Goal: Information Seeking & Learning: Learn about a topic

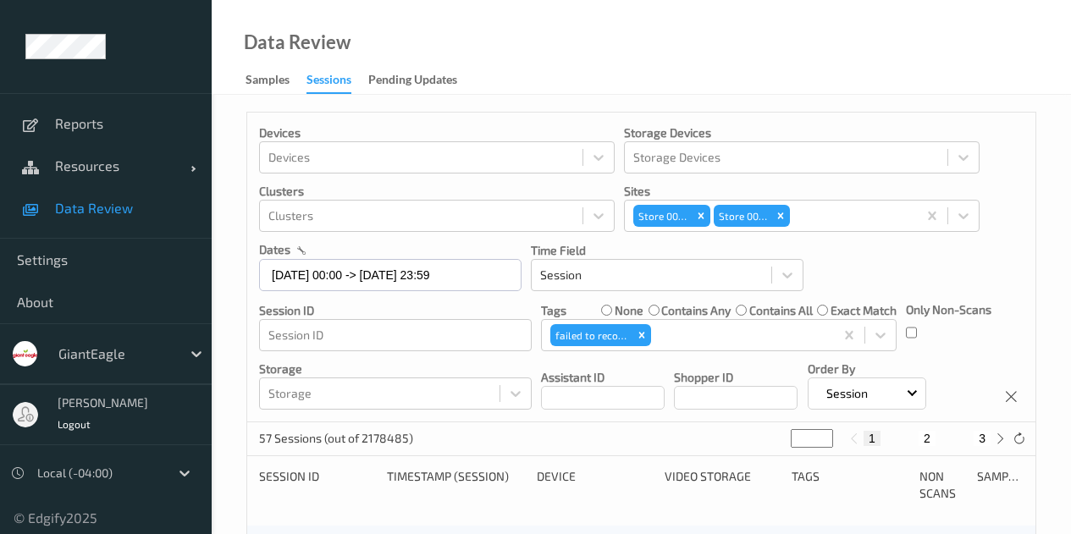
scroll to position [423, 0]
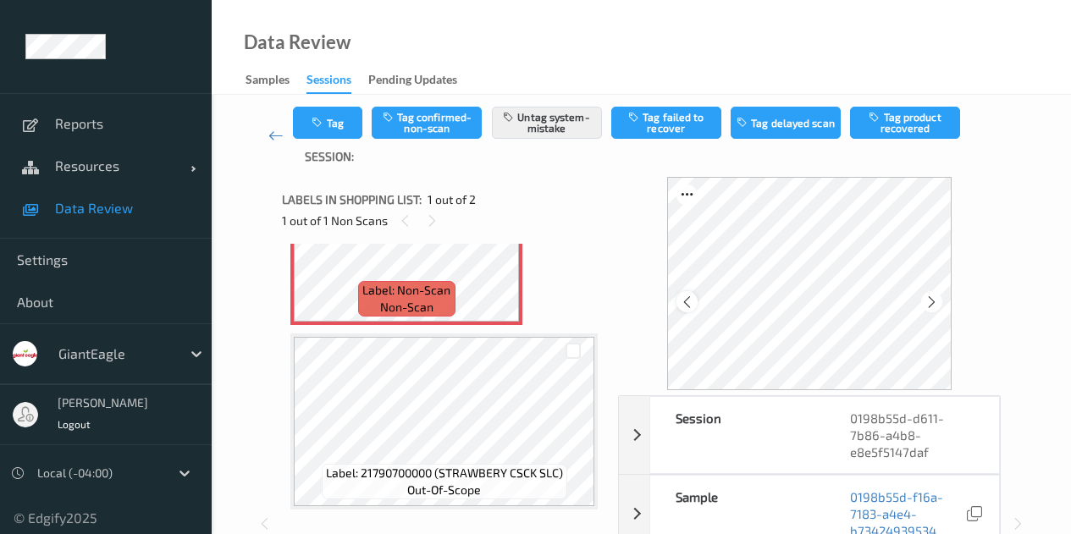
click at [693, 300] on icon at bounding box center [687, 301] width 14 height 15
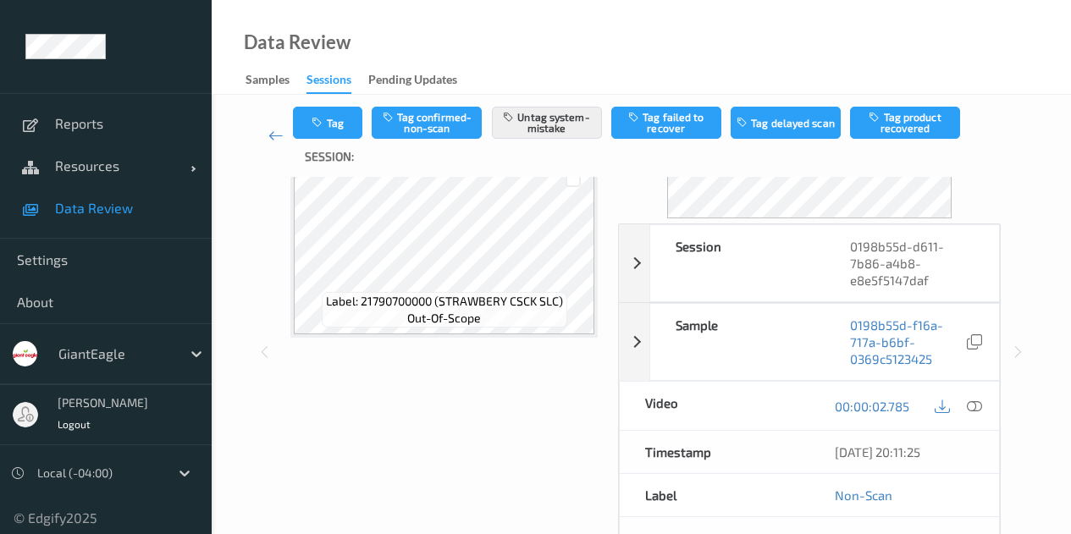
scroll to position [254, 0]
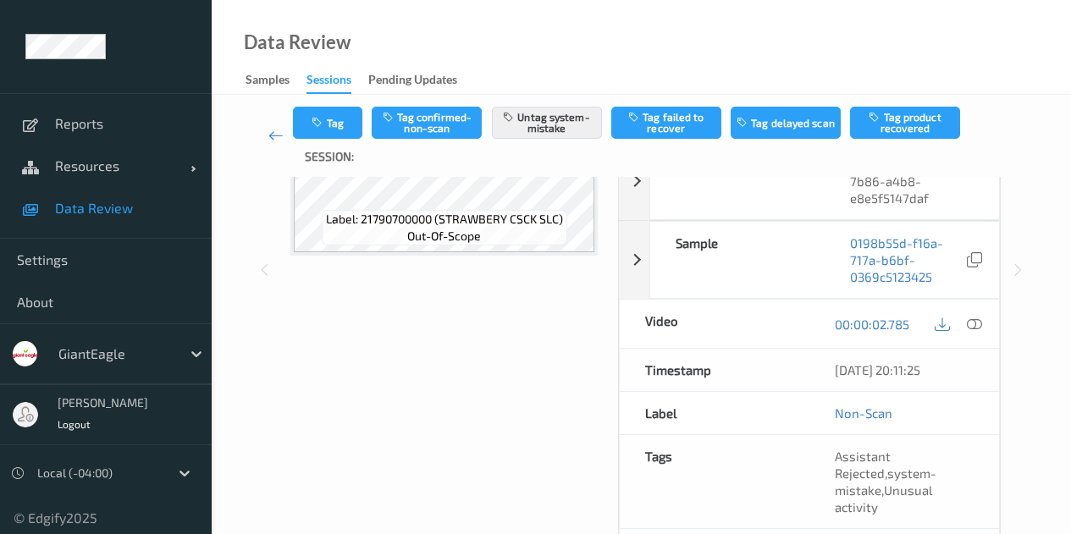
click at [973, 326] on icon at bounding box center [974, 323] width 15 height 15
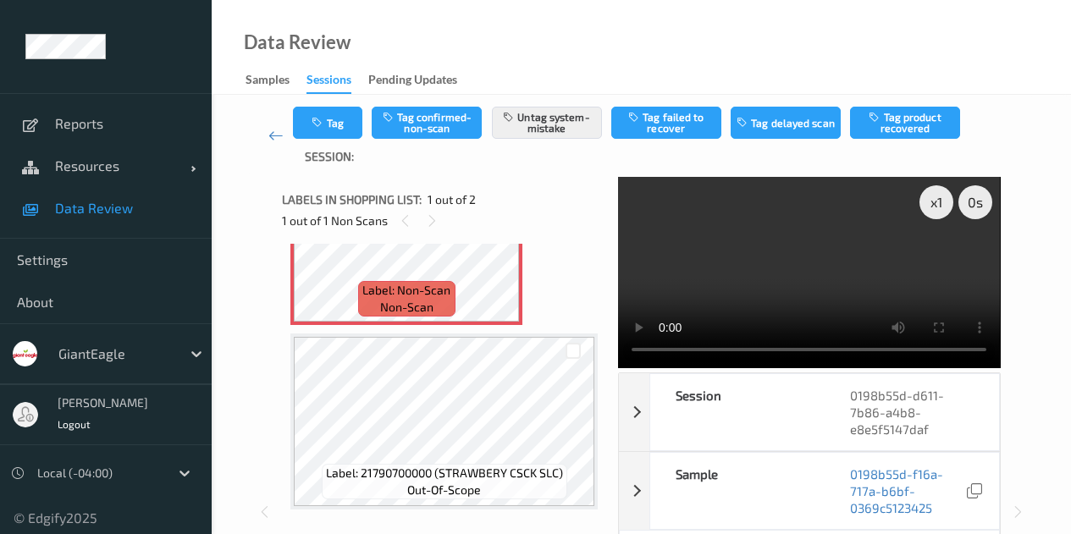
scroll to position [0, 0]
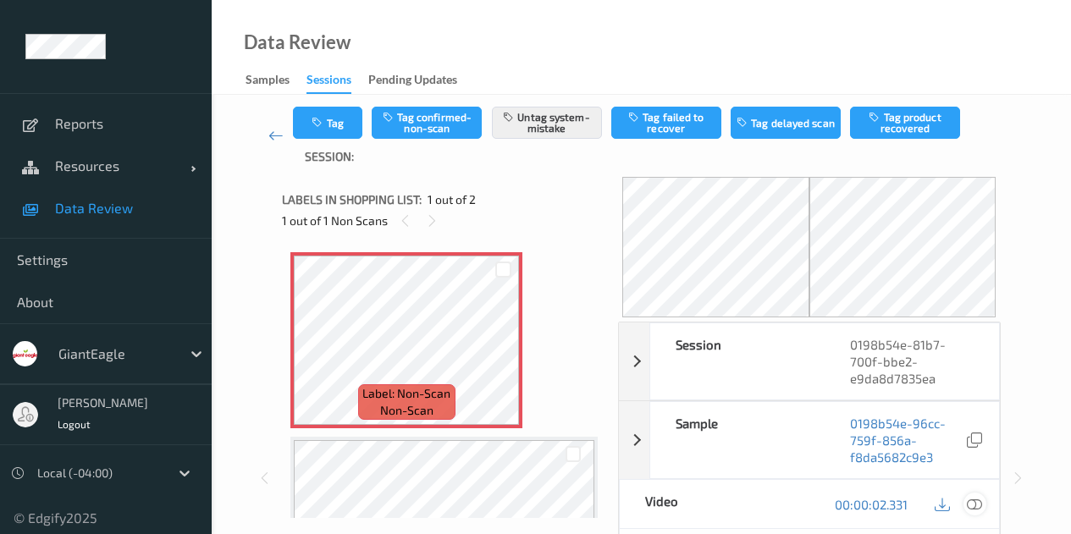
click at [974, 505] on icon at bounding box center [974, 504] width 15 height 15
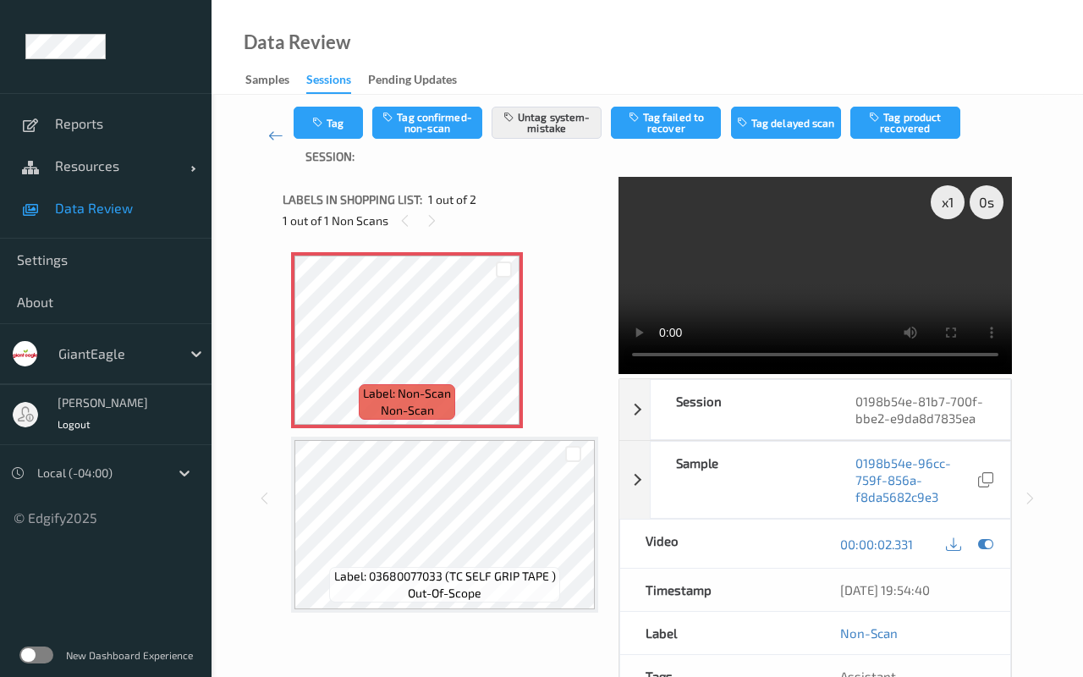
click at [619, 373] on video at bounding box center [816, 275] width 394 height 196
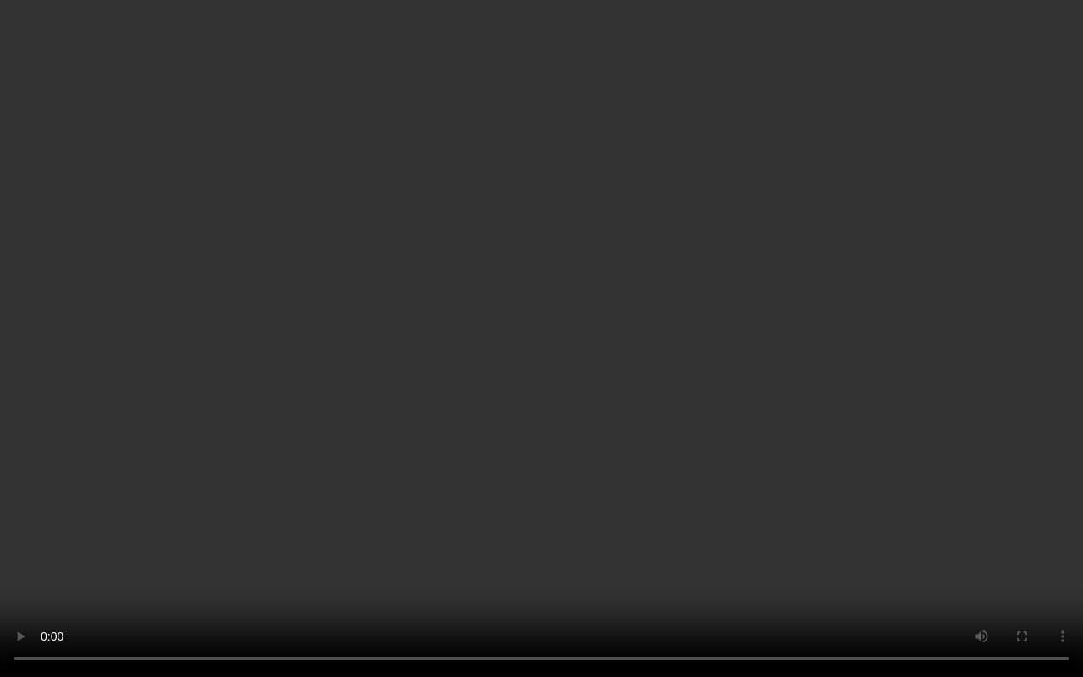
click at [375, 401] on video at bounding box center [541, 338] width 1083 height 677
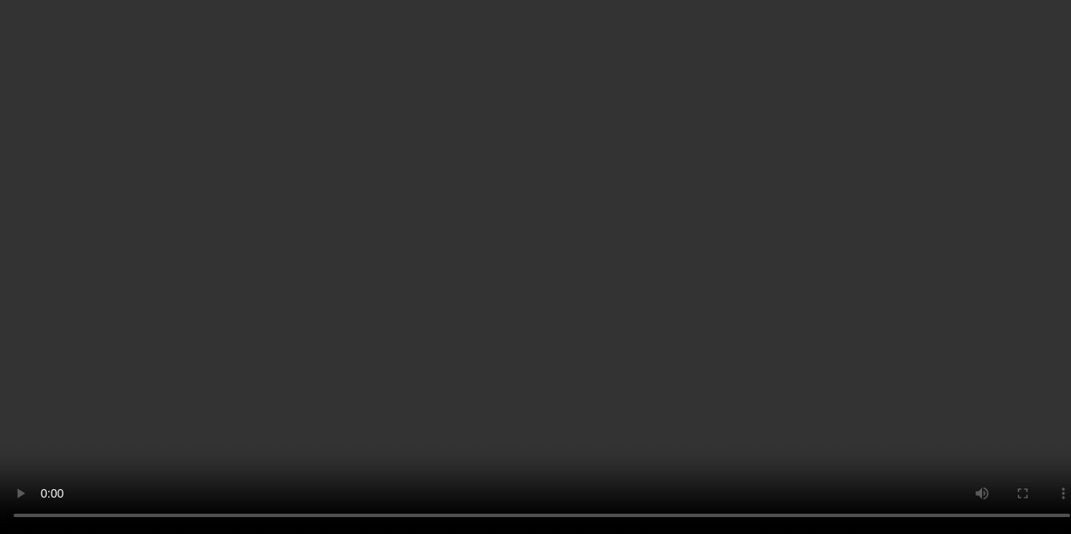
scroll to position [350, 0]
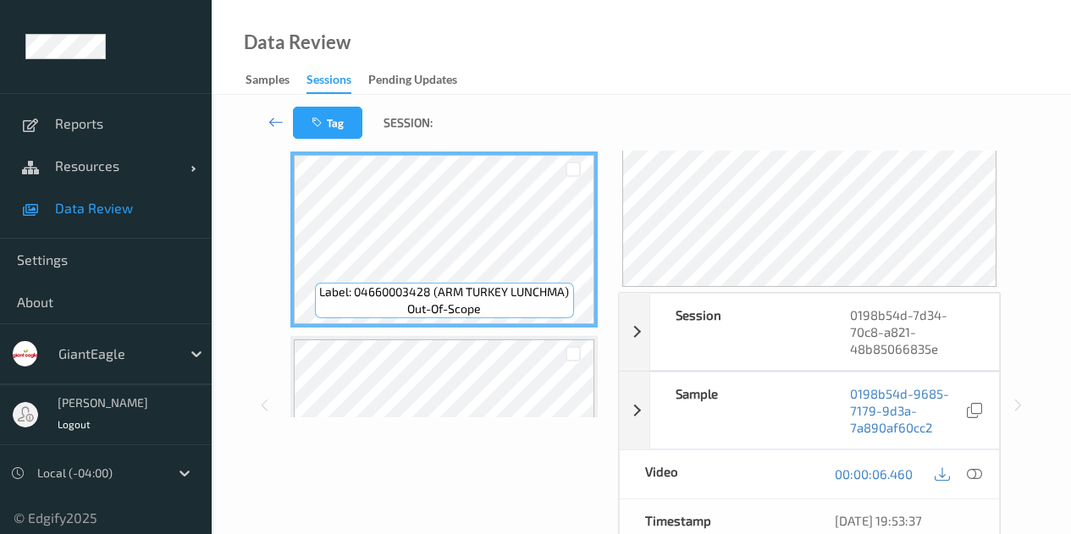
scroll to position [169, 0]
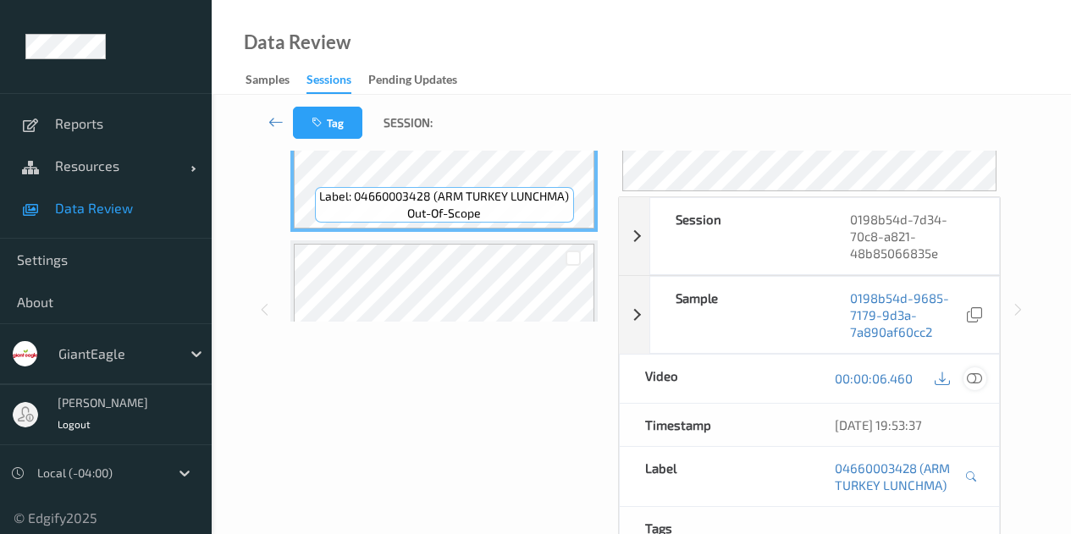
click at [973, 379] on icon at bounding box center [974, 378] width 15 height 15
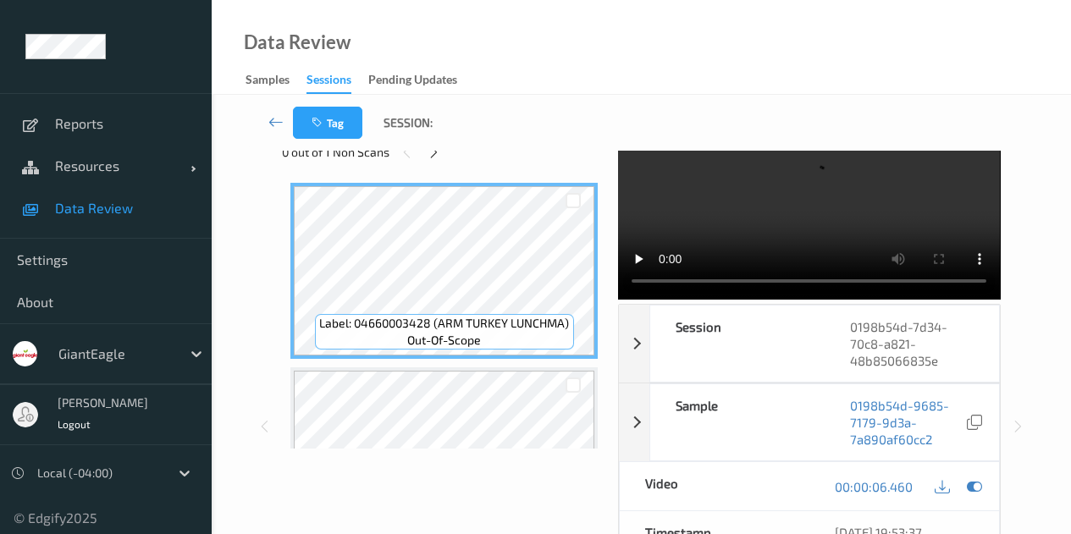
scroll to position [0, 0]
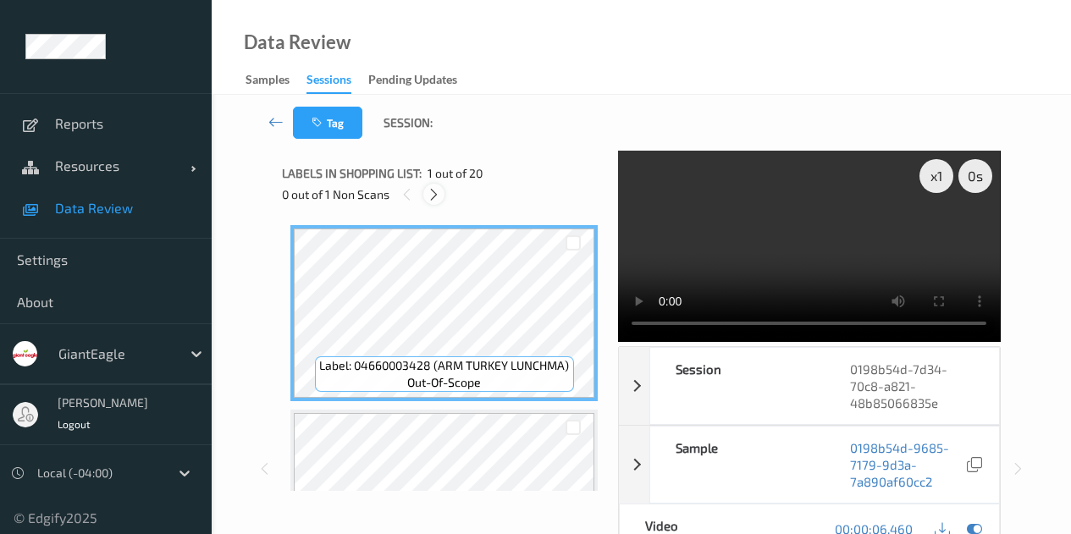
click at [433, 196] on icon at bounding box center [434, 194] width 14 height 15
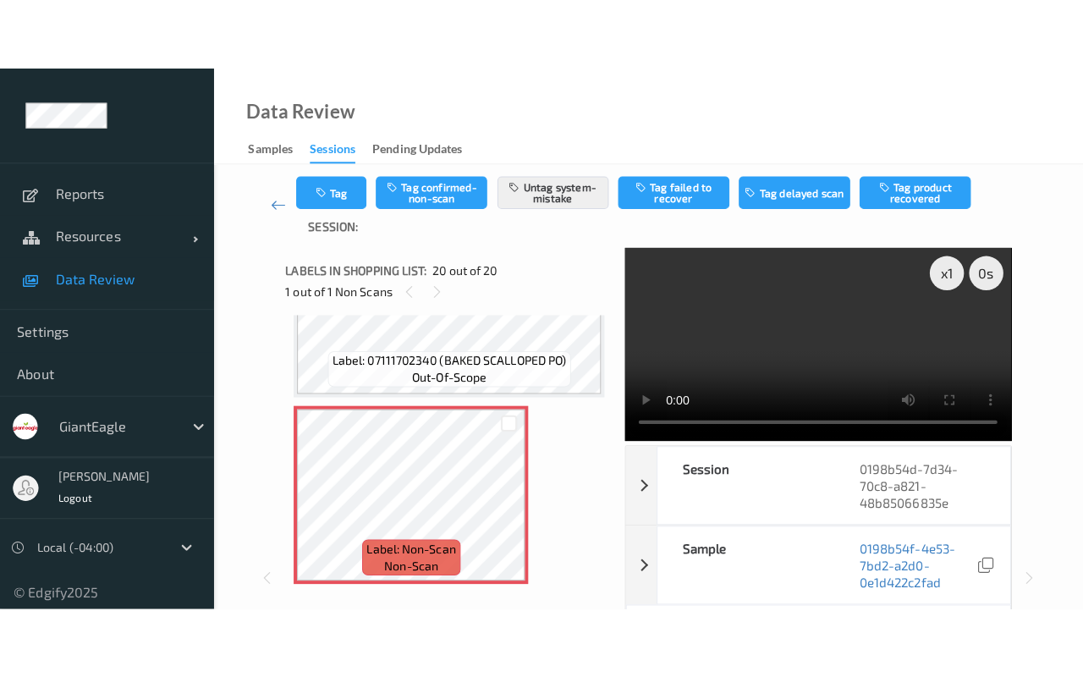
scroll to position [3282, 0]
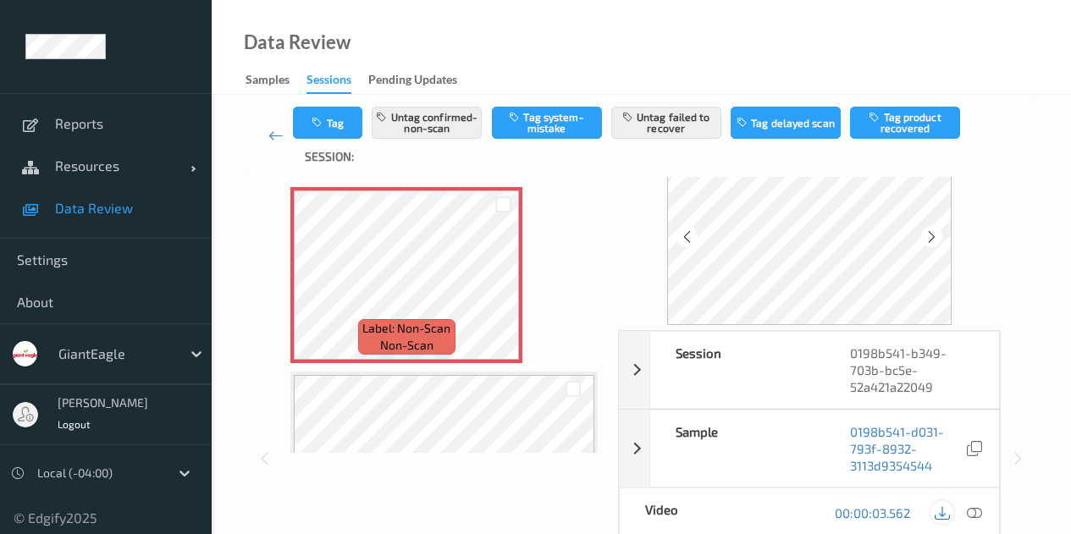
scroll to position [169, 0]
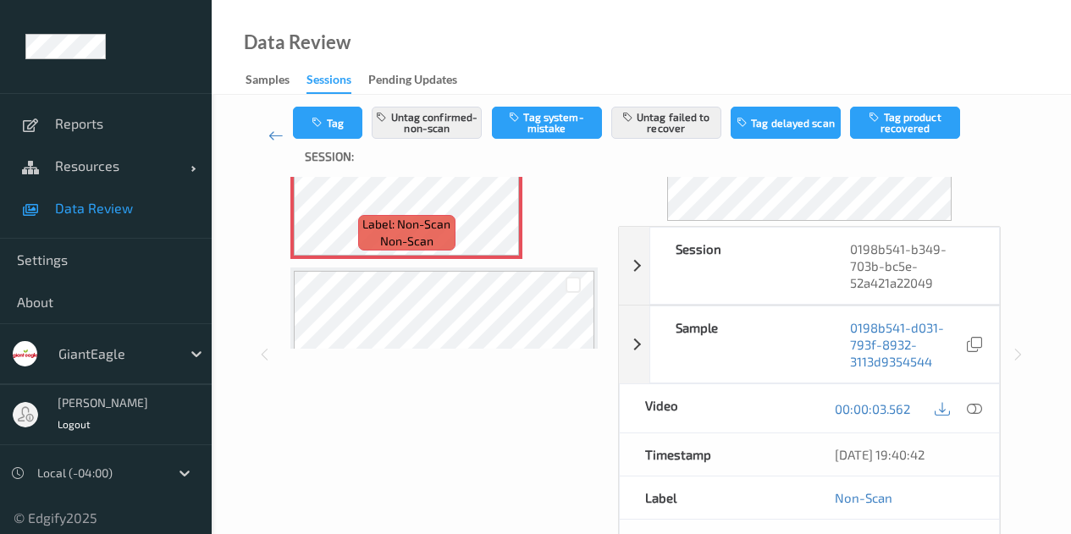
click at [975, 412] on icon at bounding box center [974, 407] width 15 height 15
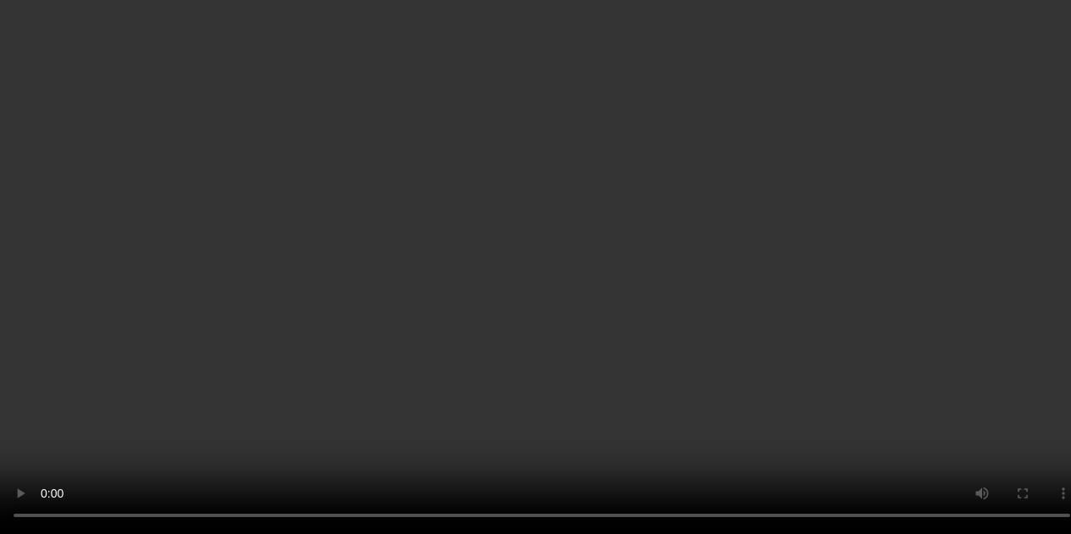
scroll to position [29, 0]
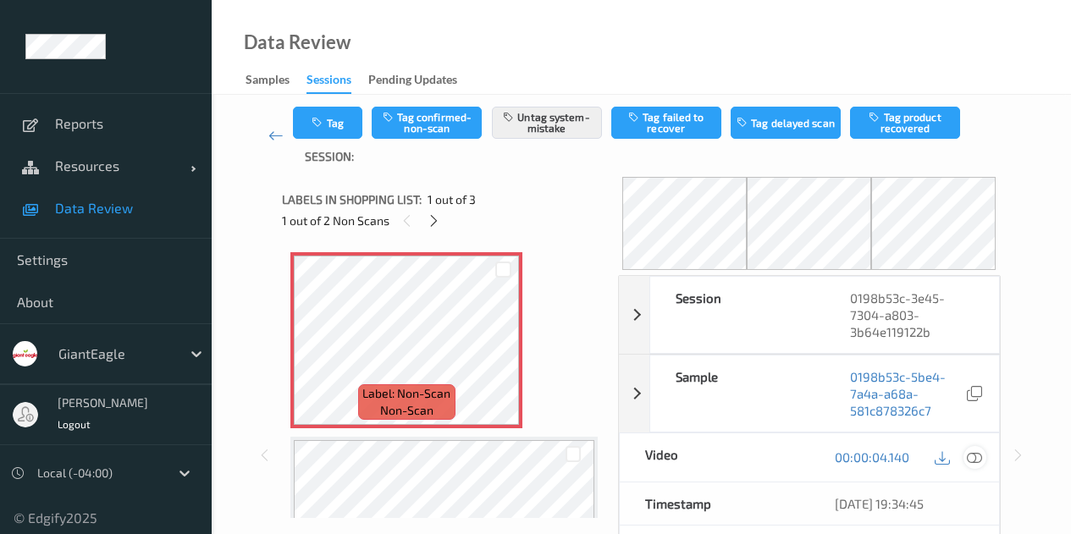
click at [973, 458] on icon at bounding box center [974, 456] width 15 height 15
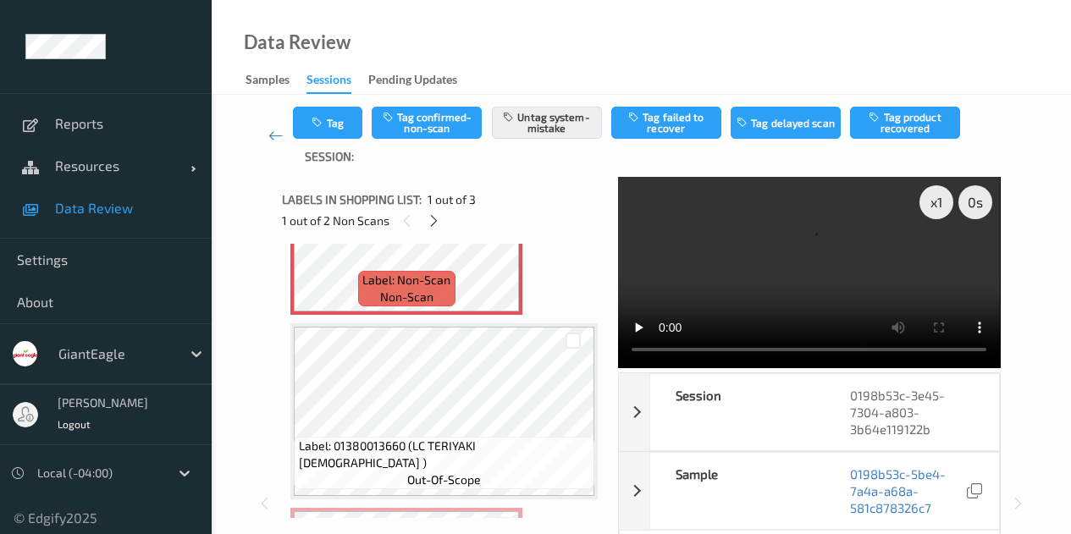
scroll to position [34, 0]
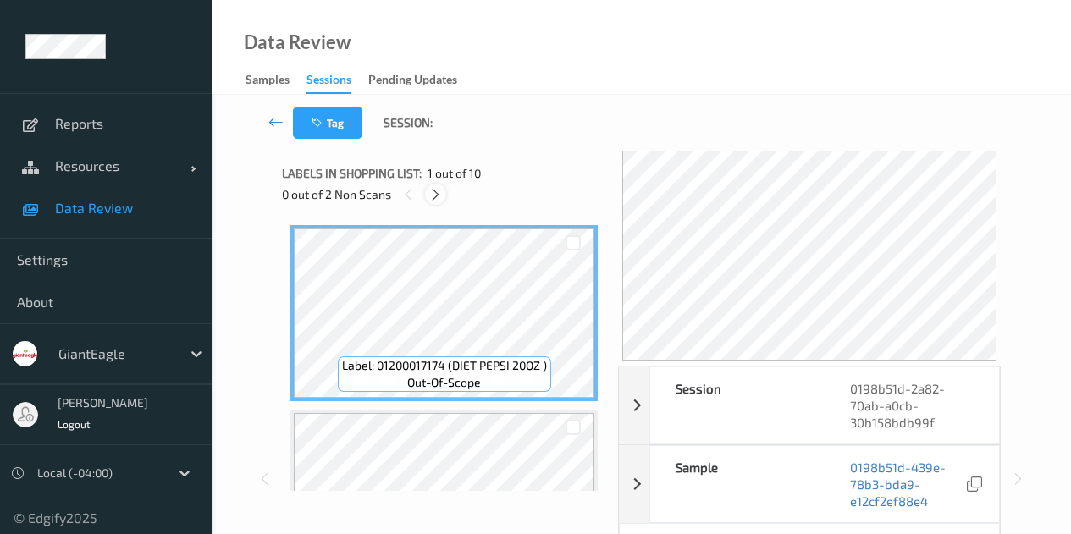
click at [437, 191] on icon at bounding box center [435, 194] width 14 height 15
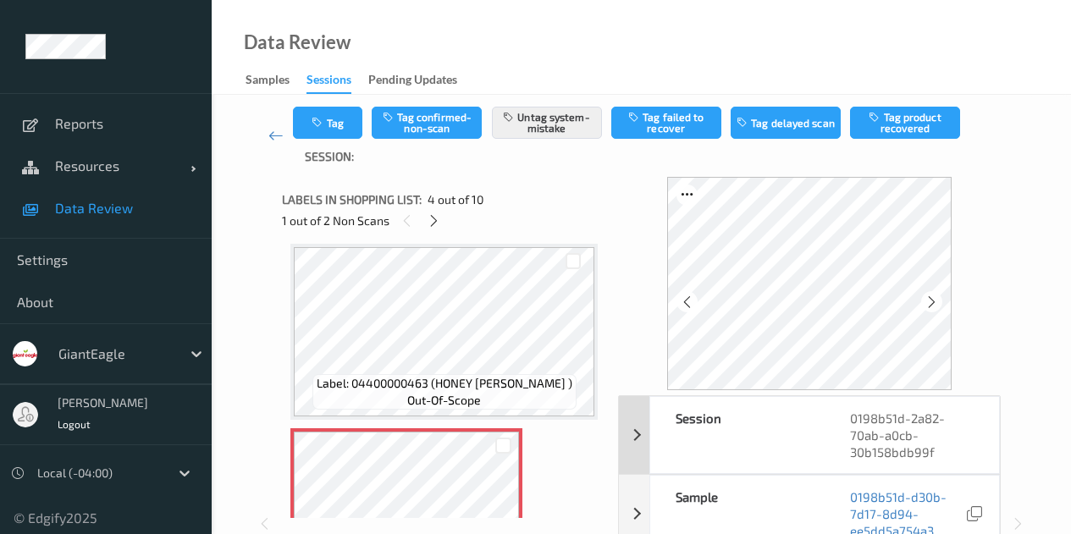
scroll to position [169, 0]
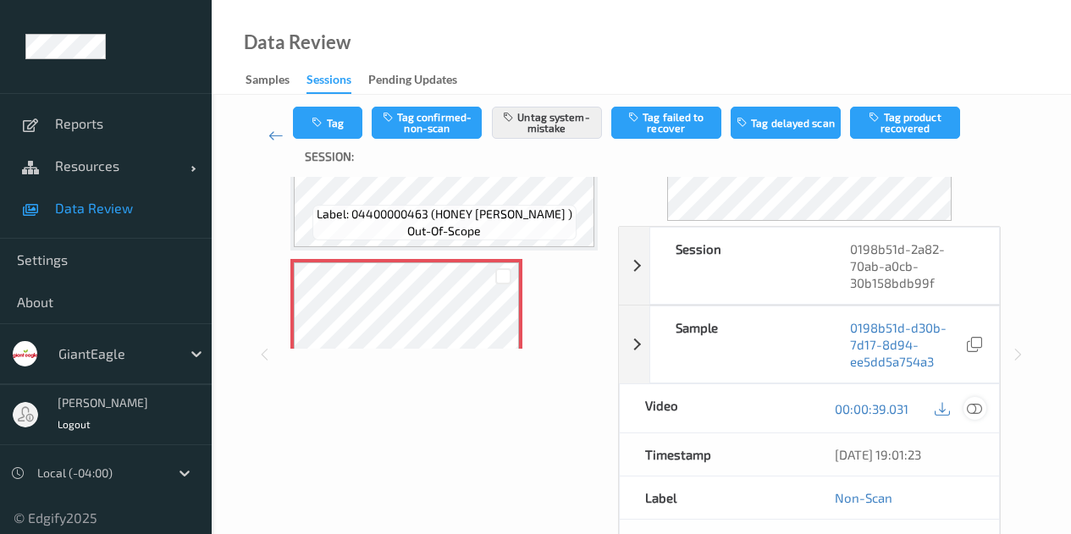
click at [979, 409] on icon at bounding box center [974, 407] width 15 height 15
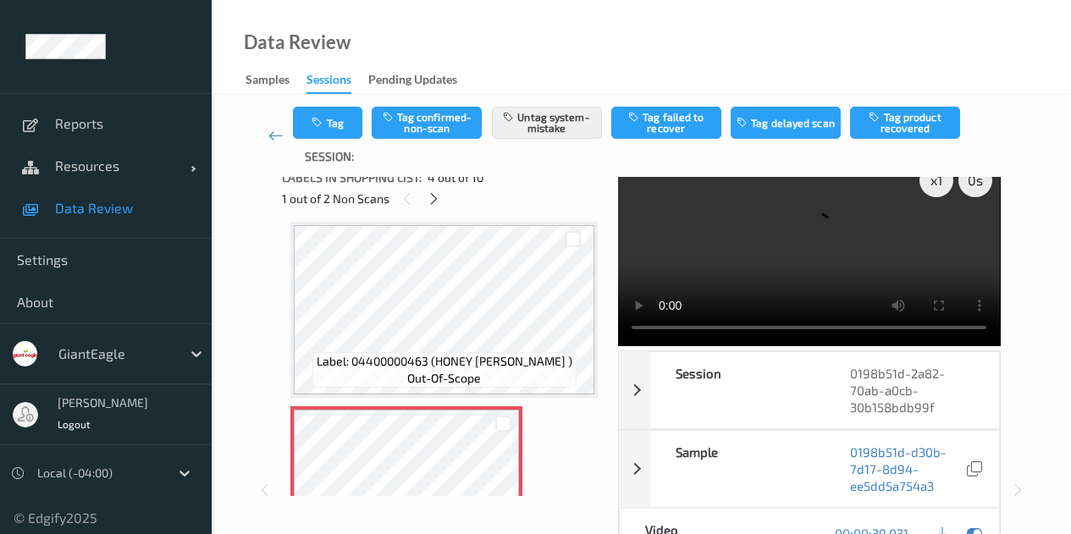
scroll to position [0, 0]
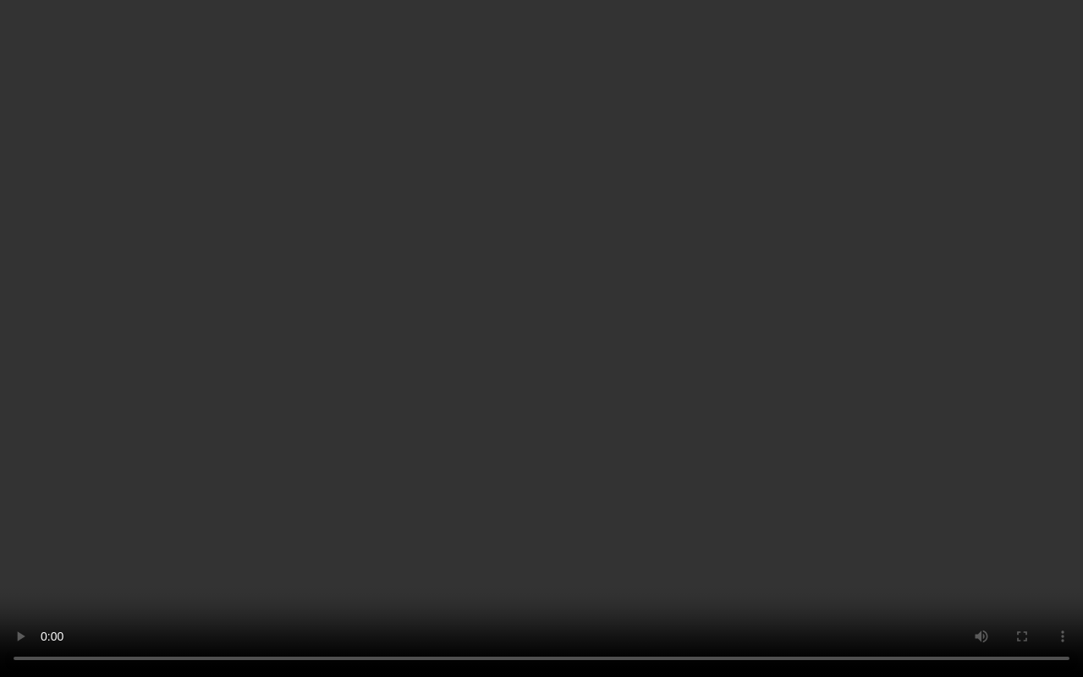
drag, startPoint x: 86, startPoint y: 642, endPoint x: 174, endPoint y: 222, distance: 429.8
click at [174, 222] on video at bounding box center [541, 338] width 1083 height 677
click at [613, 357] on video at bounding box center [541, 338] width 1083 height 677
click at [322, 318] on video at bounding box center [541, 338] width 1083 height 677
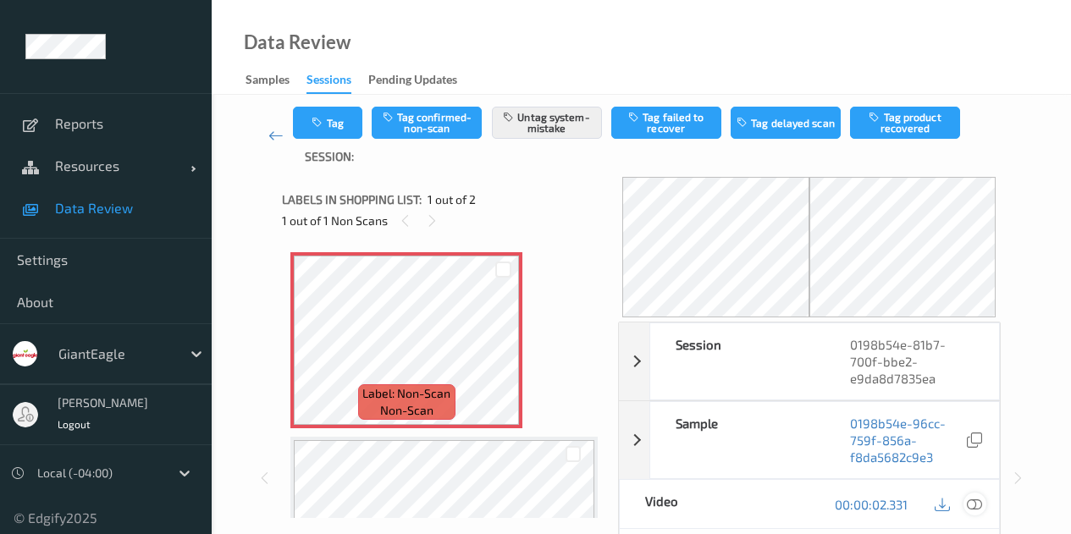
click at [973, 505] on icon at bounding box center [974, 504] width 15 height 15
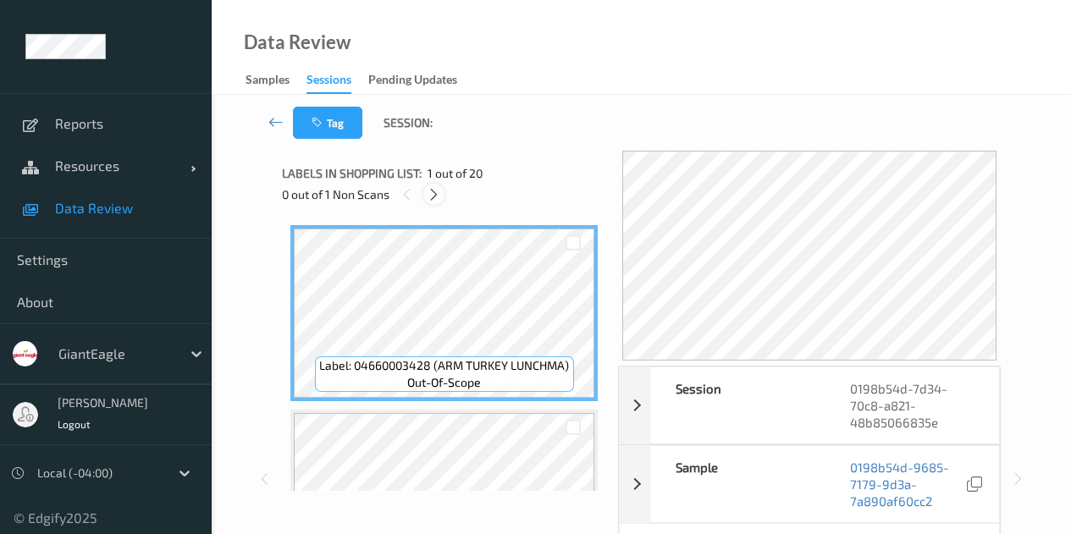
click at [438, 198] on icon at bounding box center [434, 194] width 14 height 15
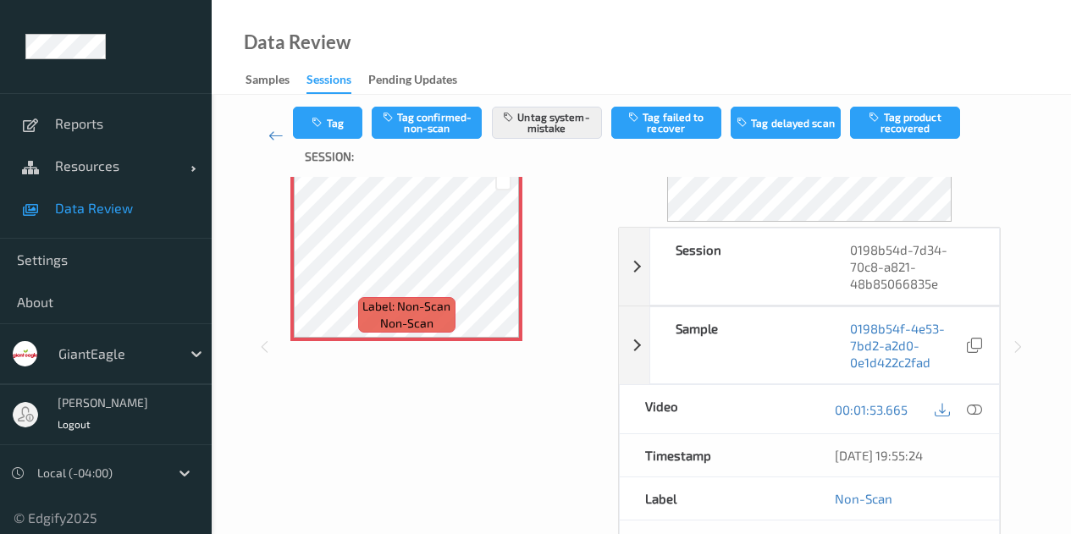
scroll to position [169, 0]
click at [976, 413] on icon at bounding box center [974, 407] width 15 height 15
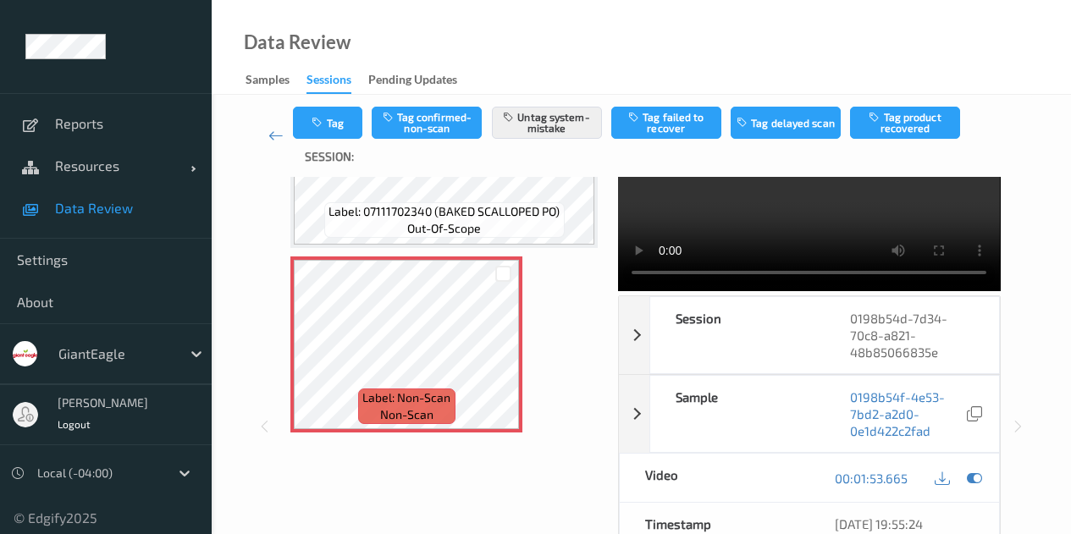
scroll to position [0, 0]
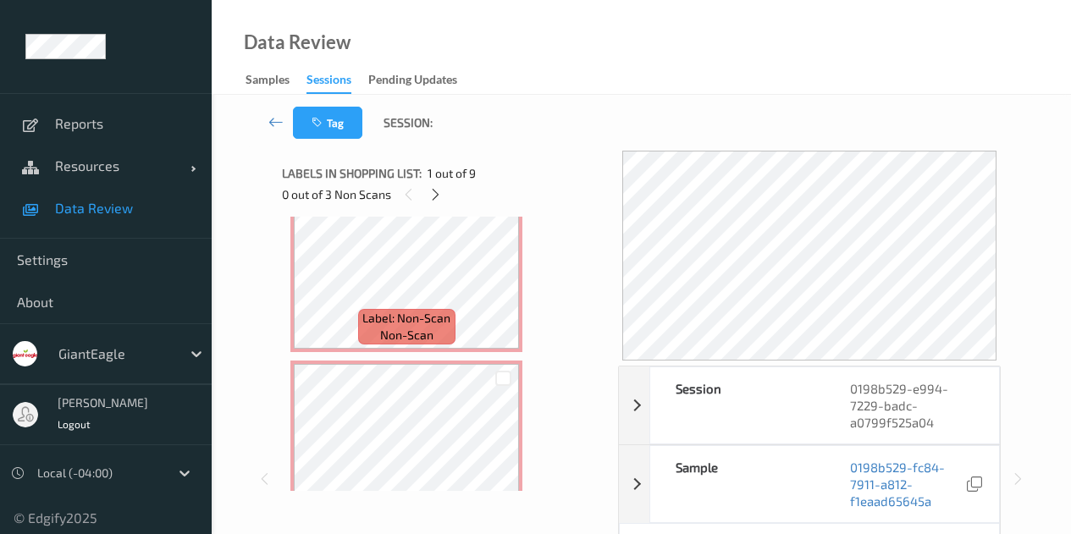
scroll to position [931, 0]
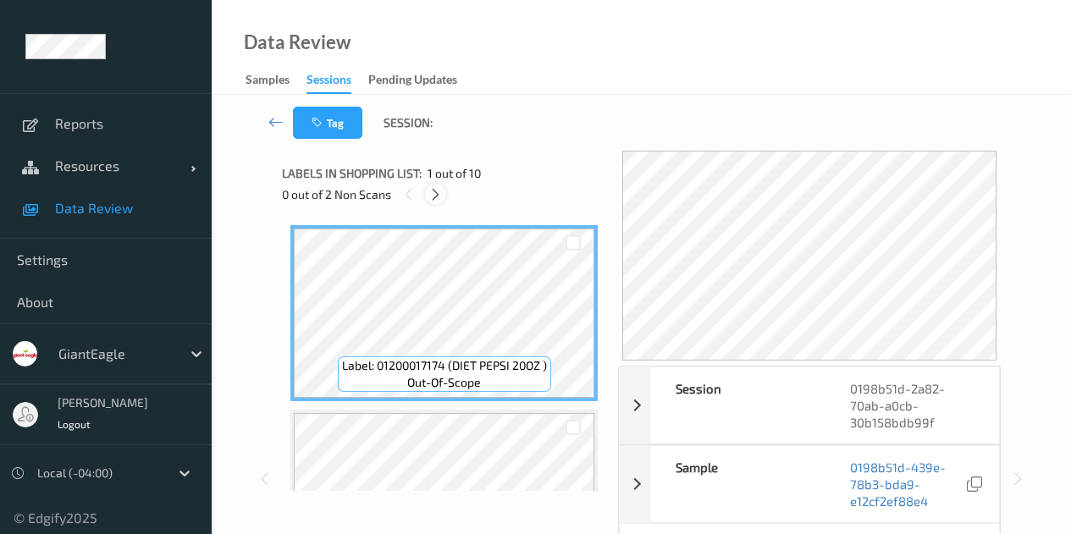
click at [442, 199] on icon at bounding box center [435, 194] width 14 height 15
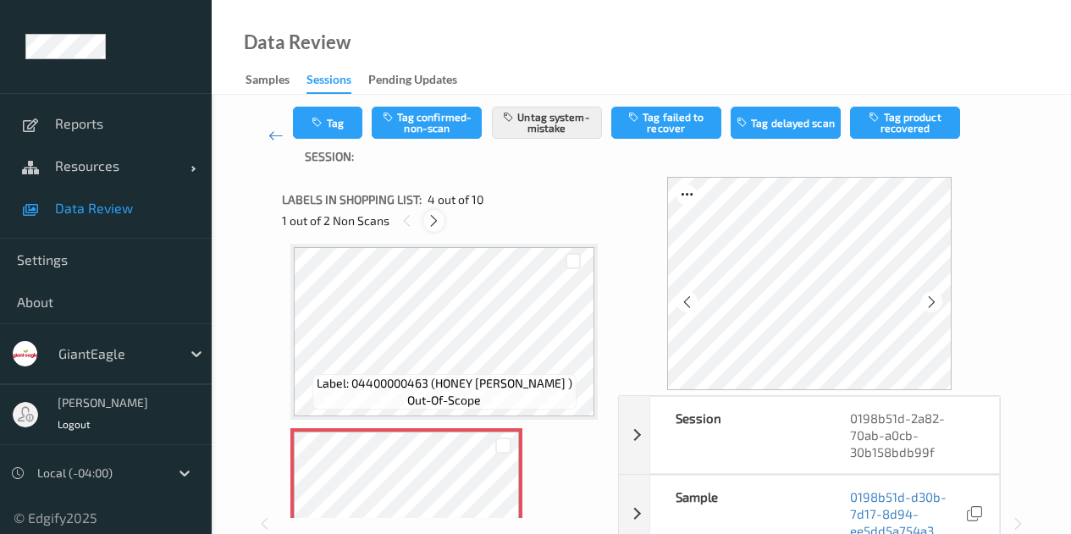
click at [442, 199] on span "4 out of 10" at bounding box center [455, 199] width 56 height 17
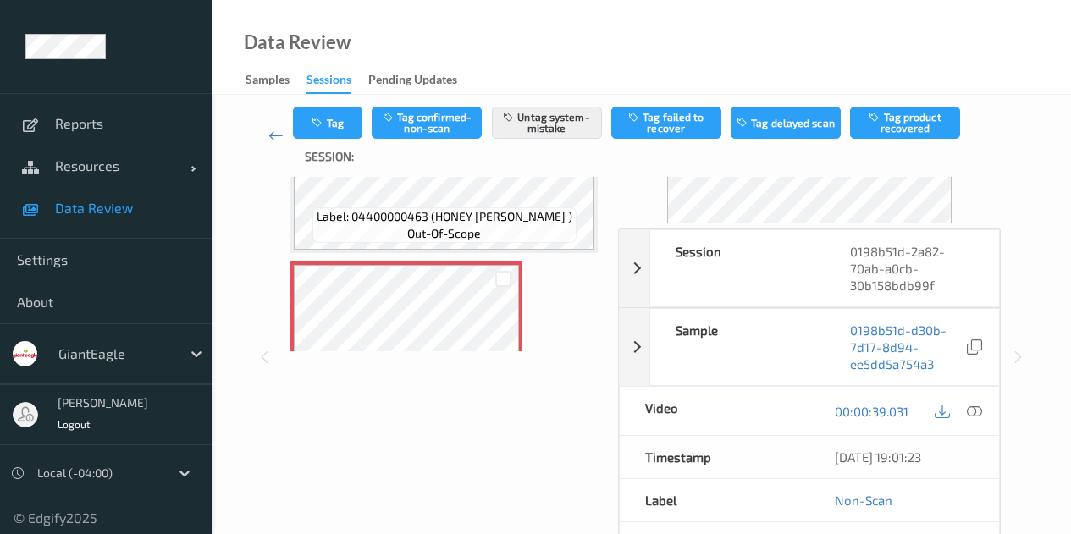
scroll to position [169, 0]
click at [975, 408] on icon at bounding box center [974, 407] width 15 height 15
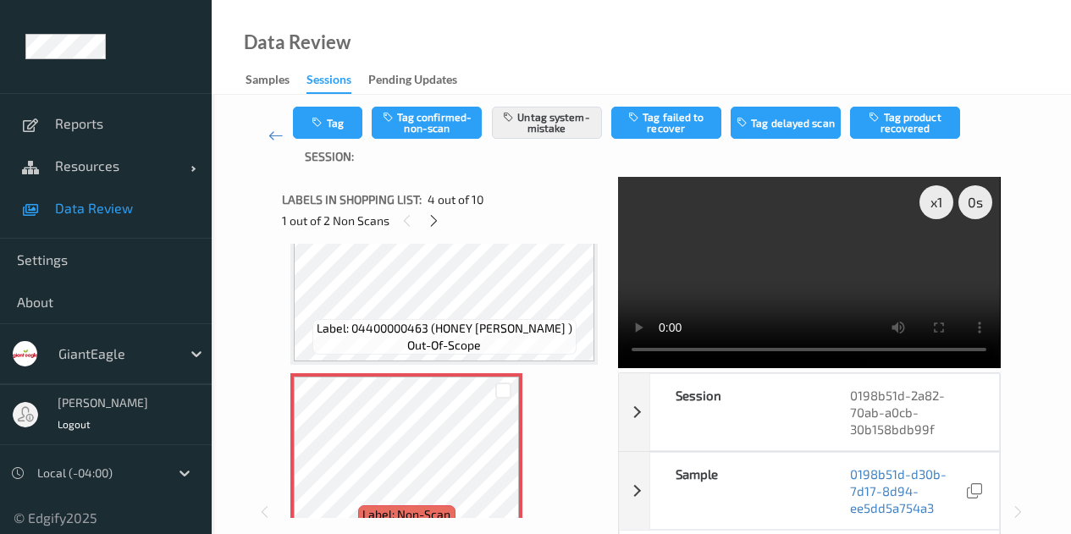
scroll to position [462, 0]
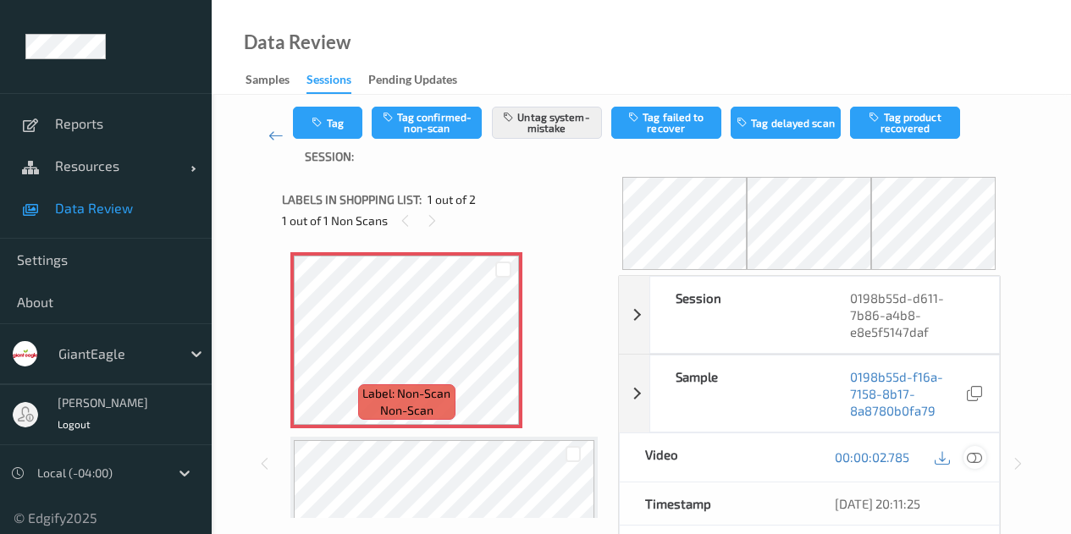
click at [980, 460] on icon at bounding box center [974, 456] width 15 height 15
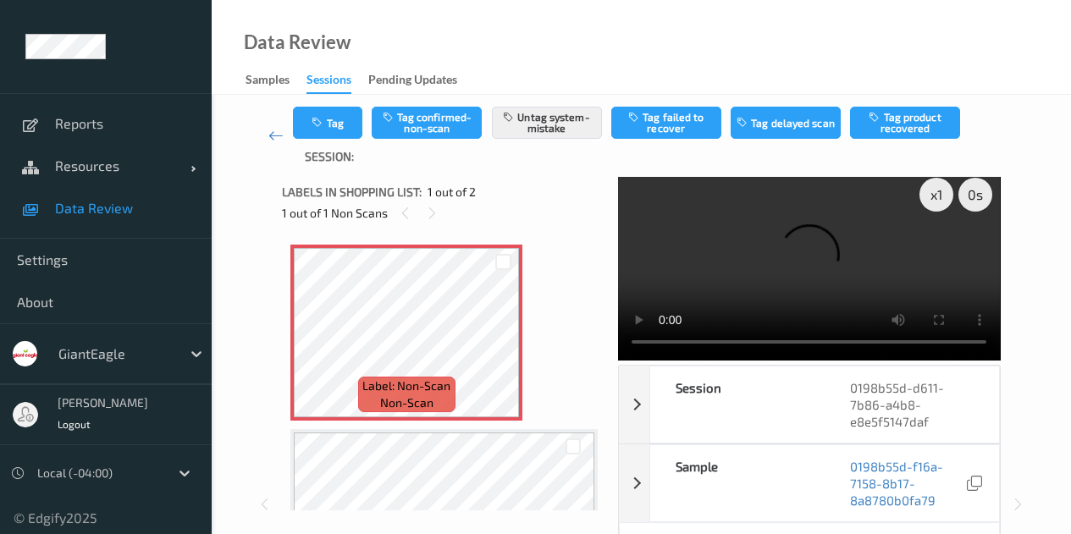
scroll to position [6, 0]
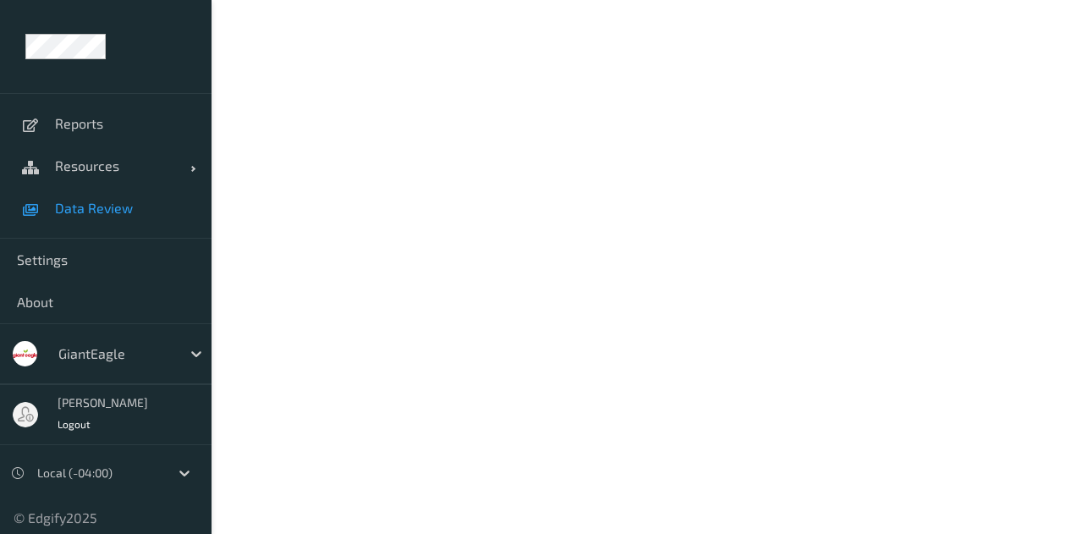
click at [80, 220] on link "Data Review" at bounding box center [106, 208] width 212 height 42
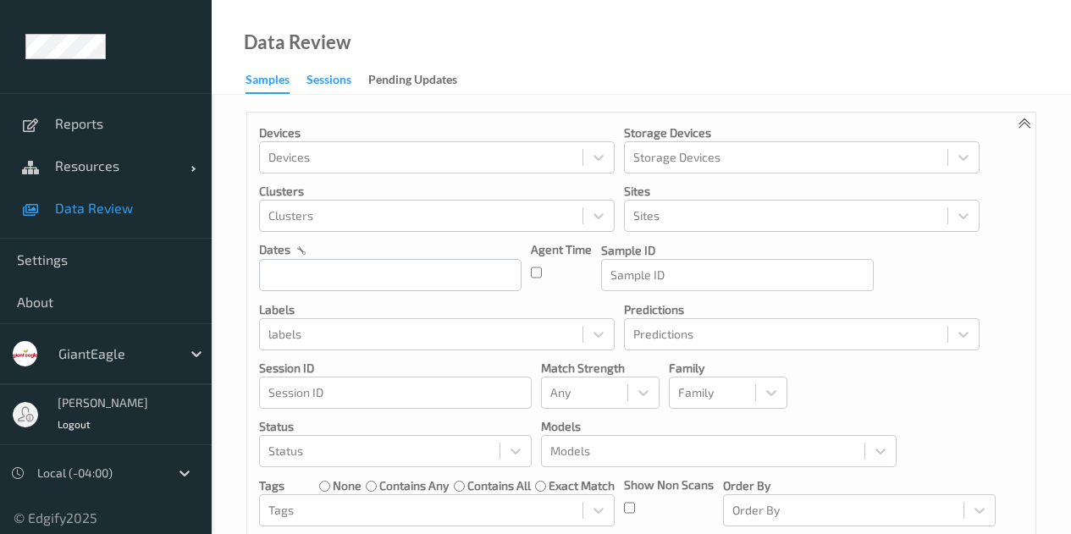
click at [317, 82] on div "Sessions" at bounding box center [328, 81] width 45 height 21
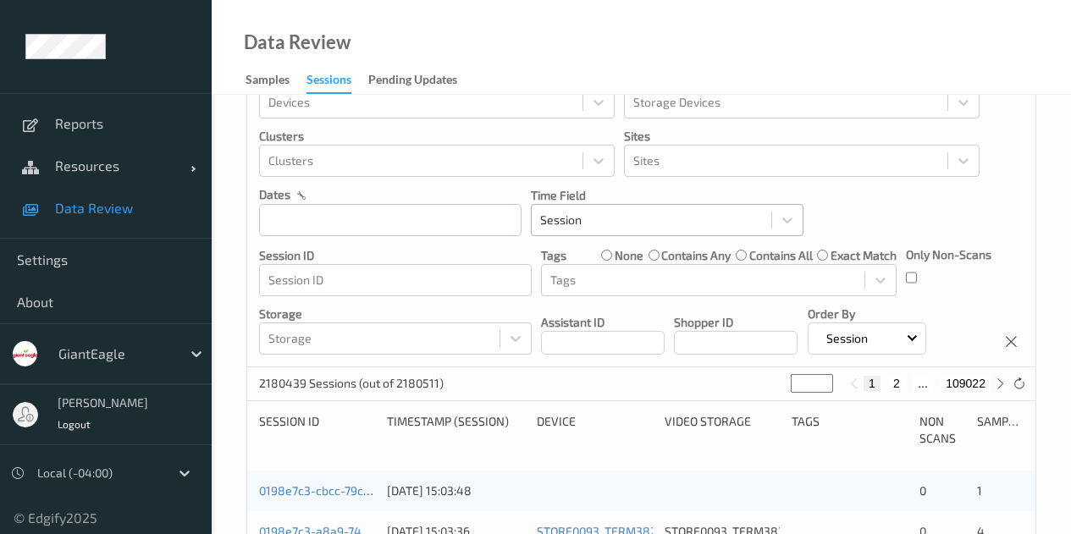
scroll to position [85, 0]
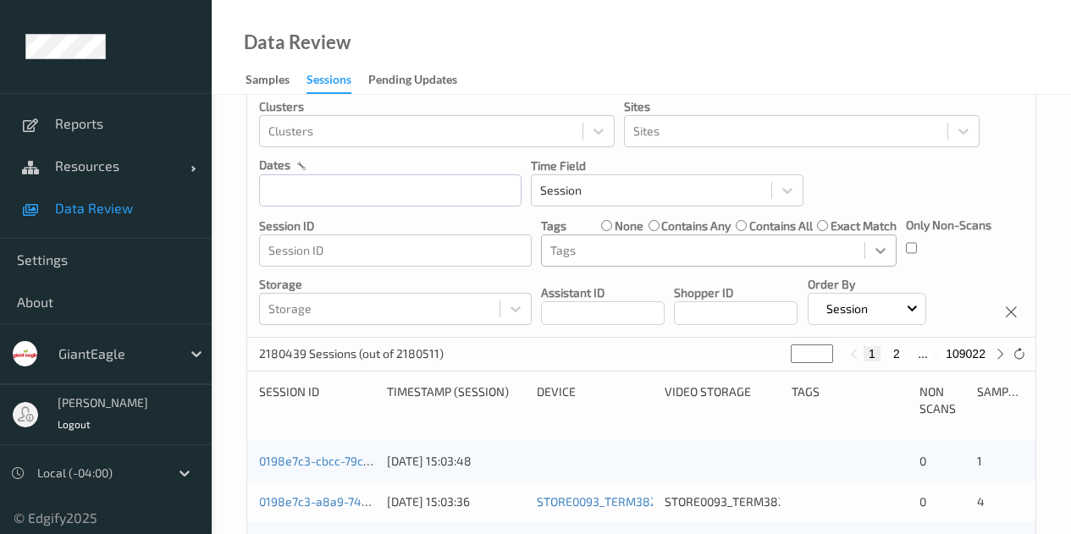
click at [868, 248] on div at bounding box center [880, 250] width 30 height 30
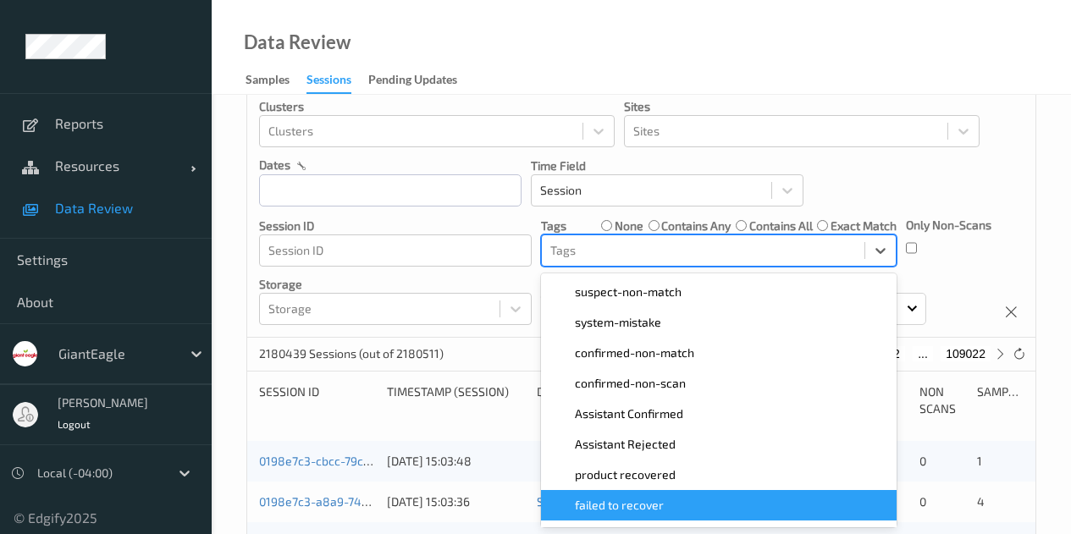
click at [640, 504] on span "failed to recover" at bounding box center [619, 505] width 89 height 17
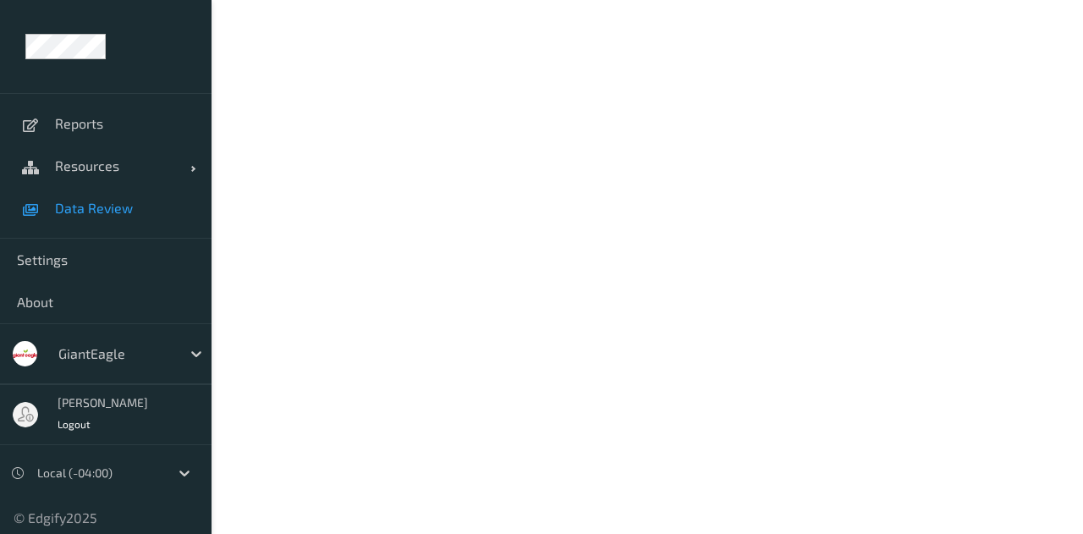
click at [128, 213] on span "Data Review" at bounding box center [125, 208] width 140 height 17
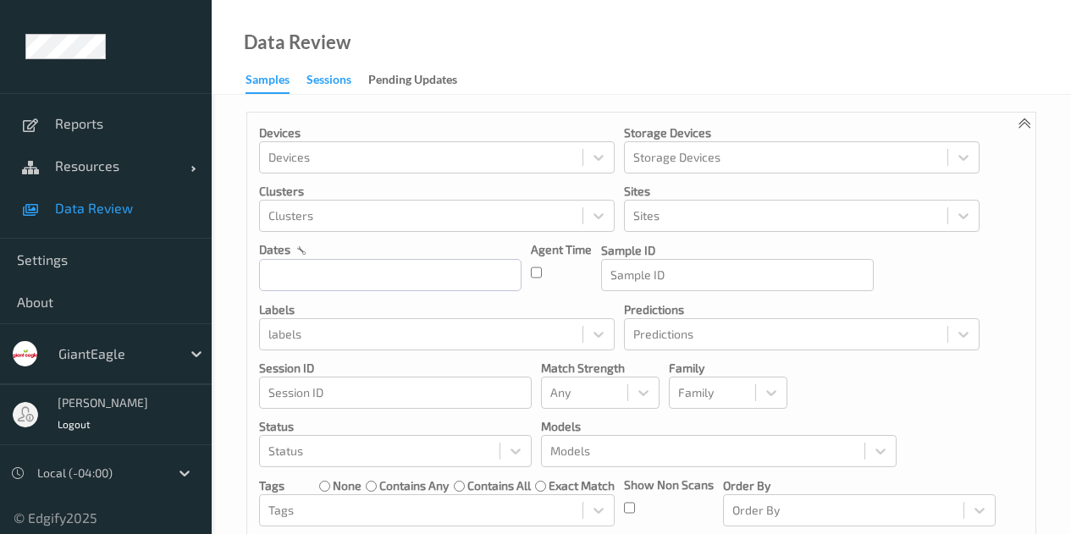
click at [331, 80] on div "Sessions" at bounding box center [328, 81] width 45 height 21
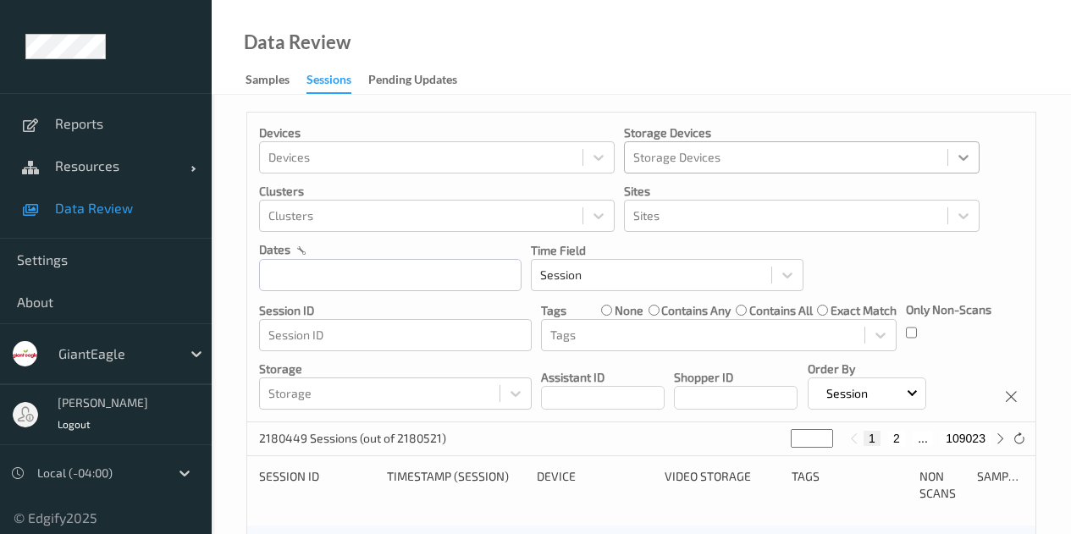
click at [963, 155] on icon at bounding box center [963, 157] width 17 height 17
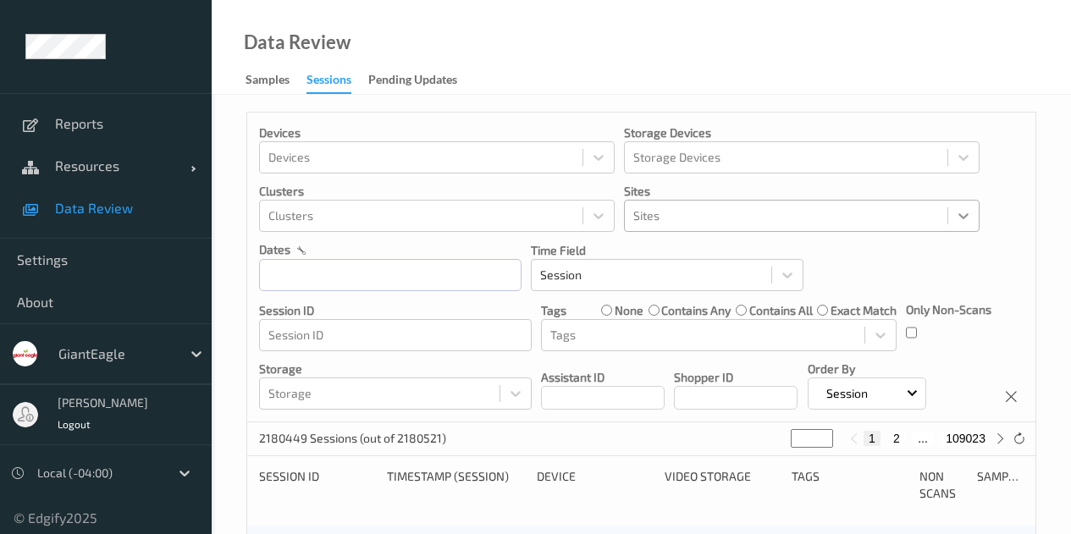
click at [965, 212] on icon at bounding box center [963, 215] width 17 height 17
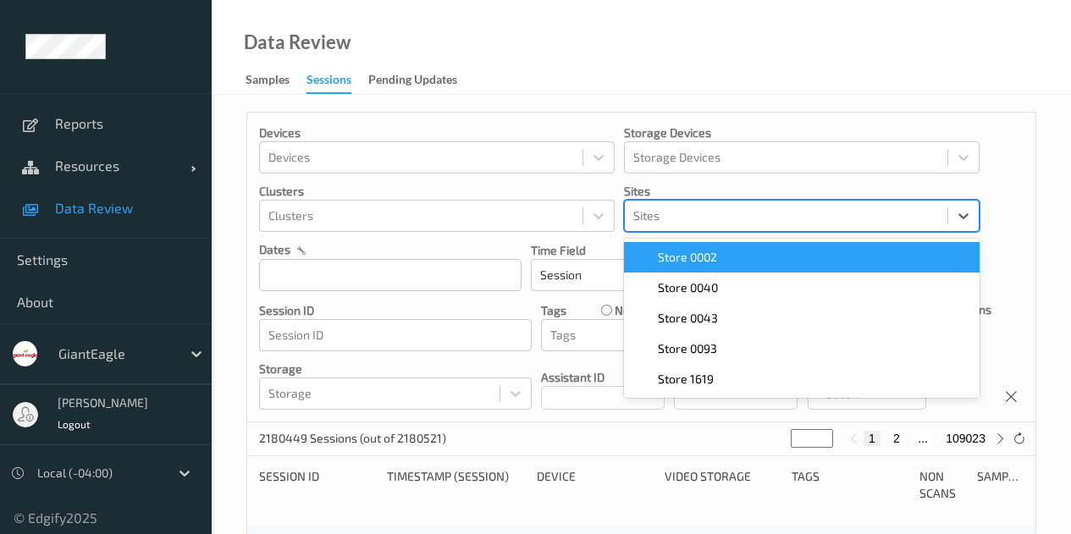
click at [718, 256] on div "Store 0002" at bounding box center [801, 257] width 335 height 17
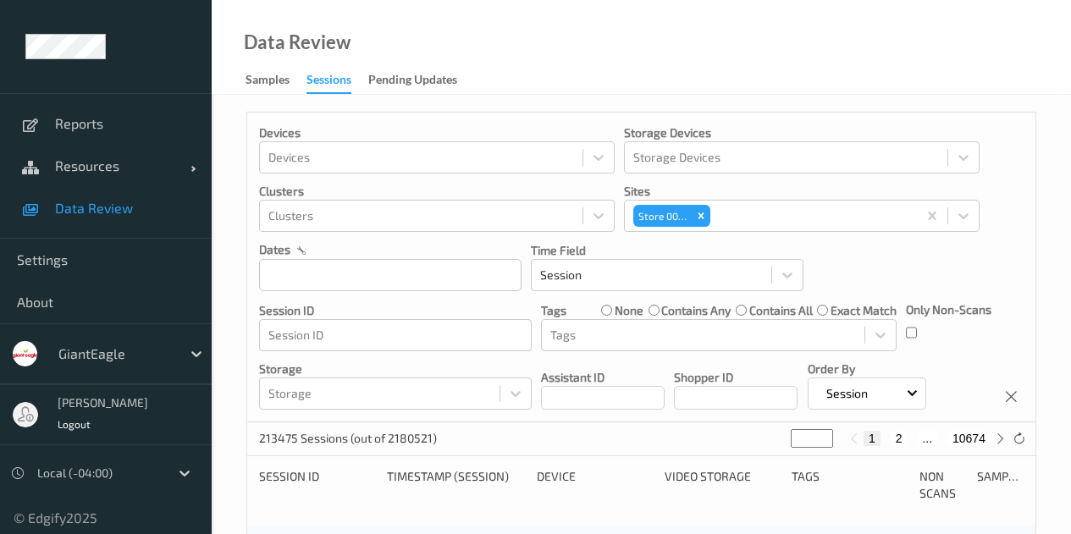
click at [411, 273] on input "text" at bounding box center [390, 275] width 262 height 32
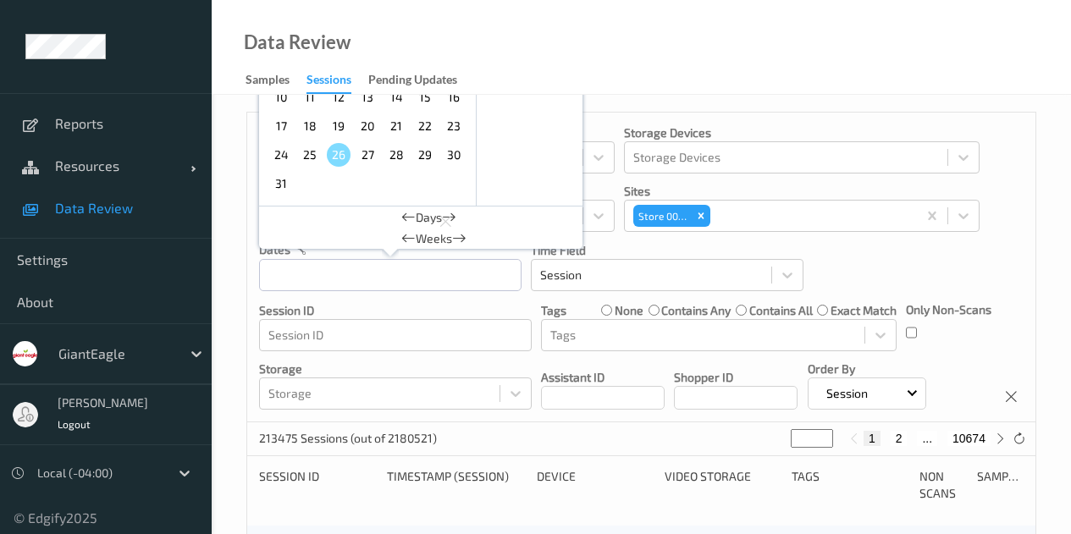
click at [279, 128] on span "17" at bounding box center [281, 126] width 24 height 24
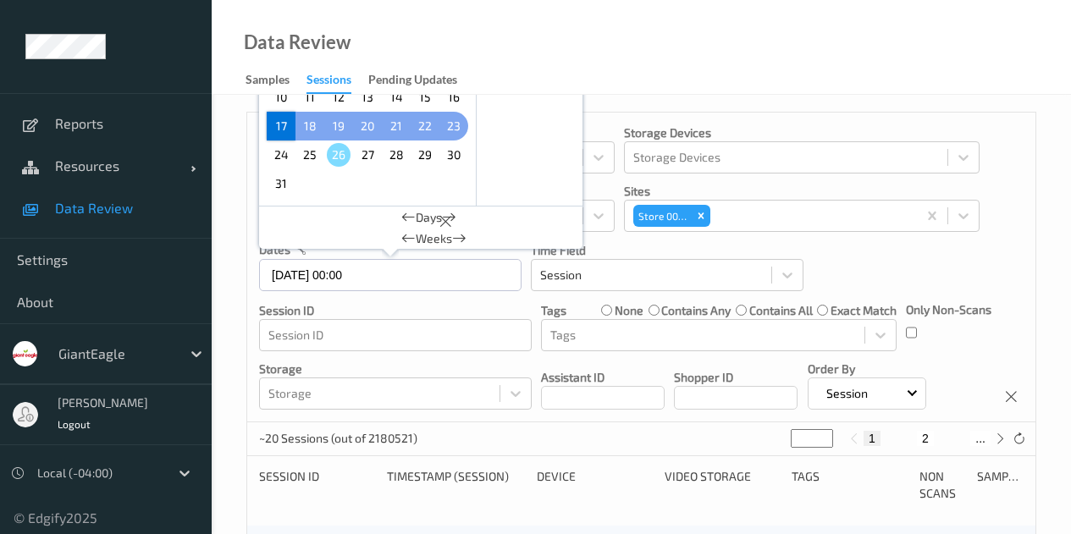
click at [461, 126] on span "23" at bounding box center [454, 126] width 24 height 24
type input "17/08/2025 00:00 -> 23/08/2025 23:59"
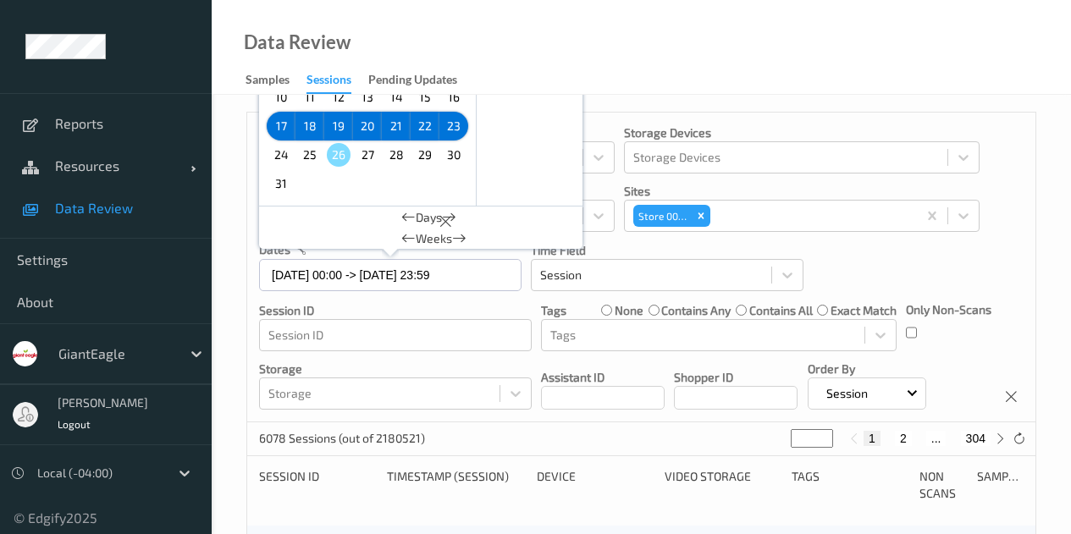
click at [1007, 242] on div "Devices Devices Storage Devices Storage Devices Clusters Clusters Sites Store 0…" at bounding box center [641, 268] width 788 height 310
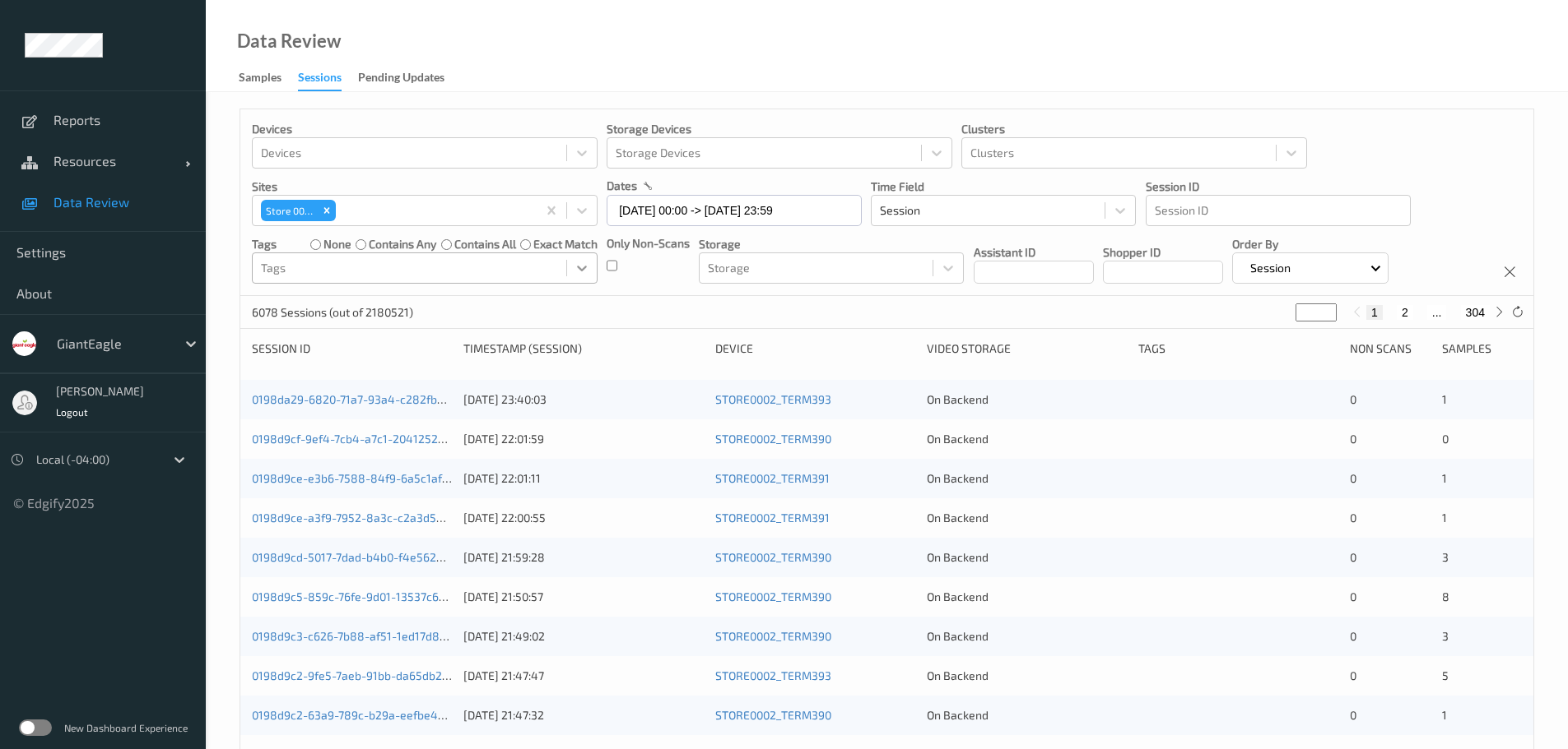
click at [593, 267] on div at bounding box center [581, 268] width 29 height 29
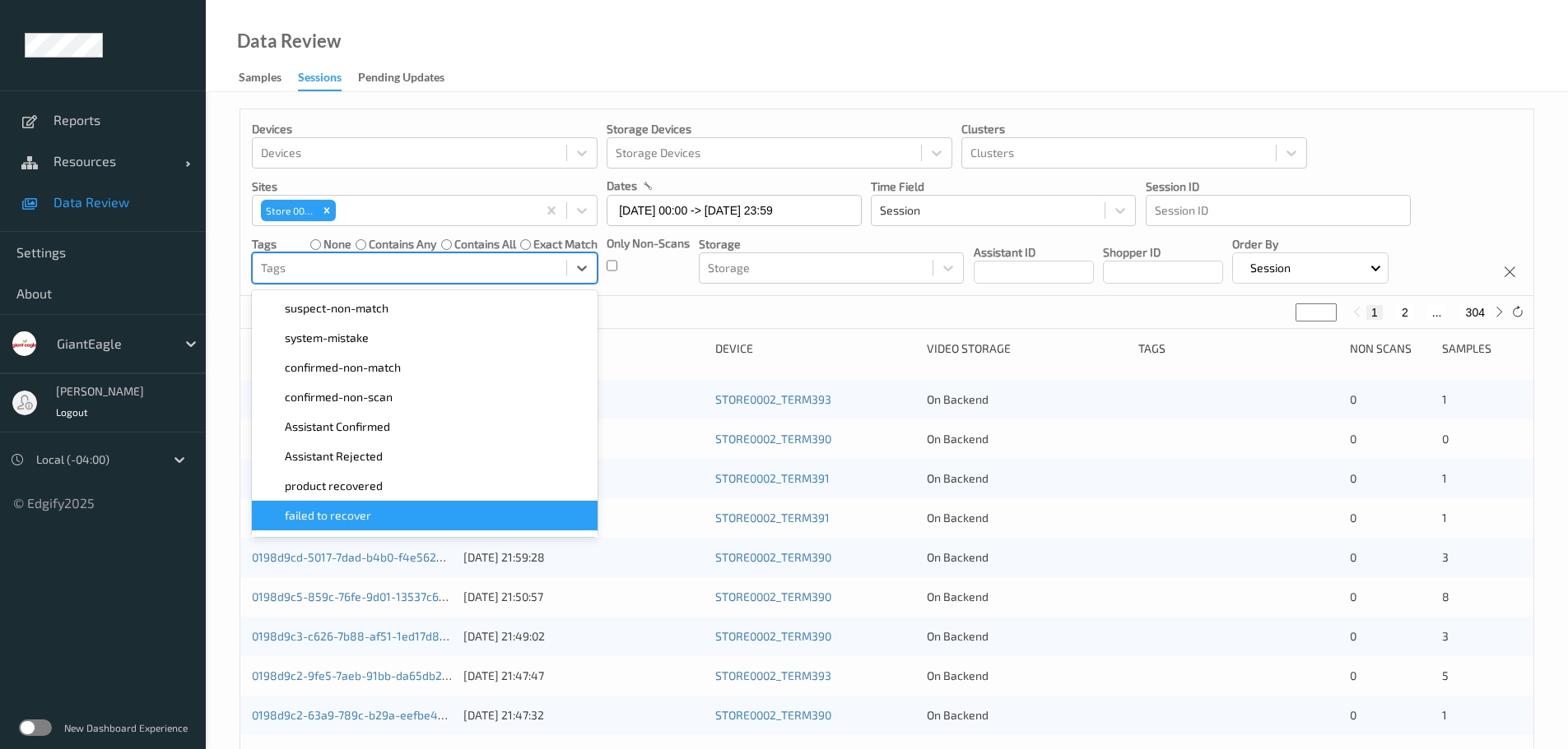
click at [372, 512] on div "failed to recover" at bounding box center [424, 515] width 326 height 17
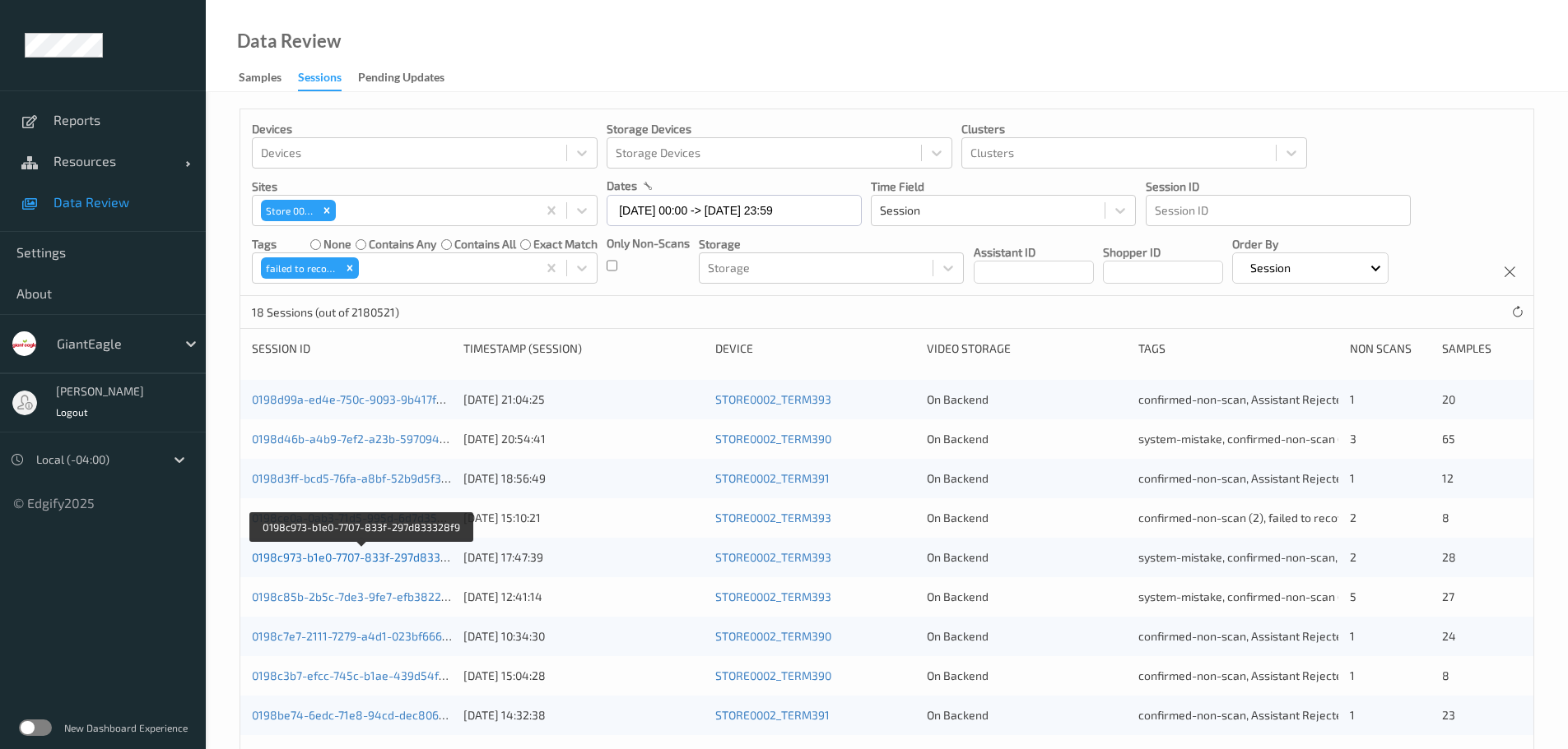
click at [390, 518] on link "0198c973-b1e0-7707-833f-297d833328f9" at bounding box center [362, 557] width 220 height 14
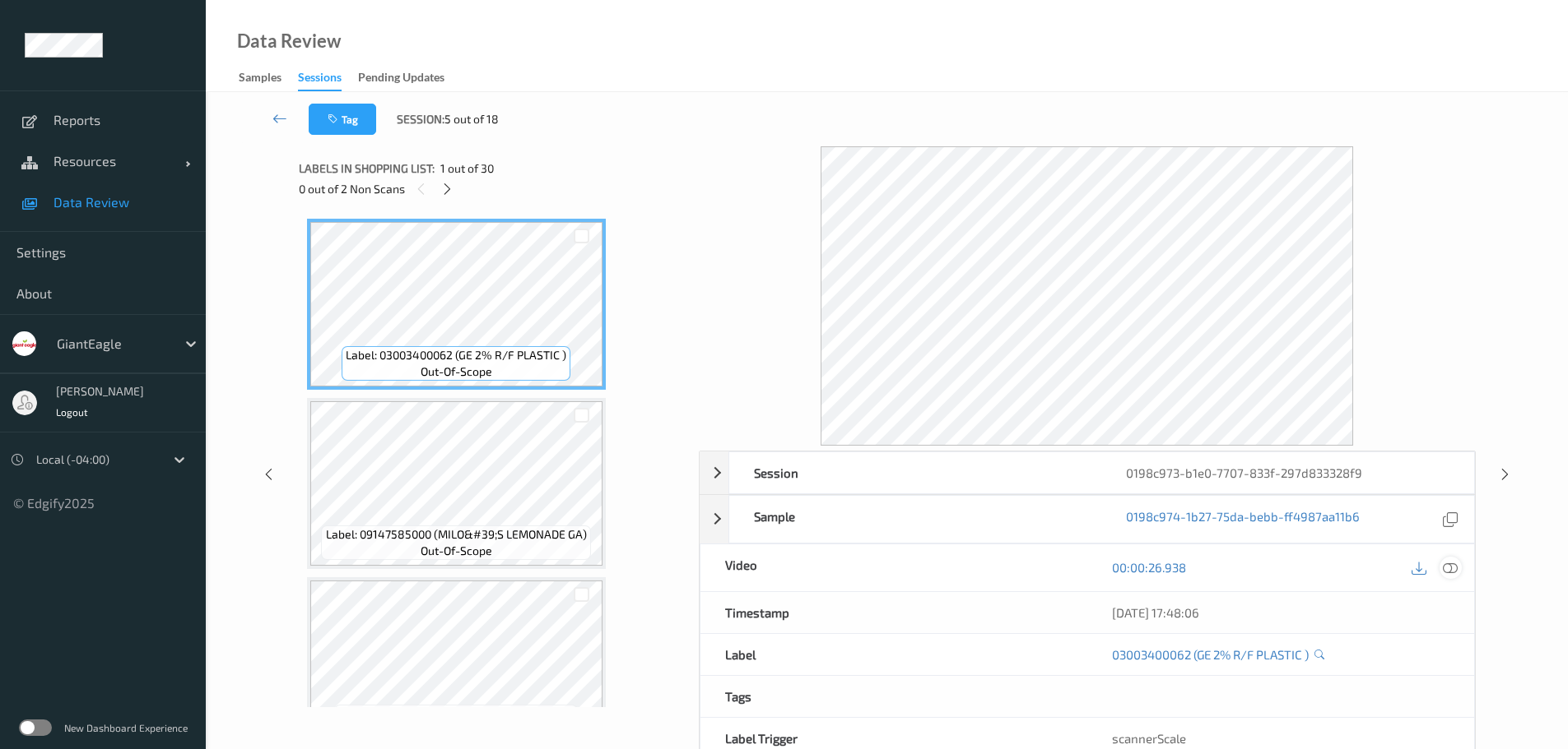
click at [1053, 518] on icon at bounding box center [1449, 566] width 15 height 15
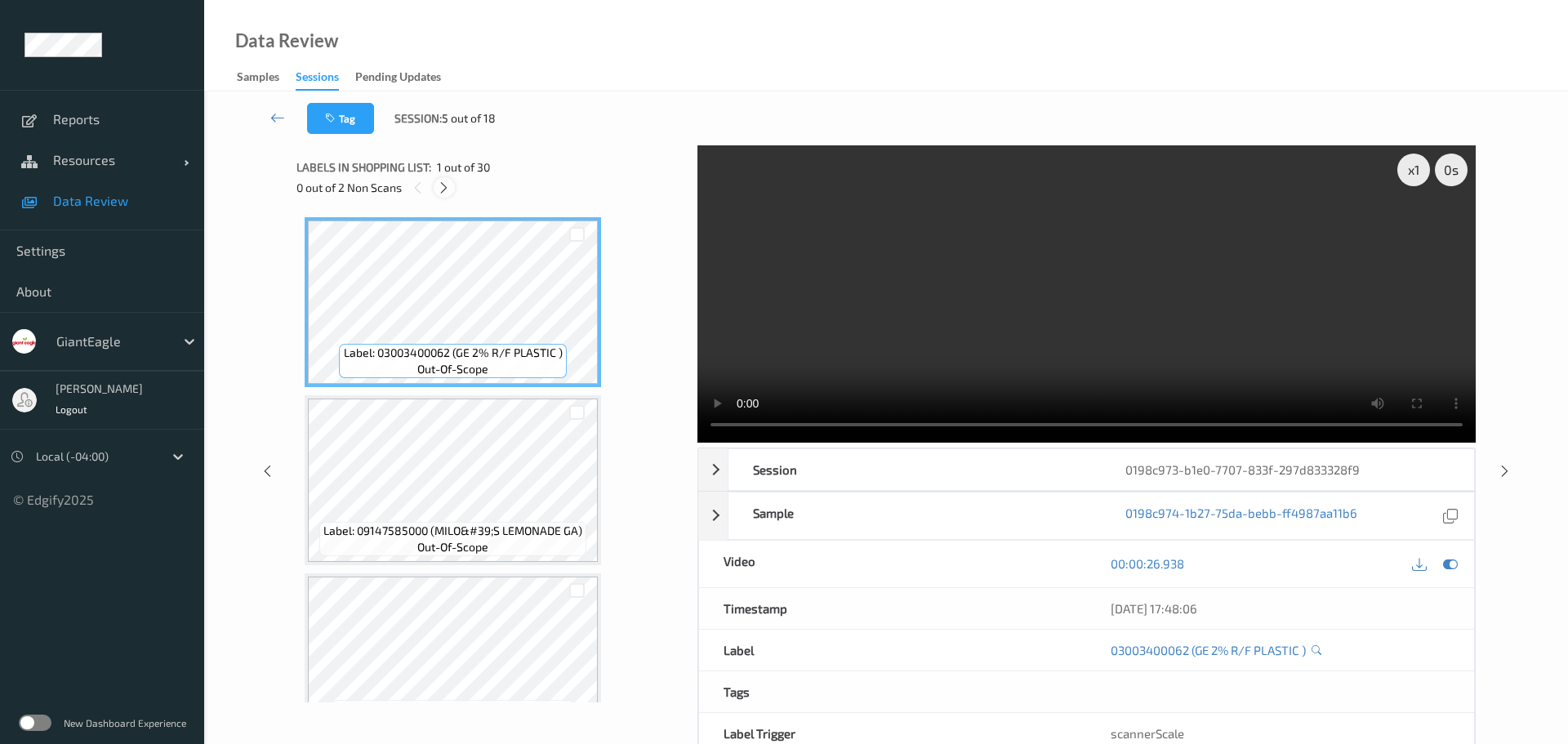
click at [443, 189] on icon at bounding box center [444, 187] width 14 height 14
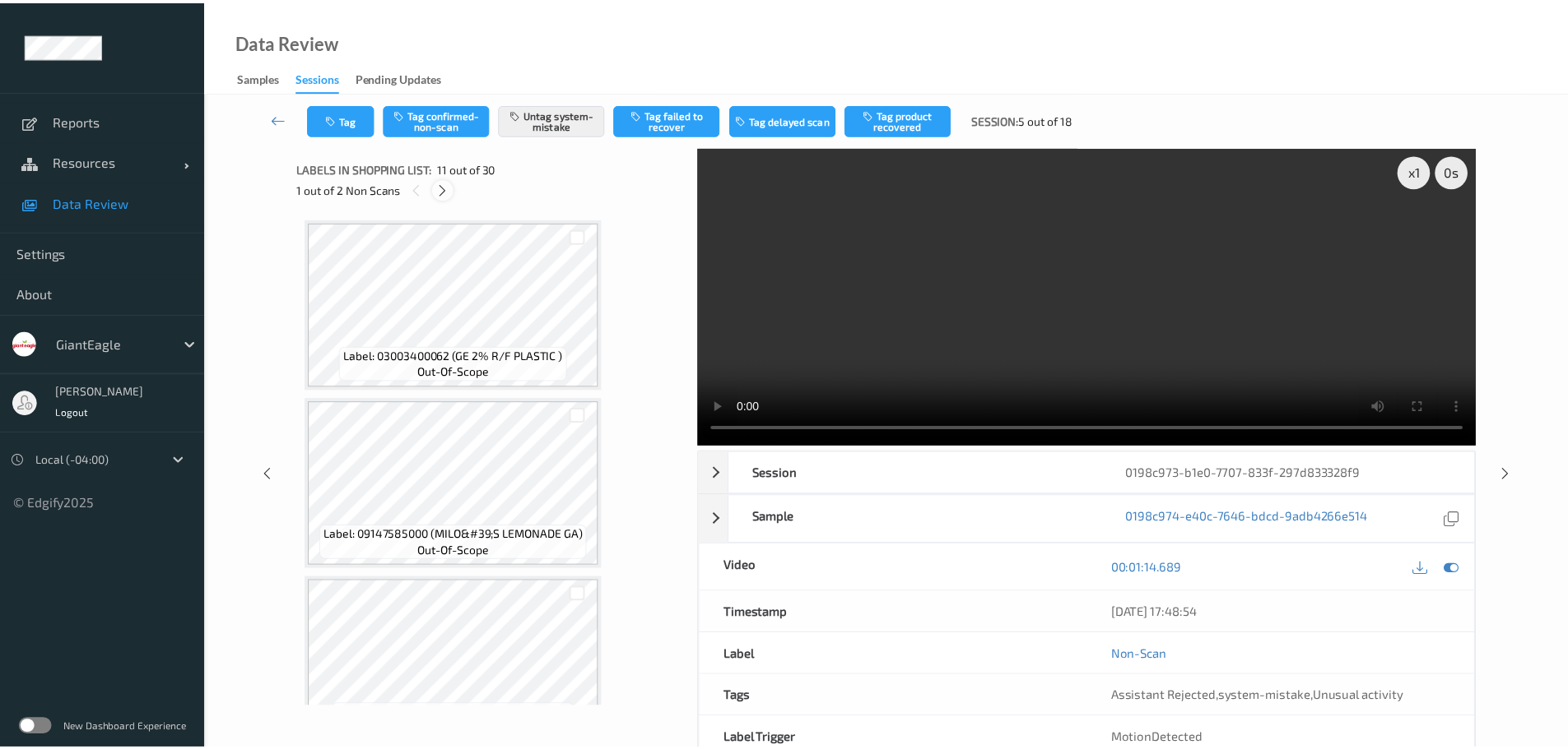
scroll to position [1621, 0]
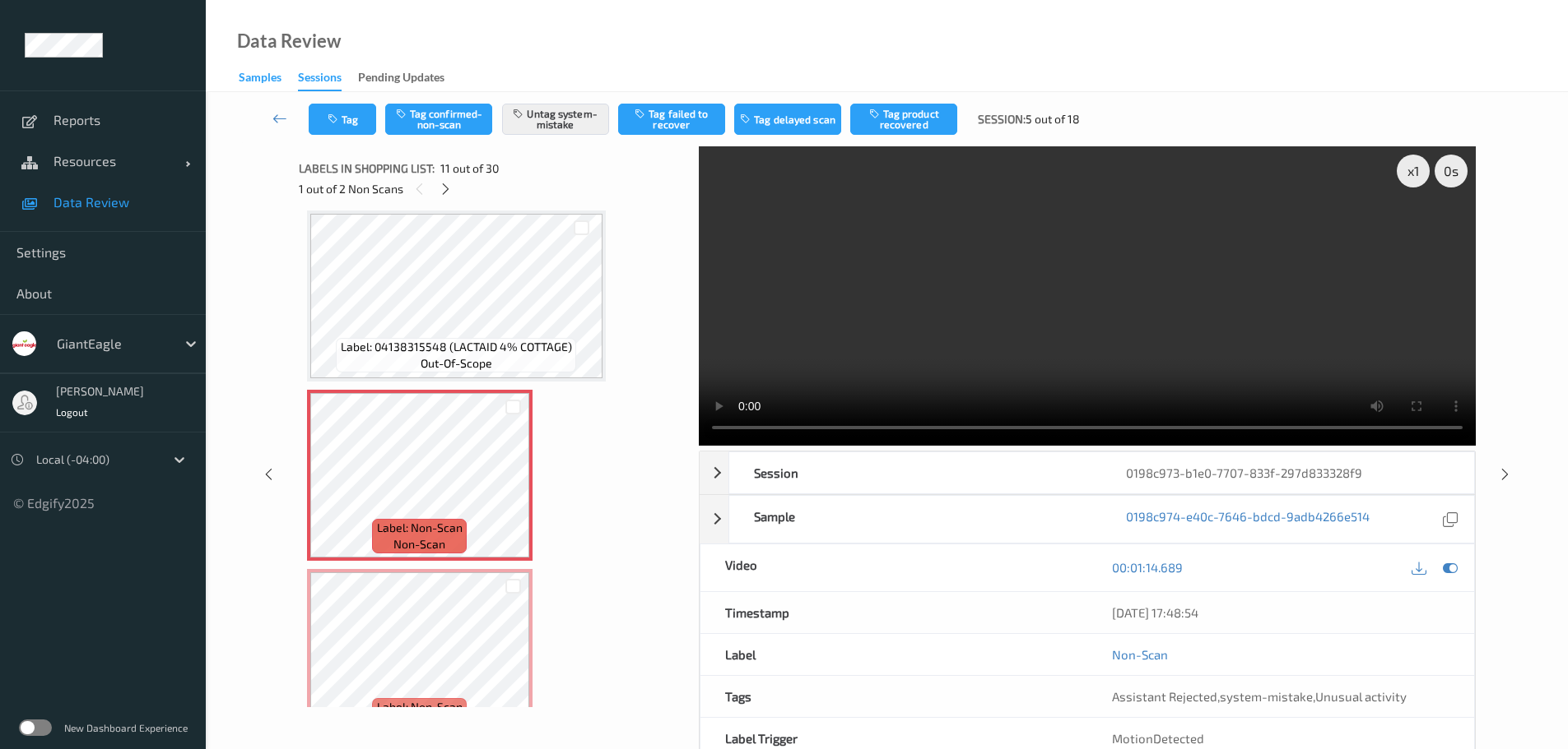
click at [265, 77] on div "Samples" at bounding box center [260, 79] width 43 height 20
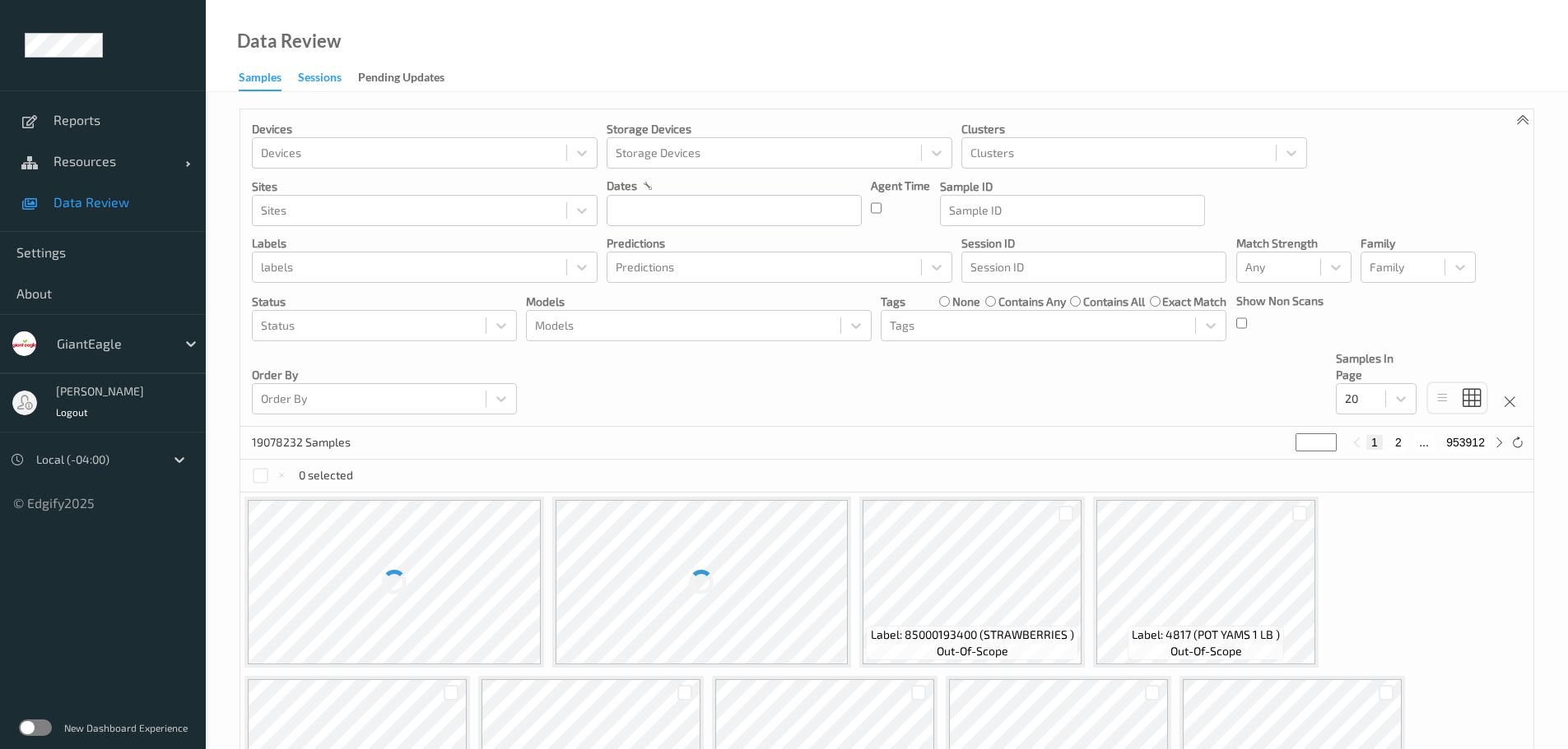
click at [329, 84] on div "Sessions" at bounding box center [319, 79] width 44 height 20
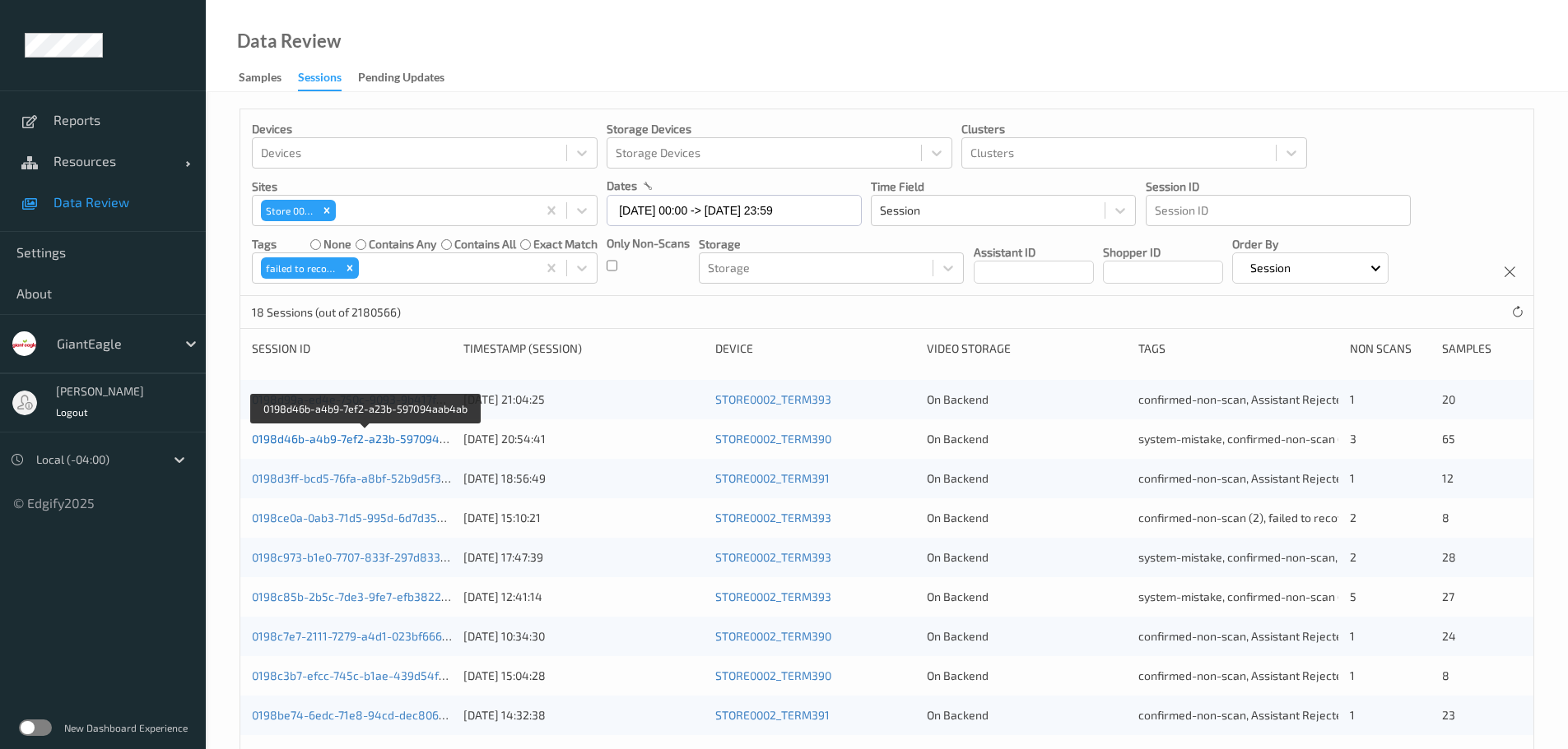
click at [390, 436] on link "0198d46b-a4b9-7ef2-a23b-597094aab4ab" at bounding box center [366, 438] width 227 height 14
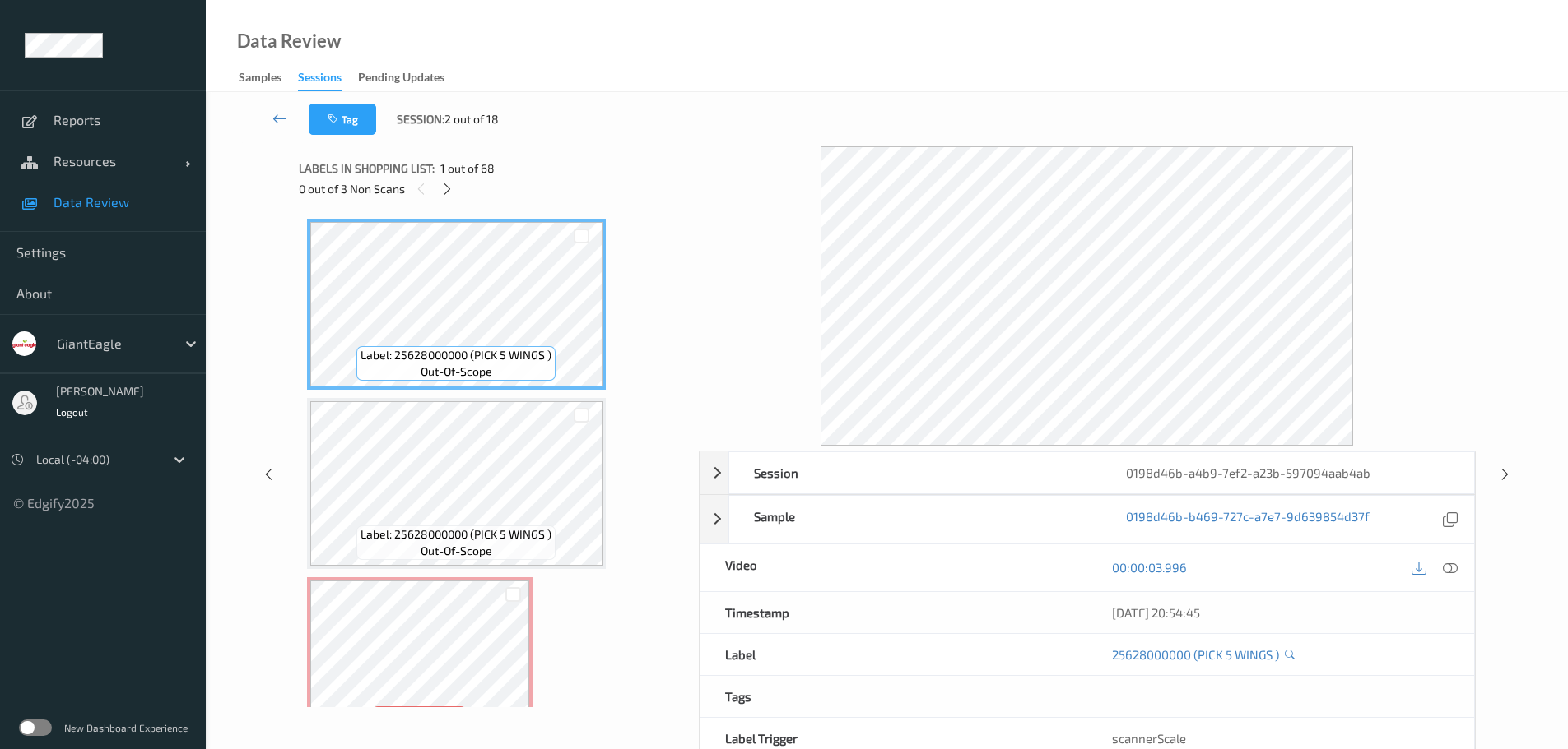
click at [1053, 518] on icon at bounding box center [1449, 566] width 15 height 15
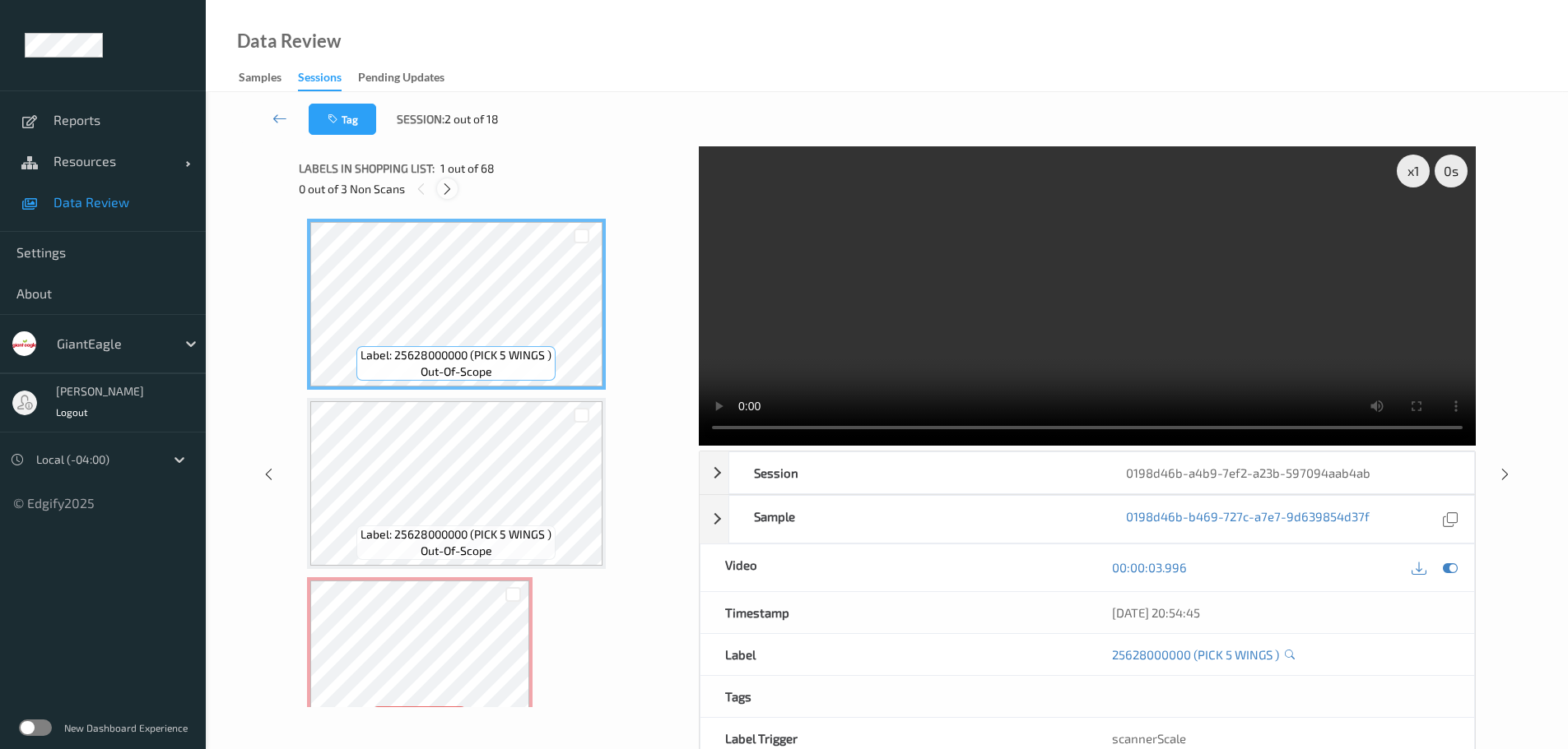
click at [450, 196] on div at bounding box center [446, 188] width 20 height 20
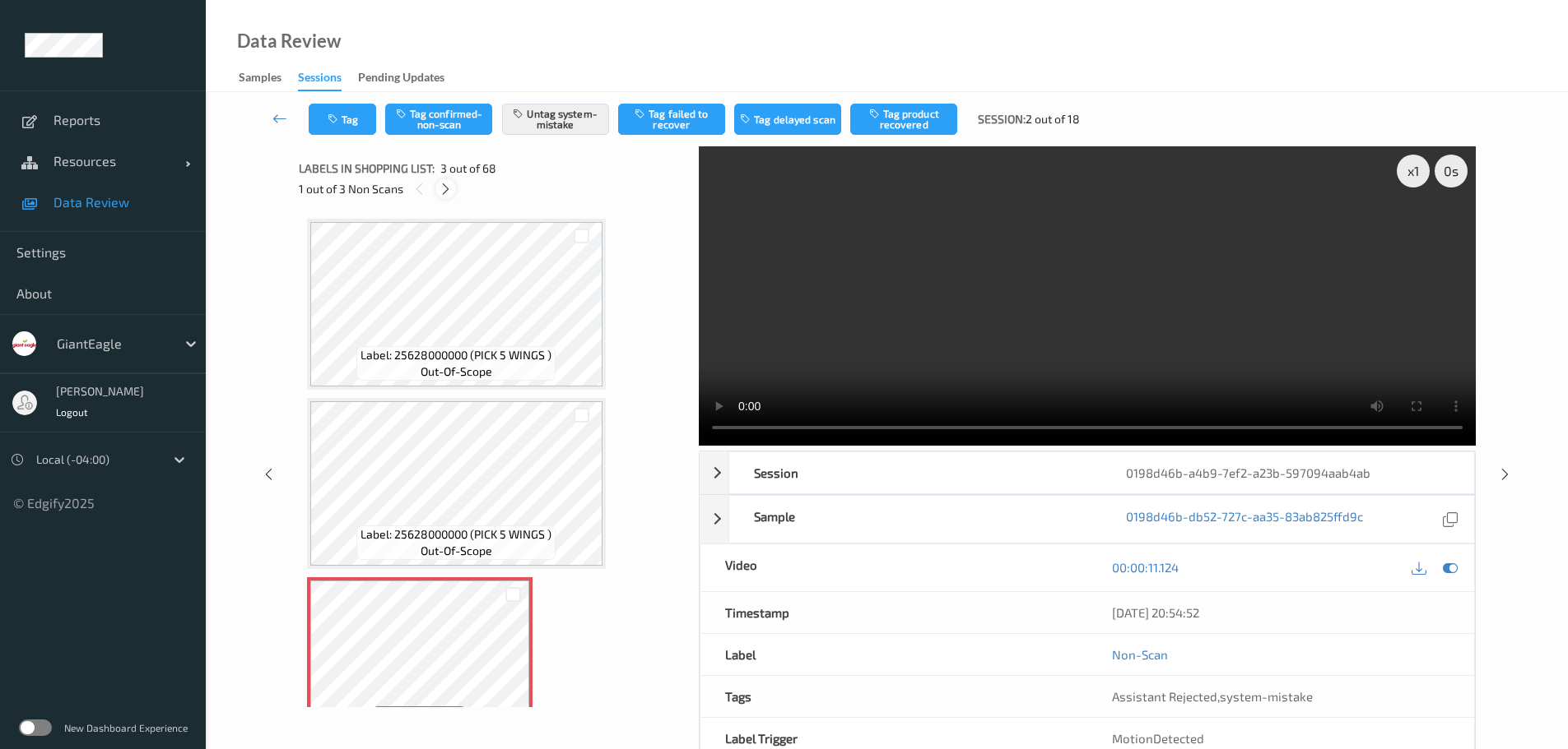
scroll to position [187, 0]
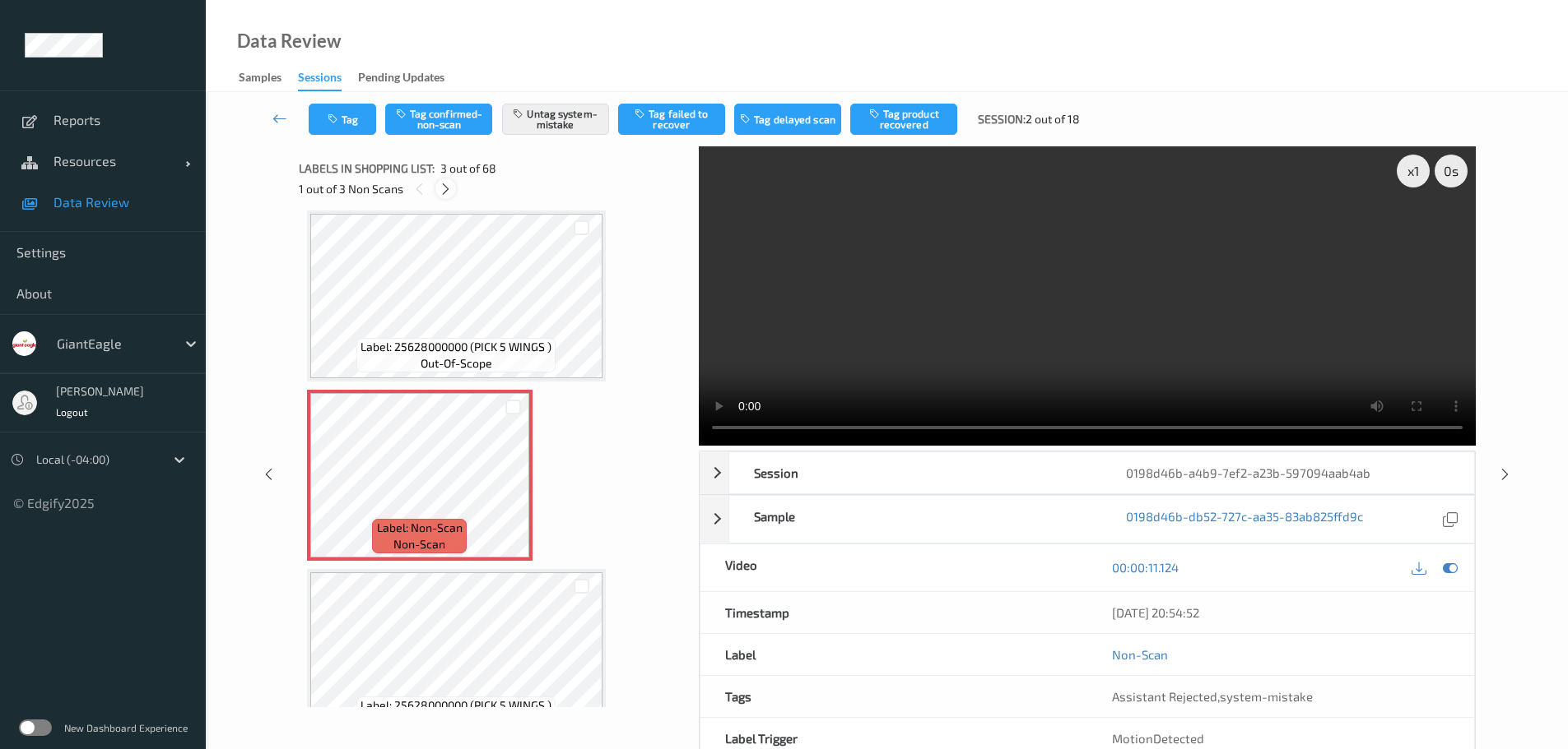
click at [452, 184] on icon at bounding box center [445, 188] width 14 height 15
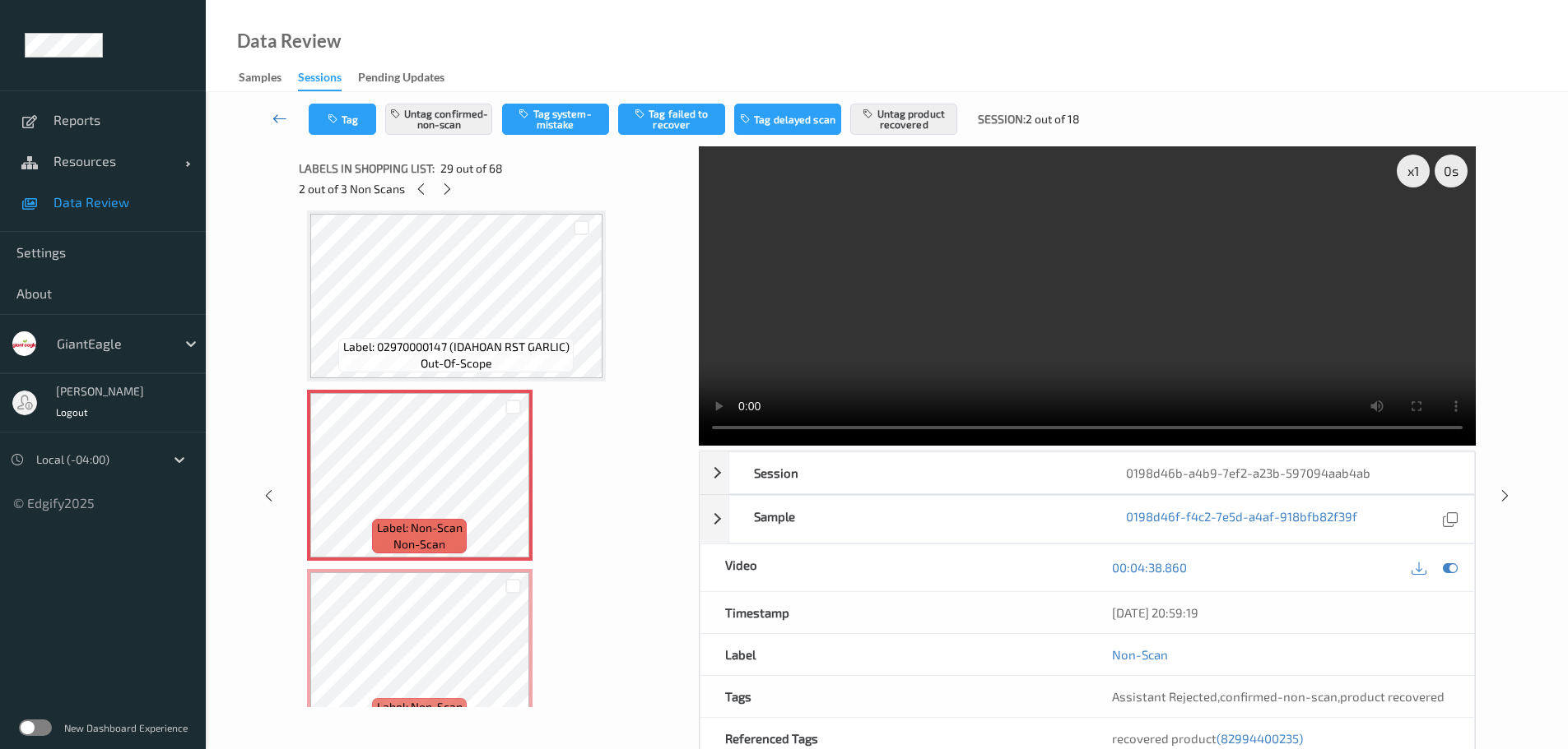
click at [278, 113] on icon at bounding box center [279, 118] width 15 height 17
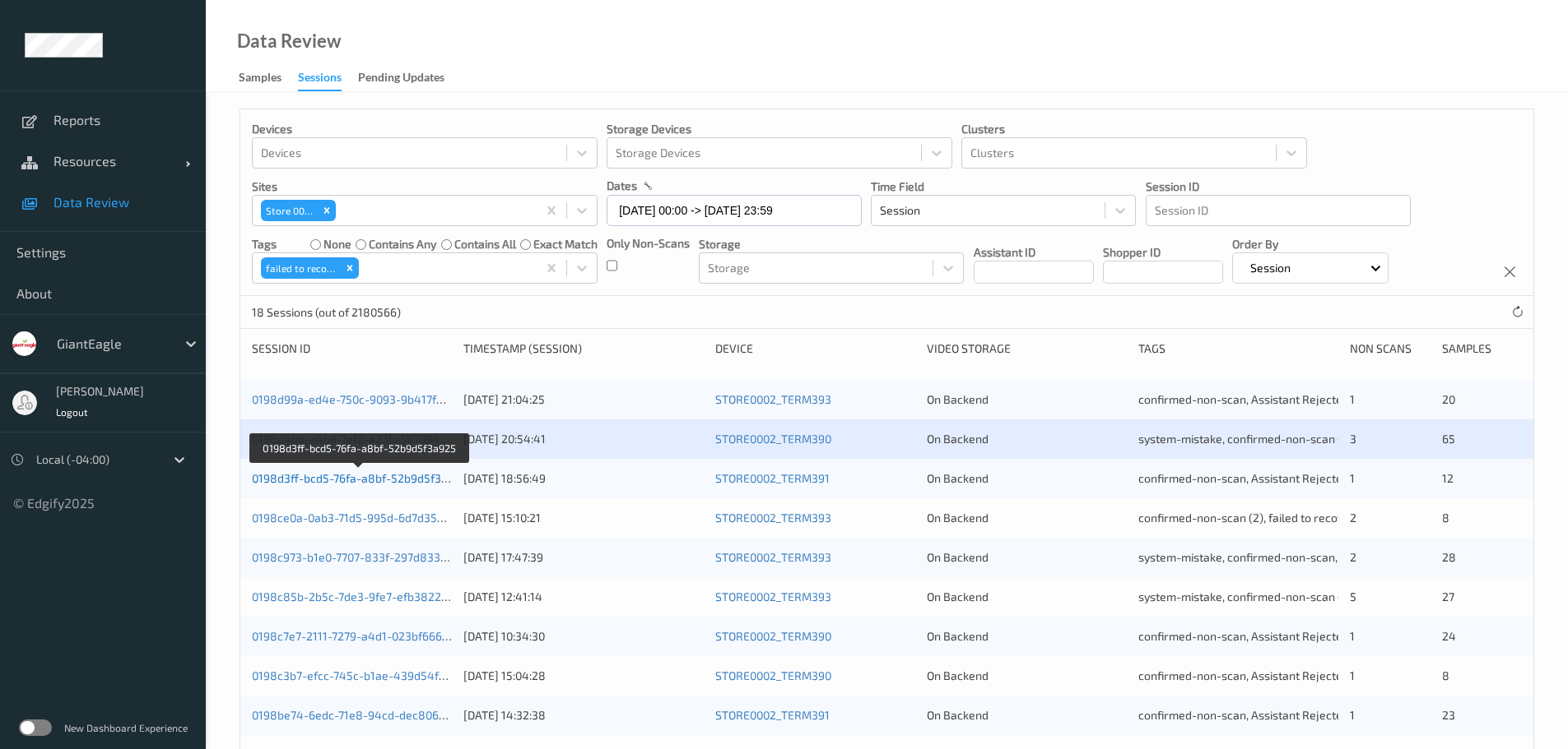
click at [374, 479] on link "0198d3ff-bcd5-76fa-a8bf-52b9d5f3a925" at bounding box center [360, 478] width 216 height 14
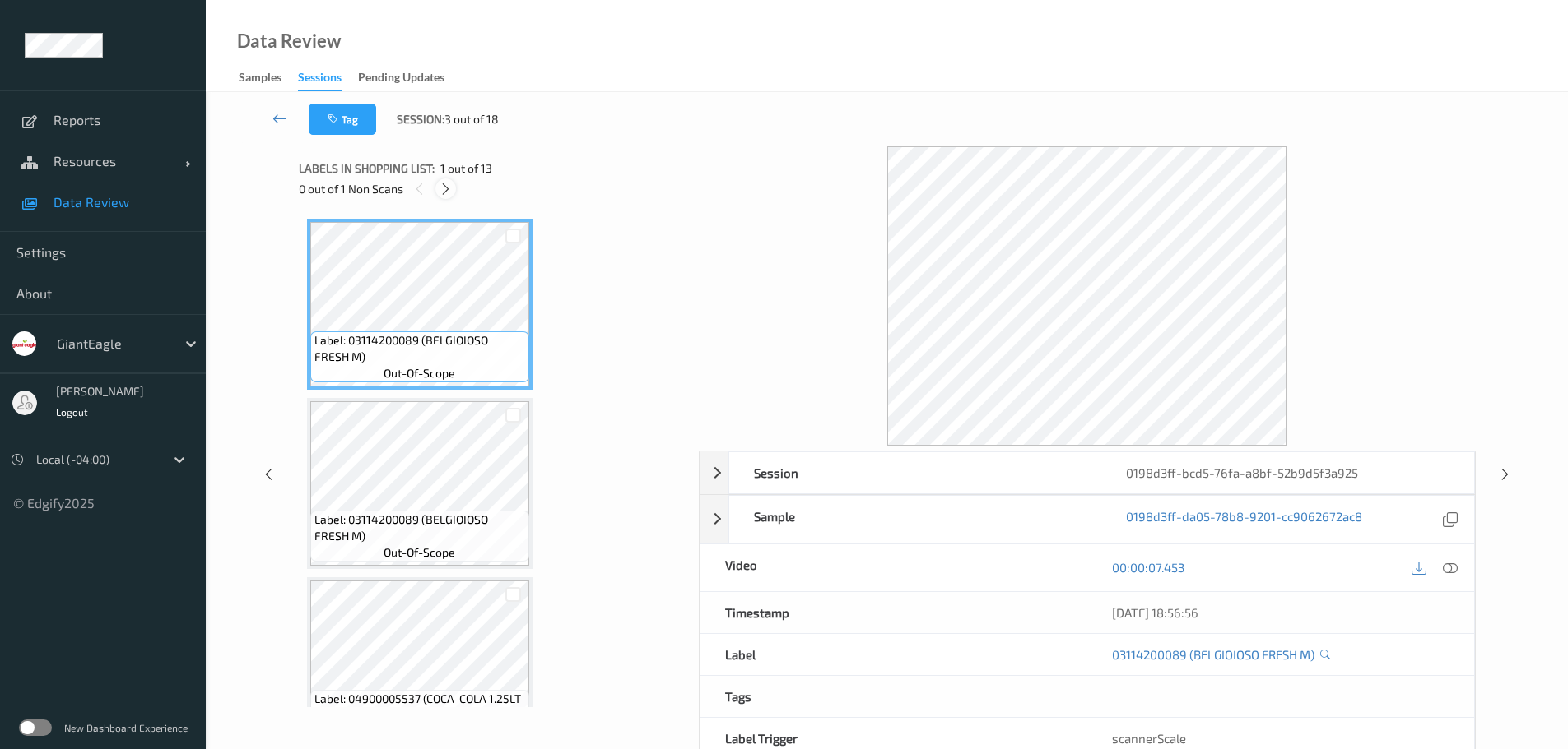
click at [443, 191] on icon at bounding box center [445, 188] width 14 height 15
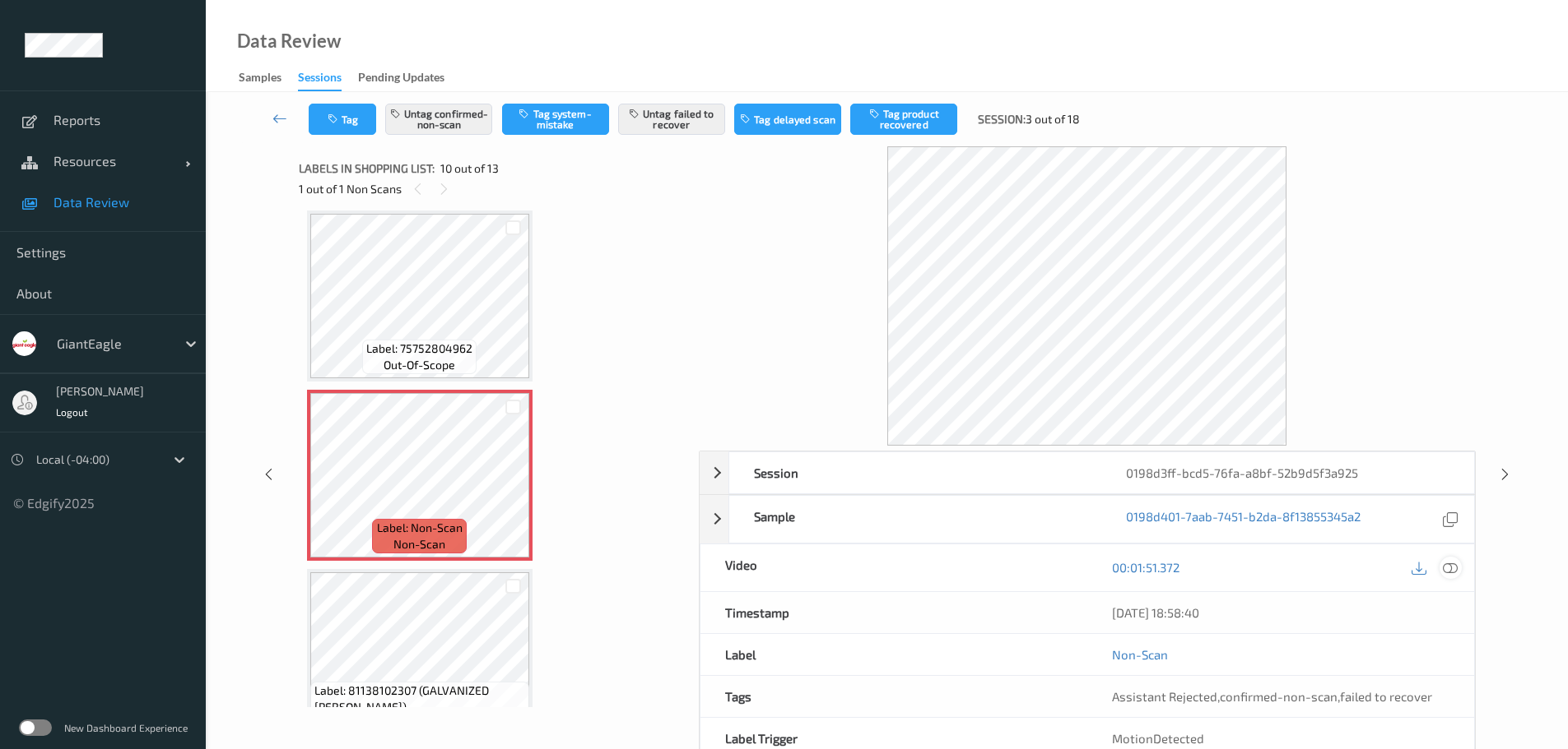
click at [1053, 518] on icon at bounding box center [1449, 566] width 15 height 15
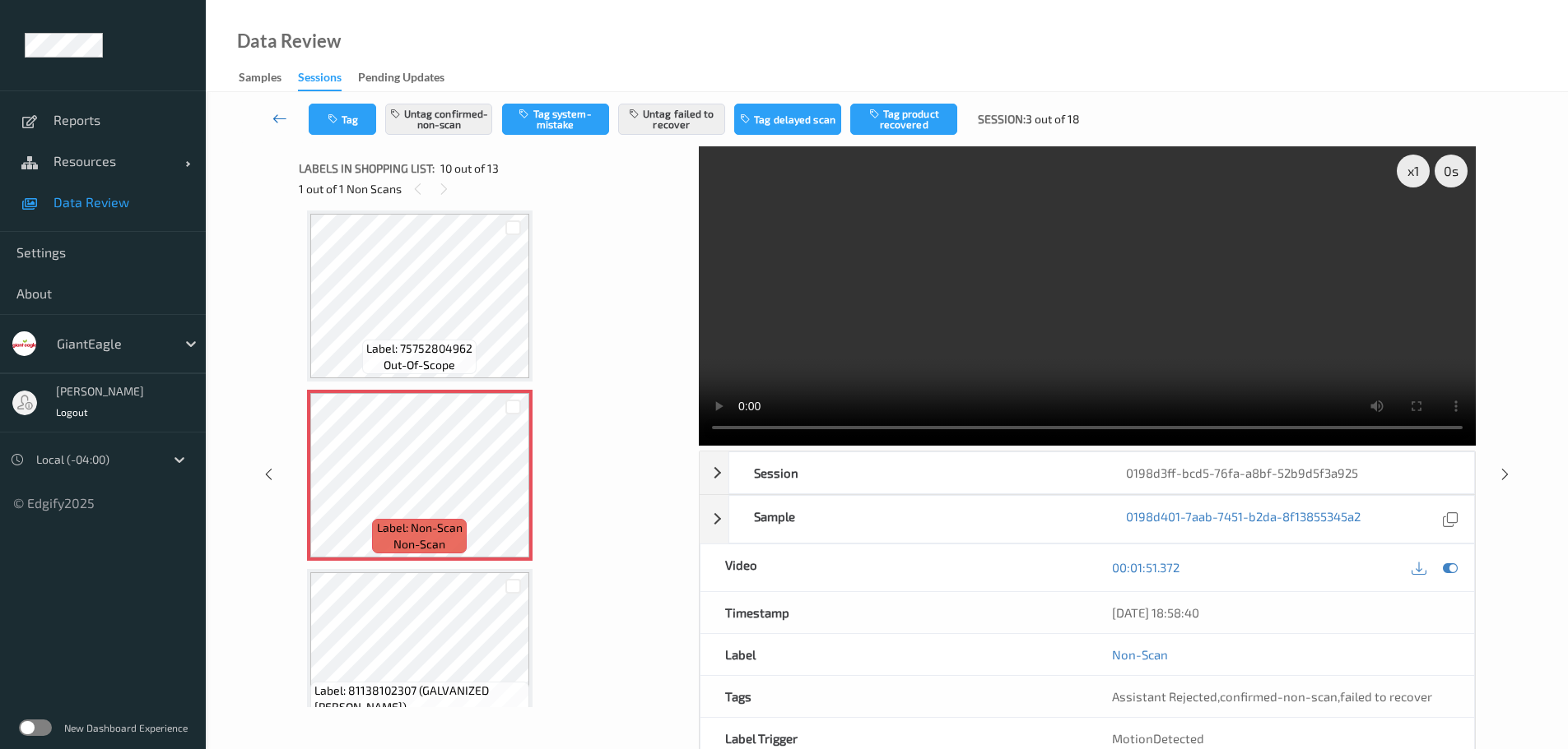
click at [268, 119] on link at bounding box center [279, 119] width 57 height 31
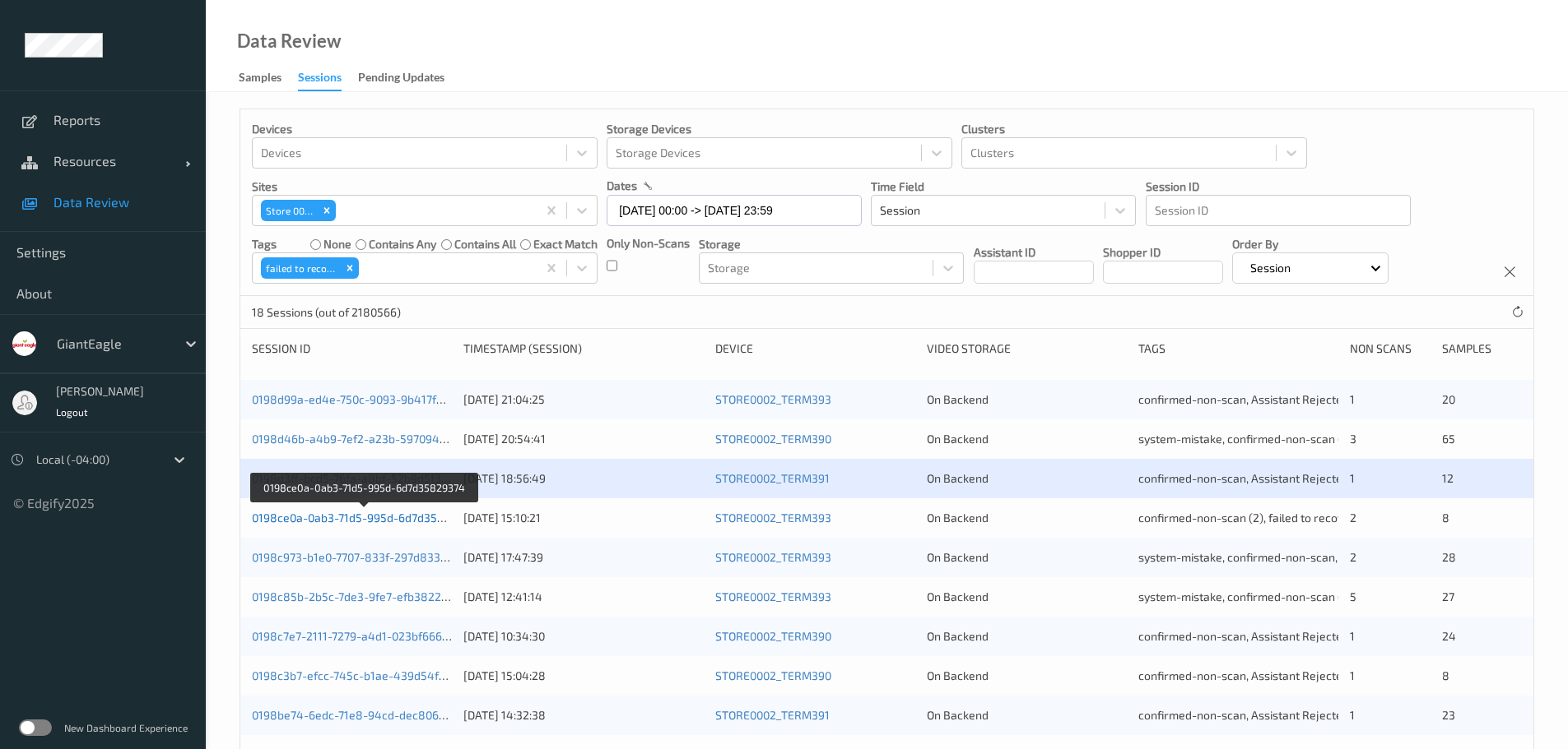
click at [415, 515] on link "0198ce0a-0ab3-71d5-995d-6d7d35829374" at bounding box center [365, 518] width 226 height 14
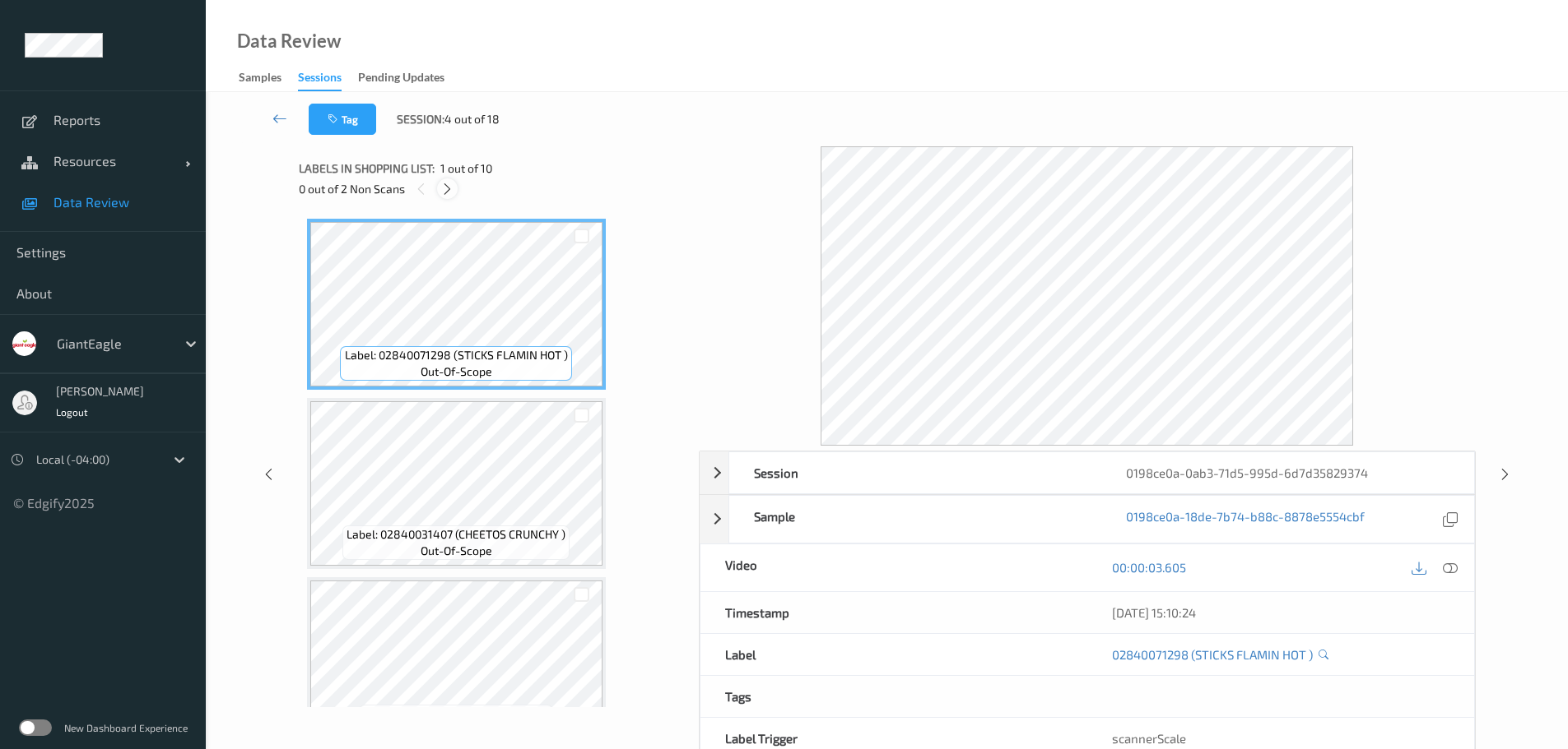
click at [453, 190] on icon at bounding box center [447, 188] width 14 height 15
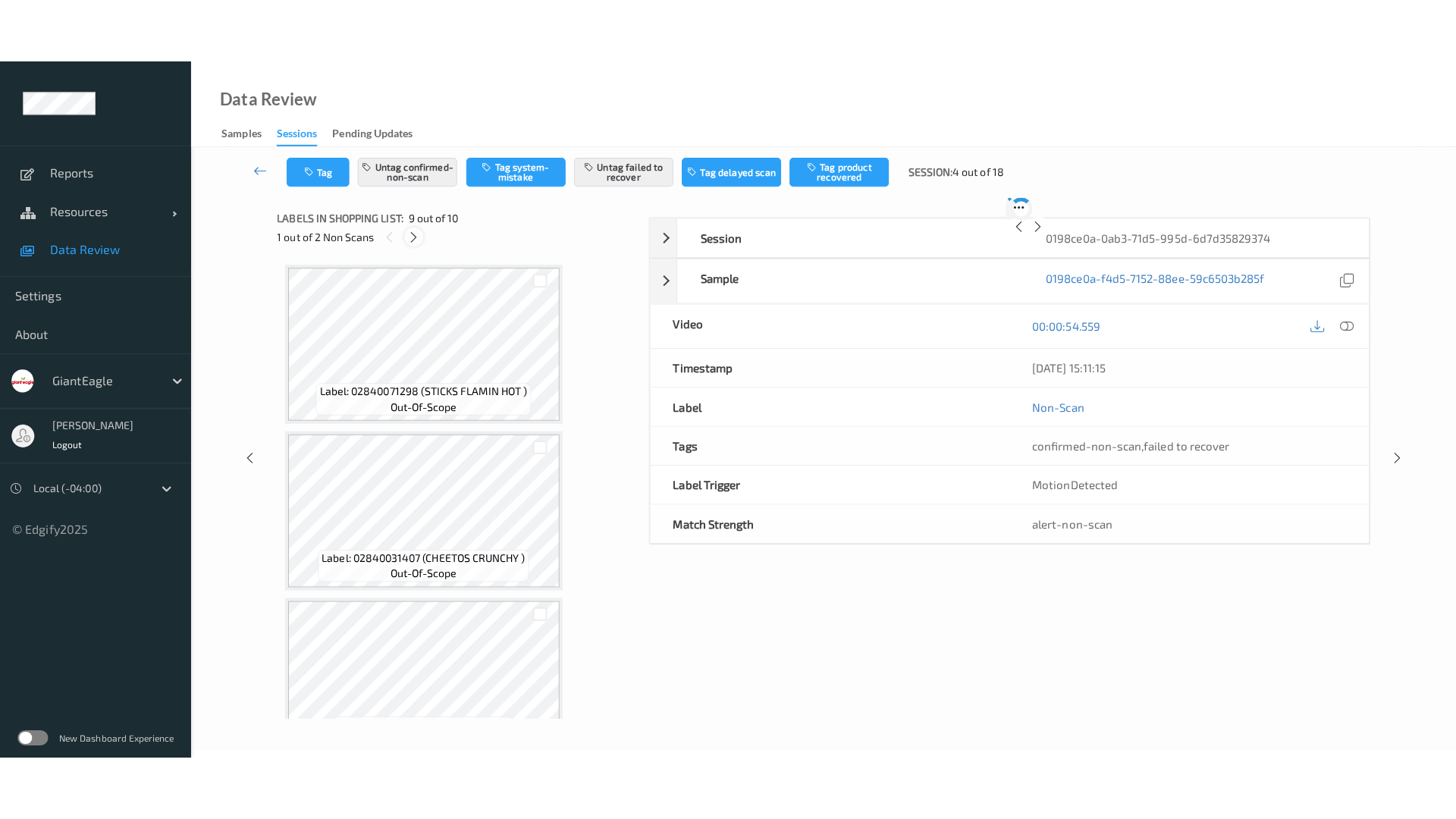
scroll to position [1165, 0]
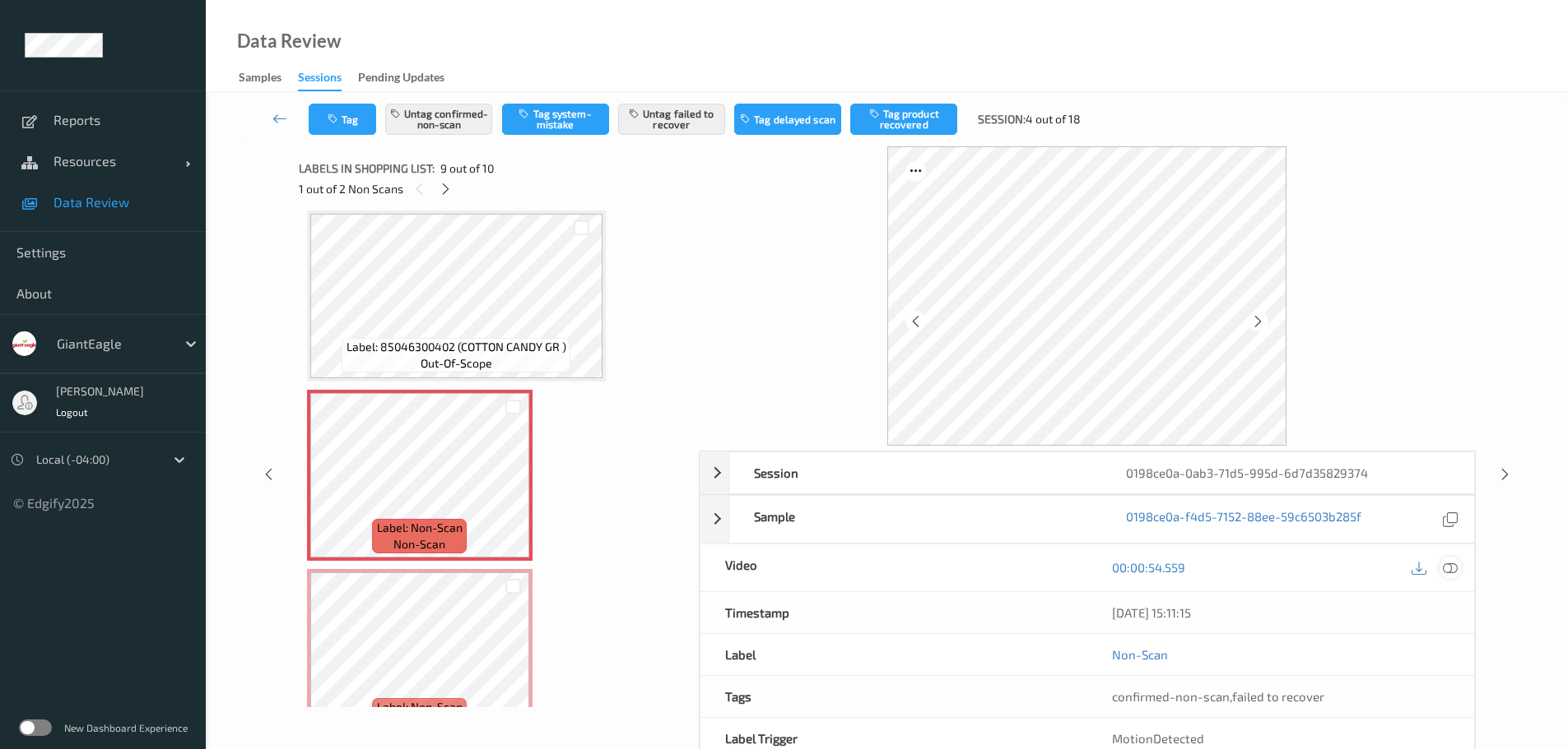
click at [1053, 518] on icon at bounding box center [1449, 566] width 15 height 15
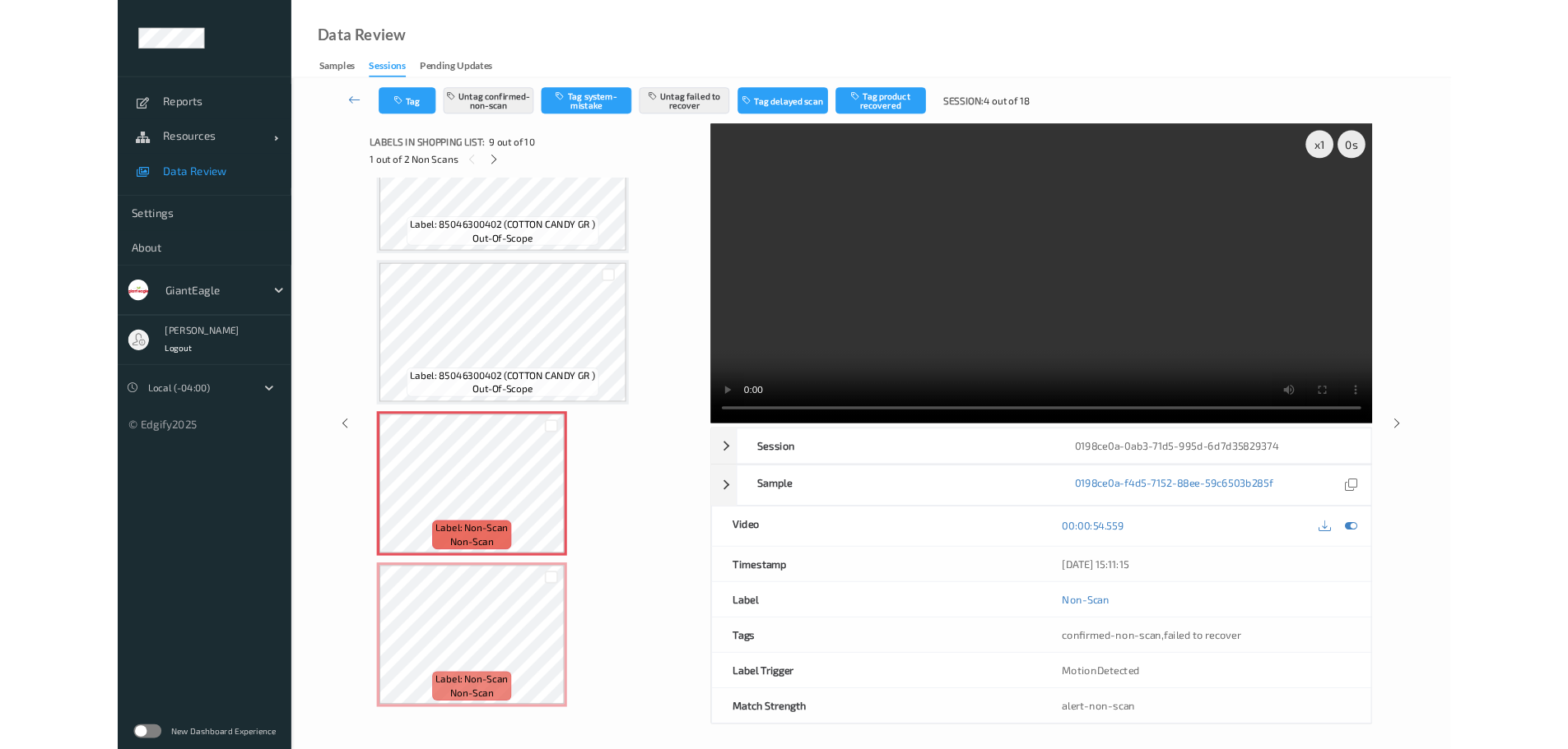
scroll to position [1165, 0]
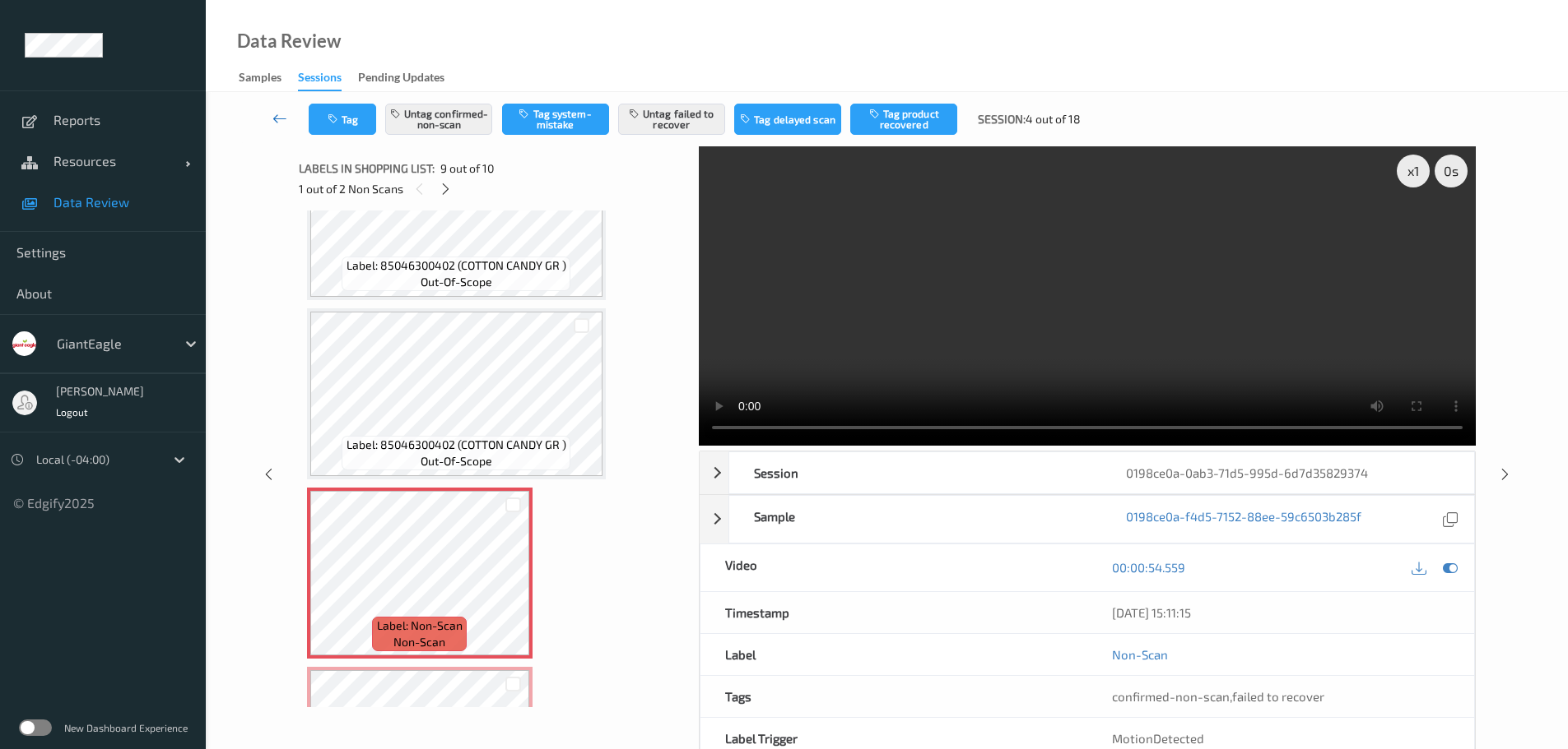
click at [291, 123] on link at bounding box center [279, 119] width 57 height 31
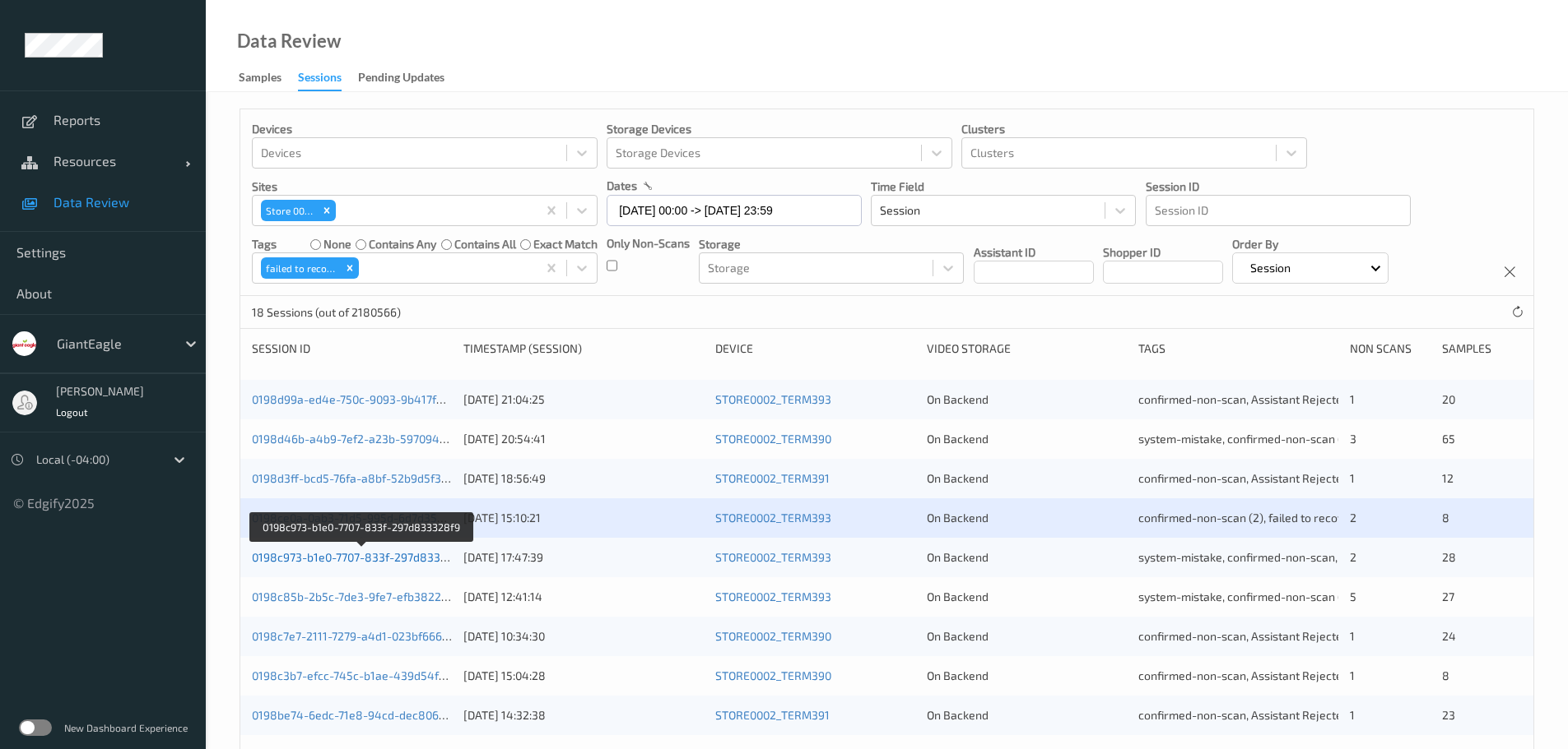
click at [373, 518] on link "0198c973-b1e0-7707-833f-297d833328f9" at bounding box center [362, 557] width 220 height 14
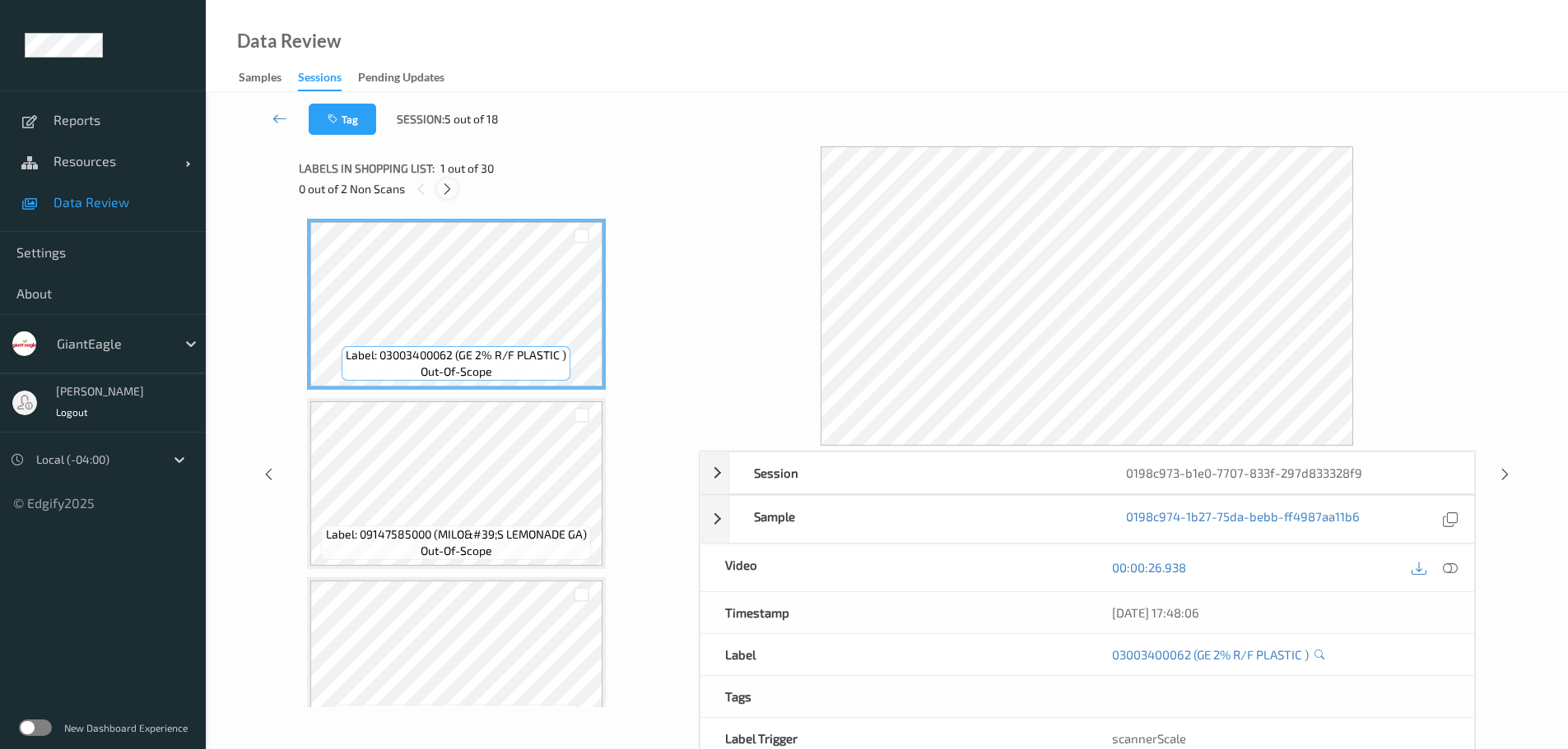
click at [447, 193] on icon at bounding box center [447, 188] width 14 height 15
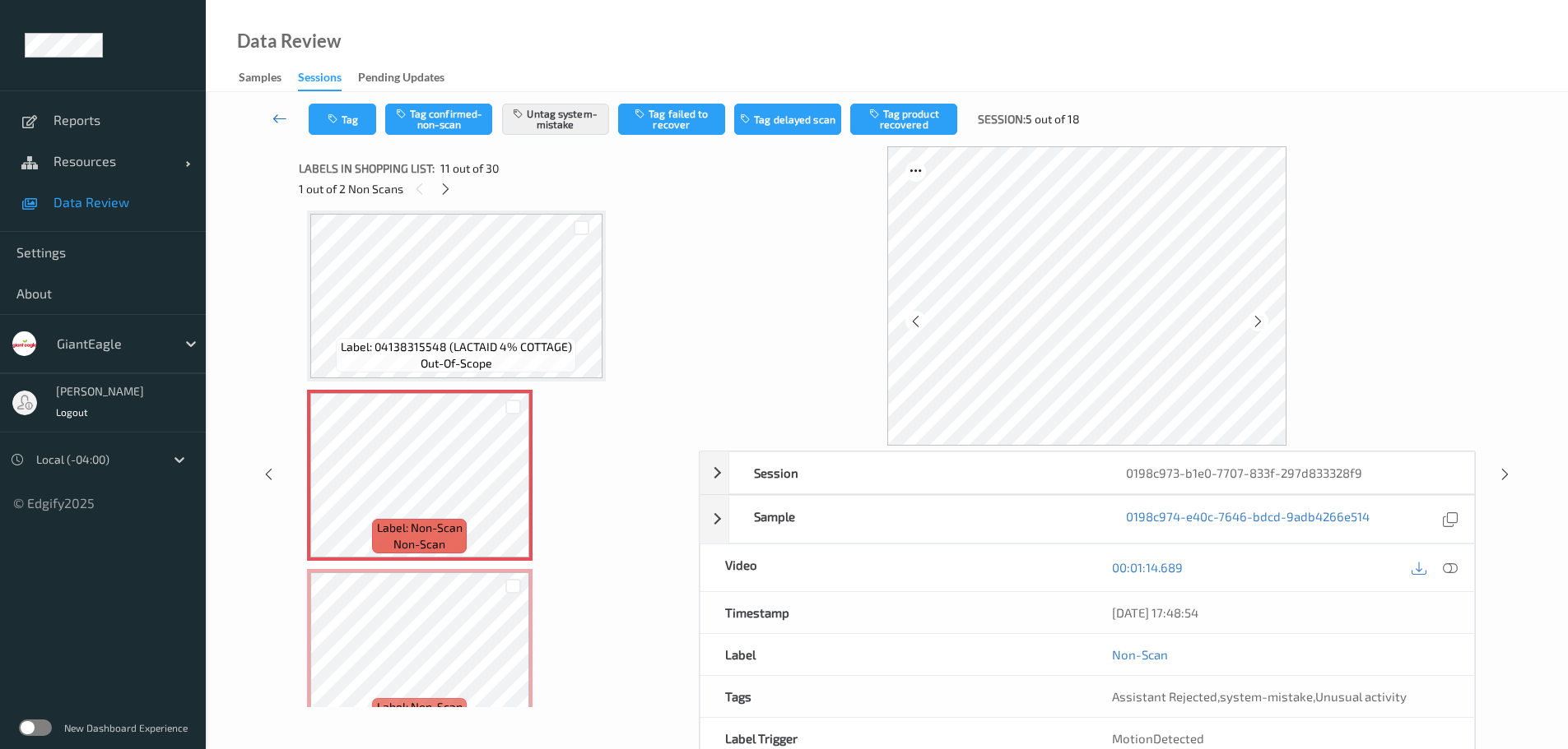
click at [289, 115] on link at bounding box center [279, 119] width 57 height 31
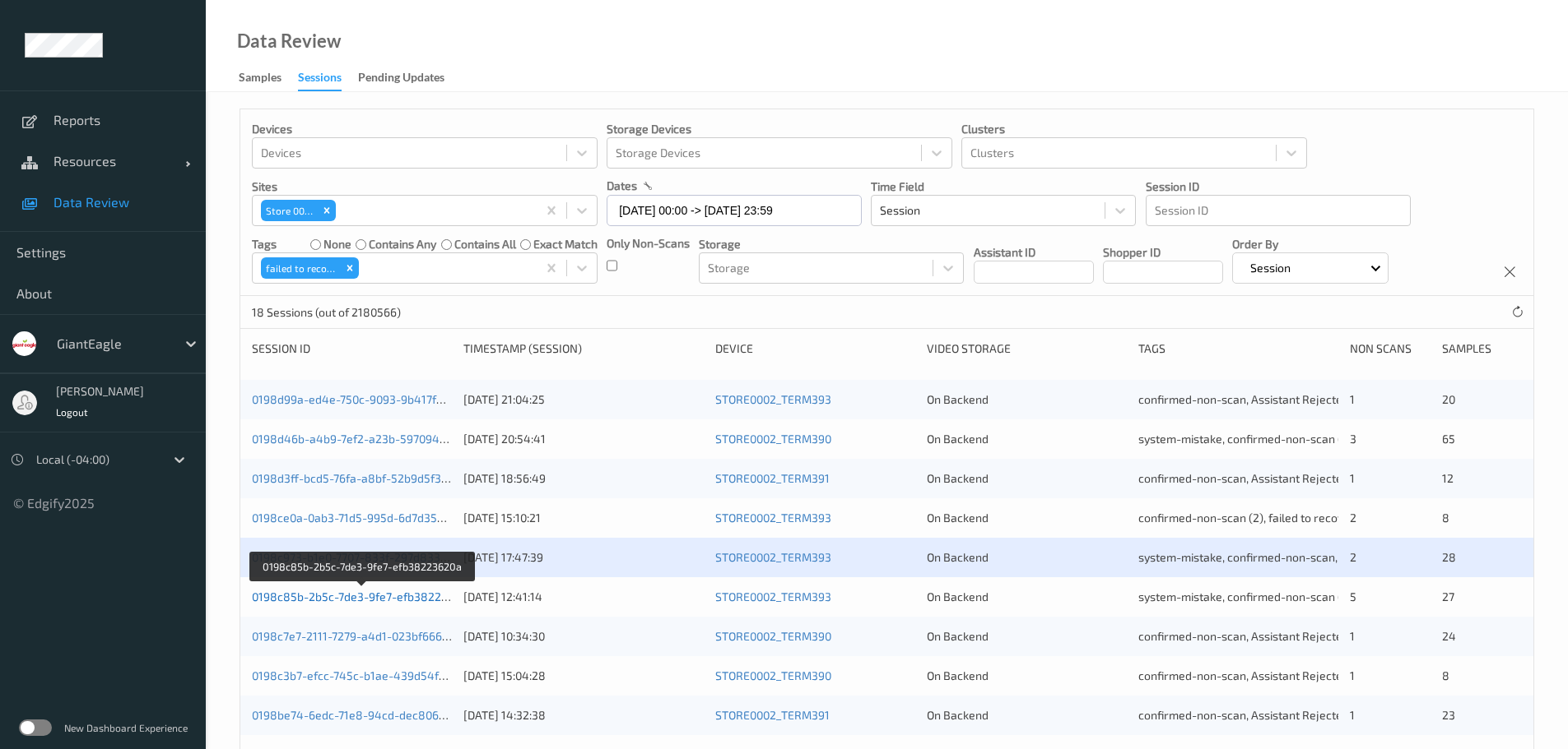
click at [425, 518] on link "0198c85b-2b5c-7de3-9fe7-efb38223620a" at bounding box center [363, 596] width 223 height 14
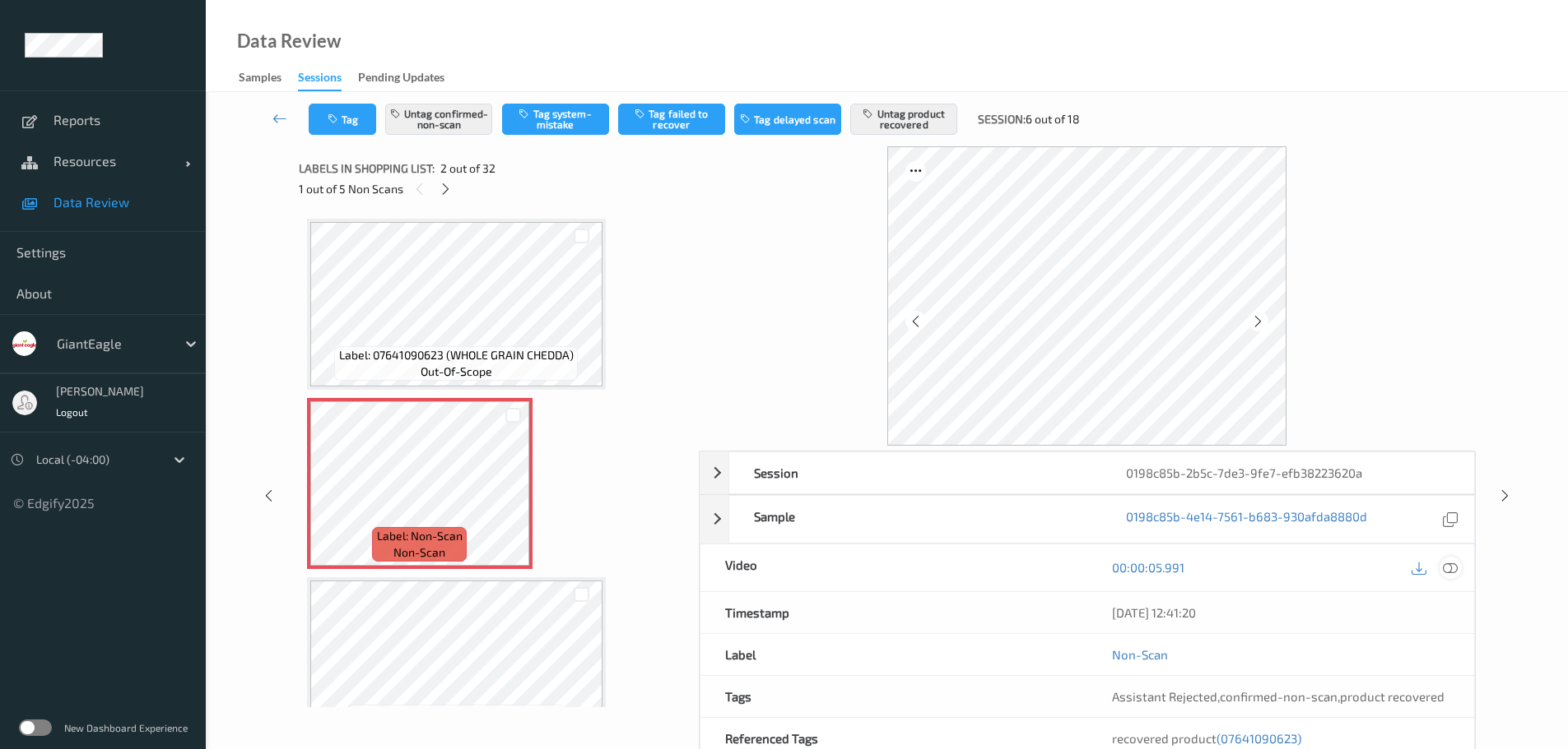
click at [1053, 518] on icon at bounding box center [1449, 566] width 15 height 15
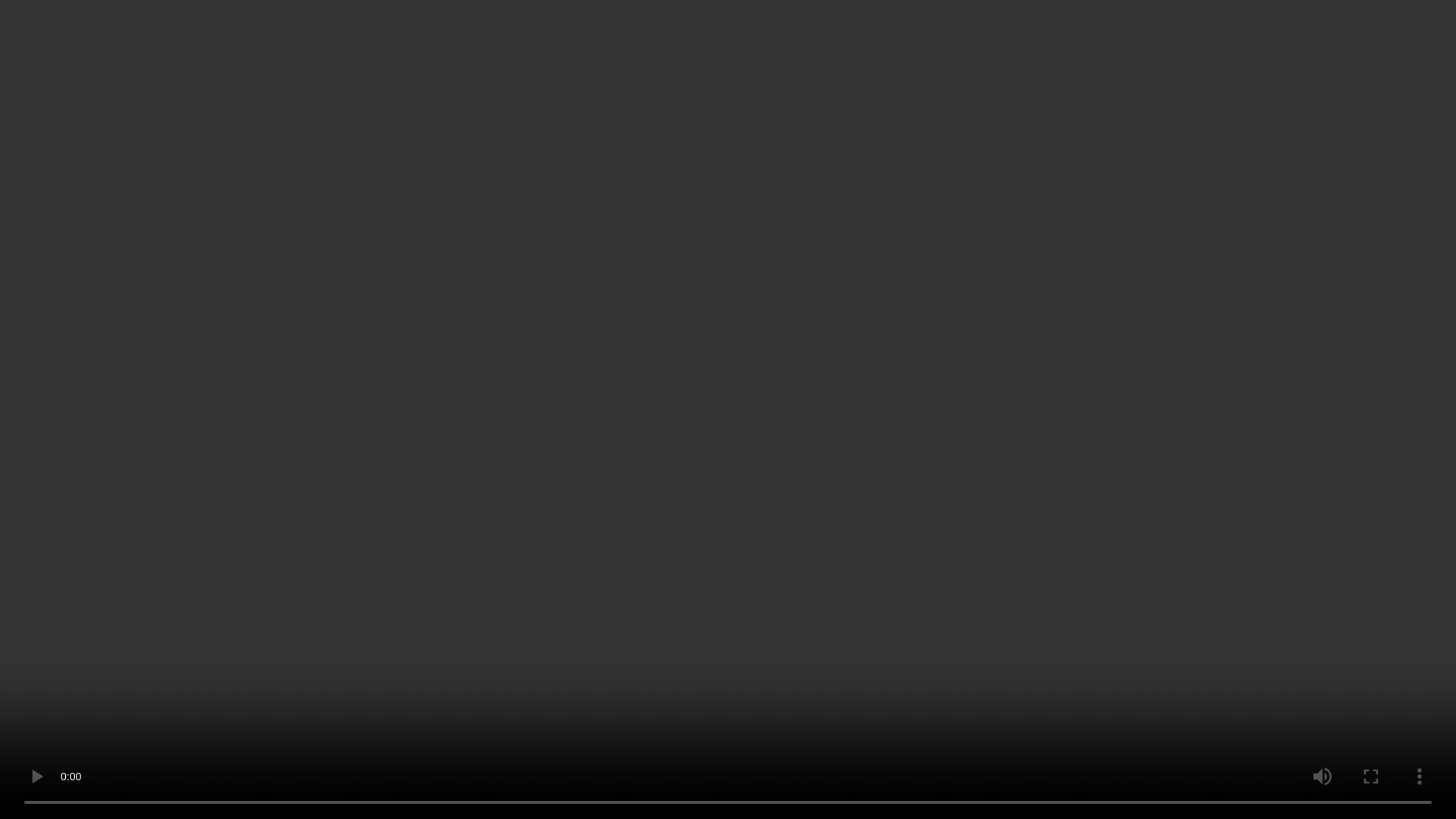
drag, startPoint x: 49, startPoint y: 801, endPoint x: 343, endPoint y: 460, distance: 450.2
click at [343, 460] on video at bounding box center [728, 410] width 1456 height 819
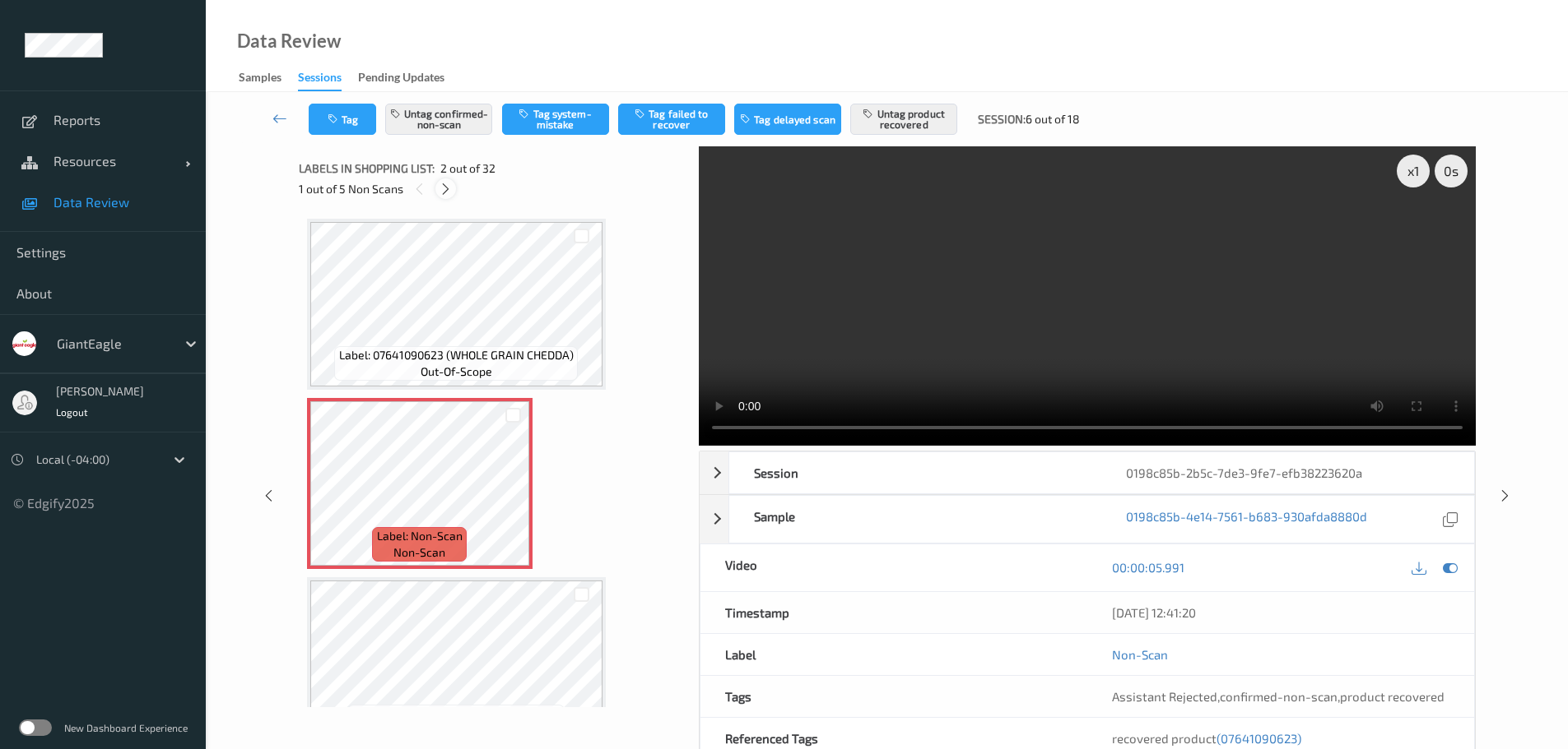
click at [442, 189] on icon at bounding box center [445, 188] width 14 height 15
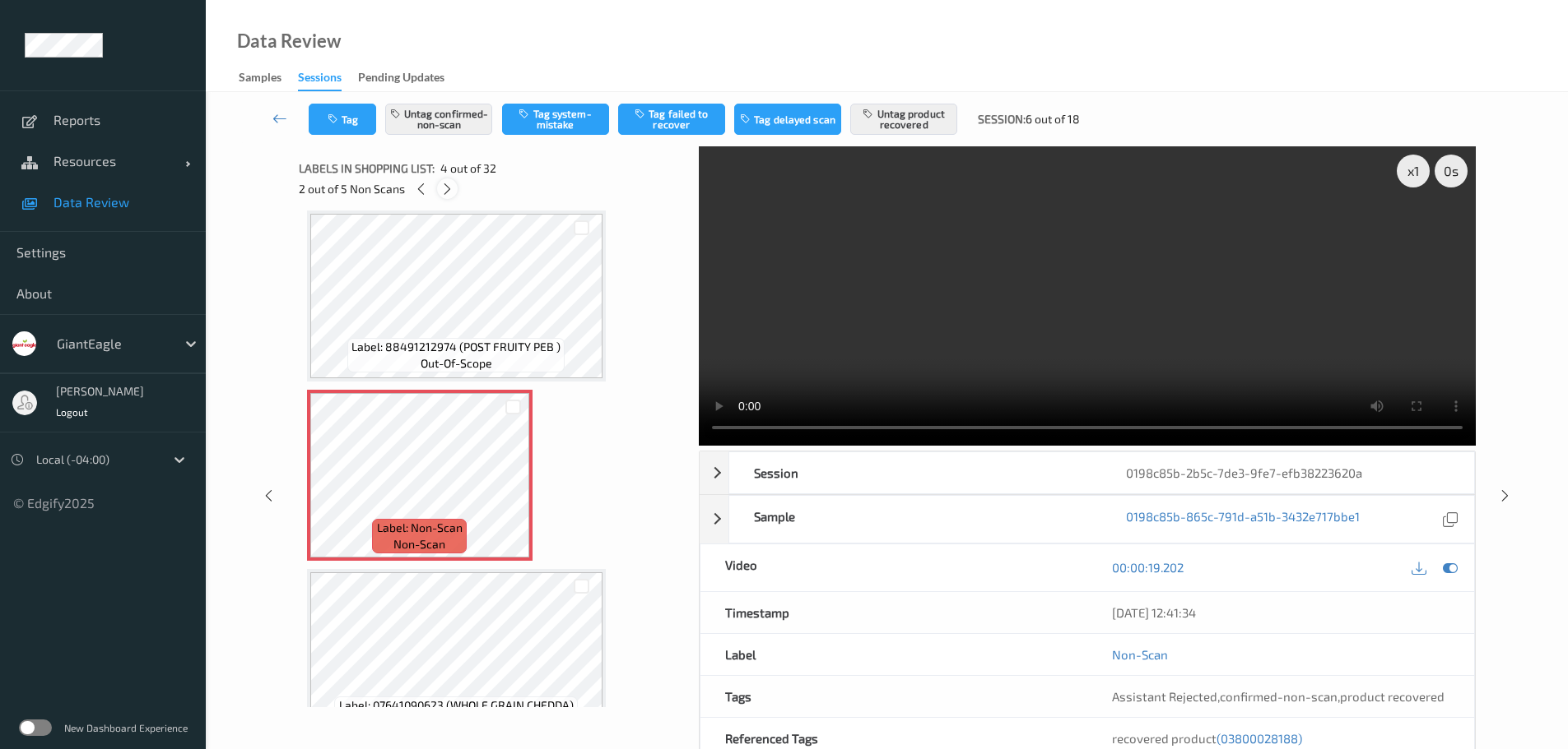
click at [442, 189] on icon at bounding box center [447, 188] width 14 height 15
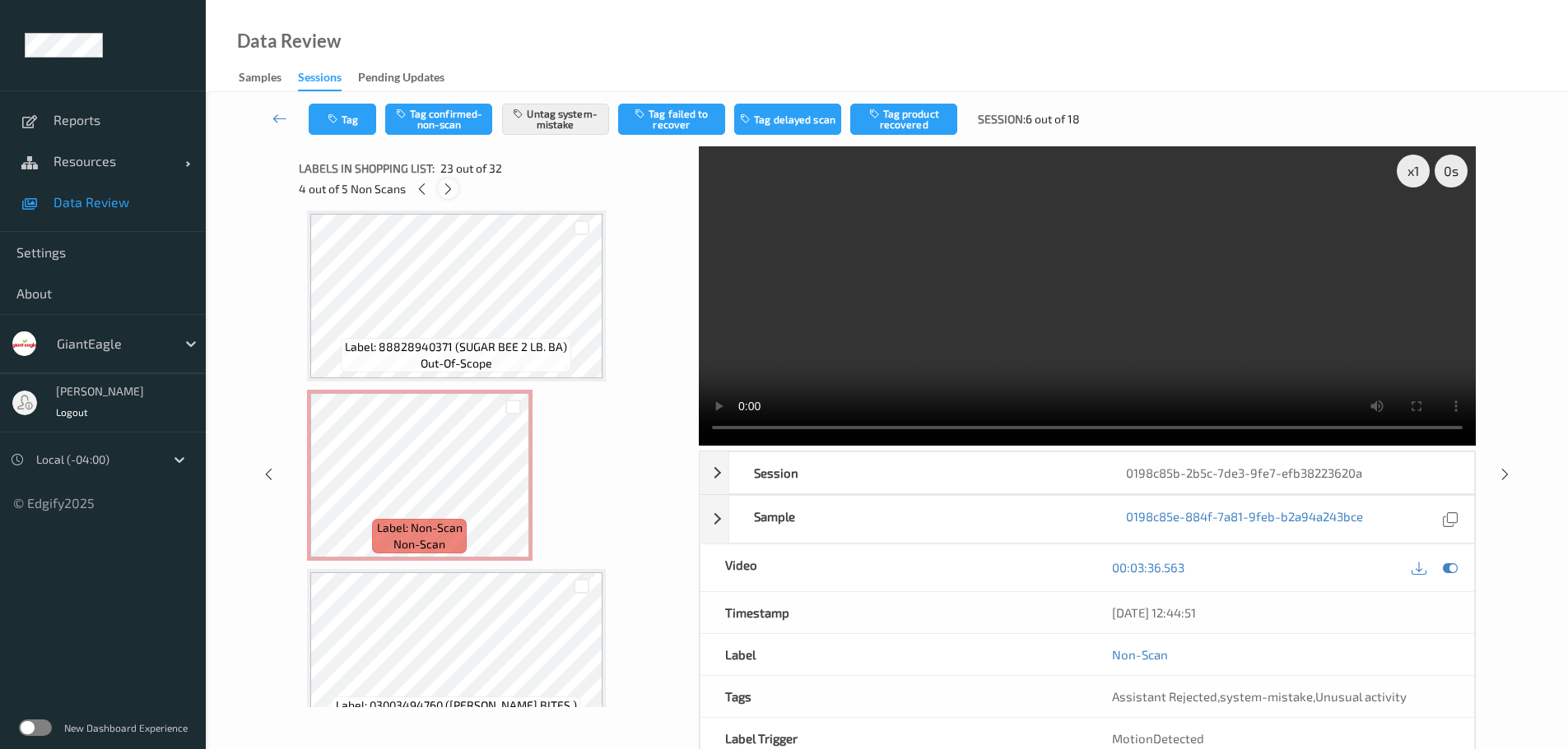
scroll to position [3773, 0]
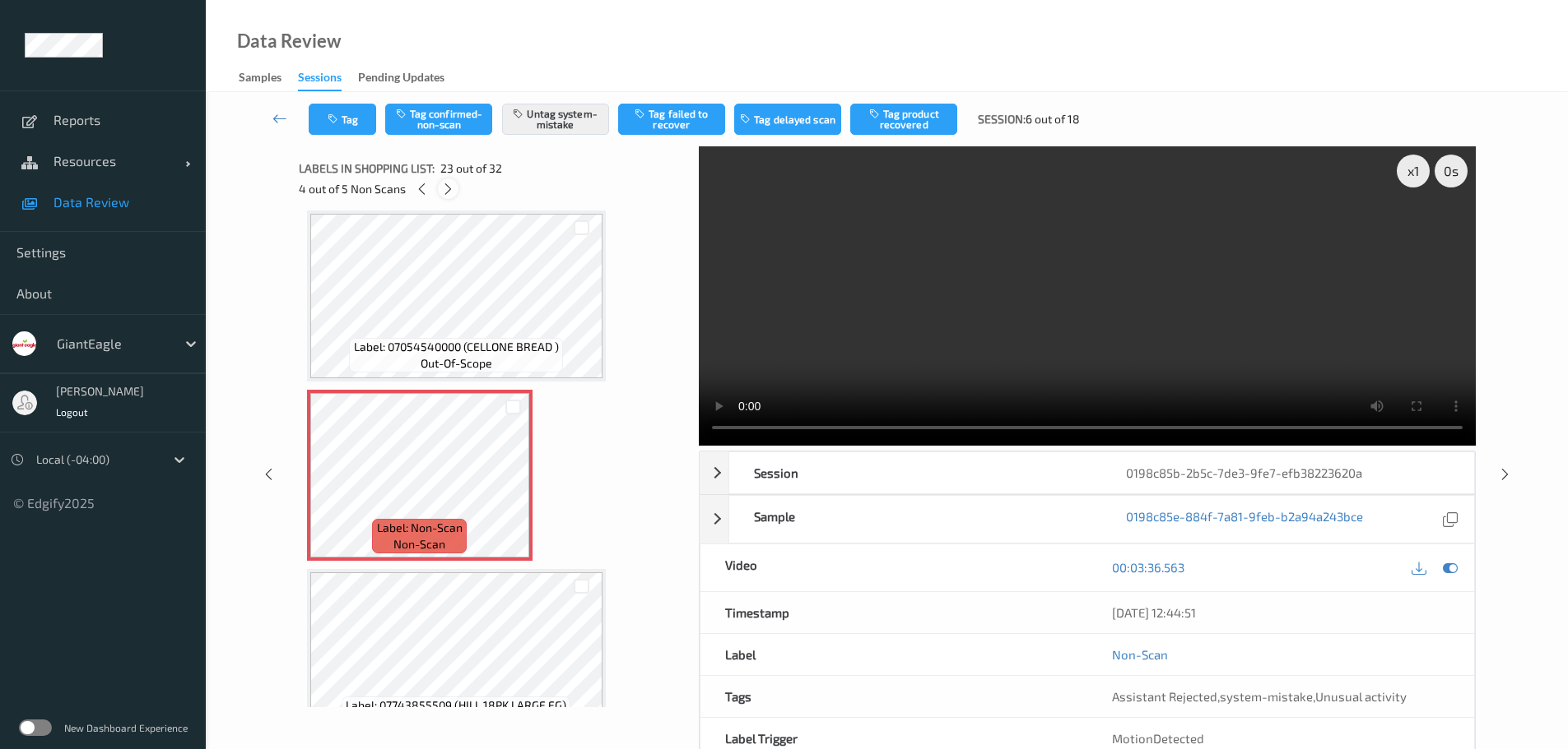
click at [442, 189] on icon at bounding box center [448, 188] width 14 height 15
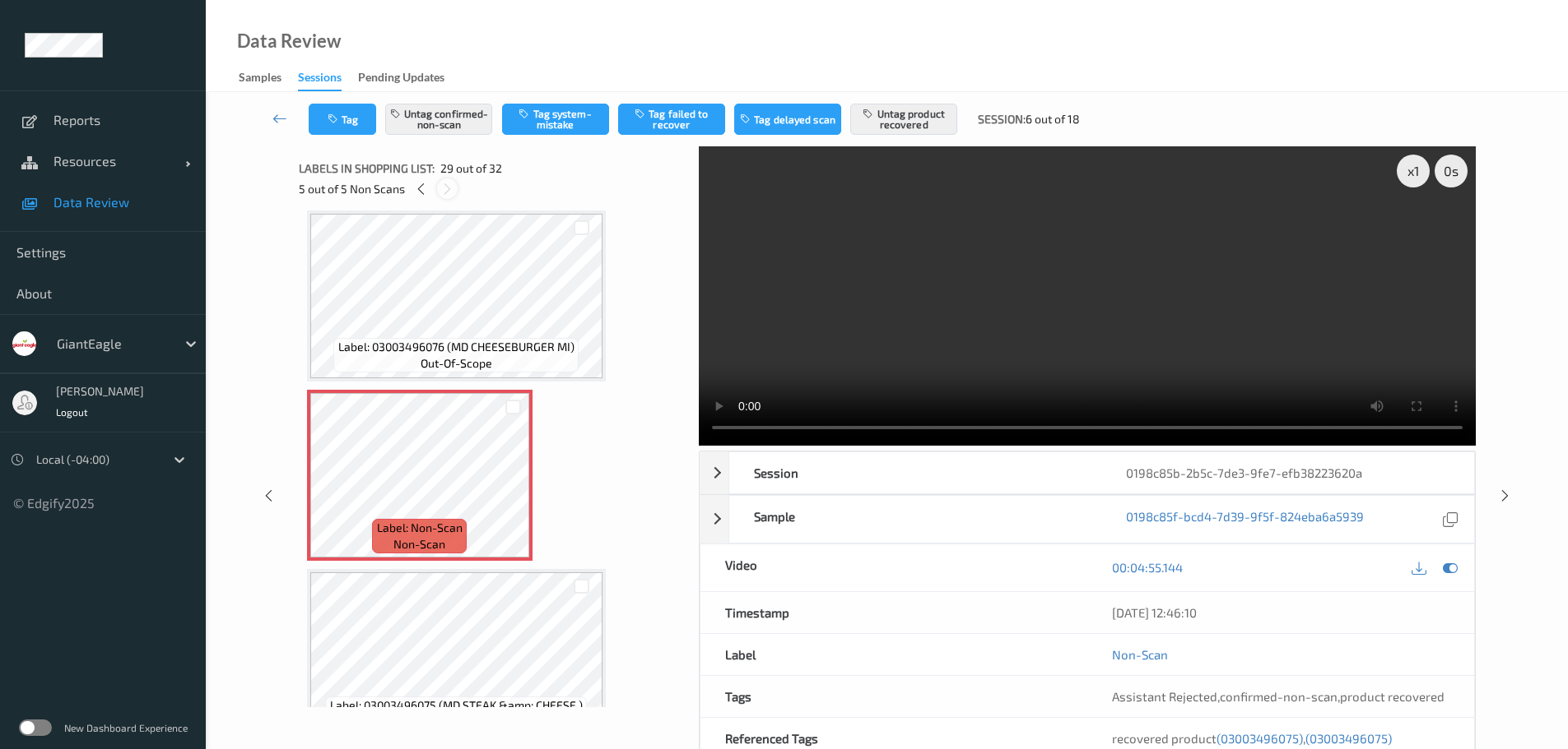
click at [442, 189] on icon at bounding box center [447, 188] width 14 height 15
click at [282, 117] on icon at bounding box center [279, 118] width 15 height 17
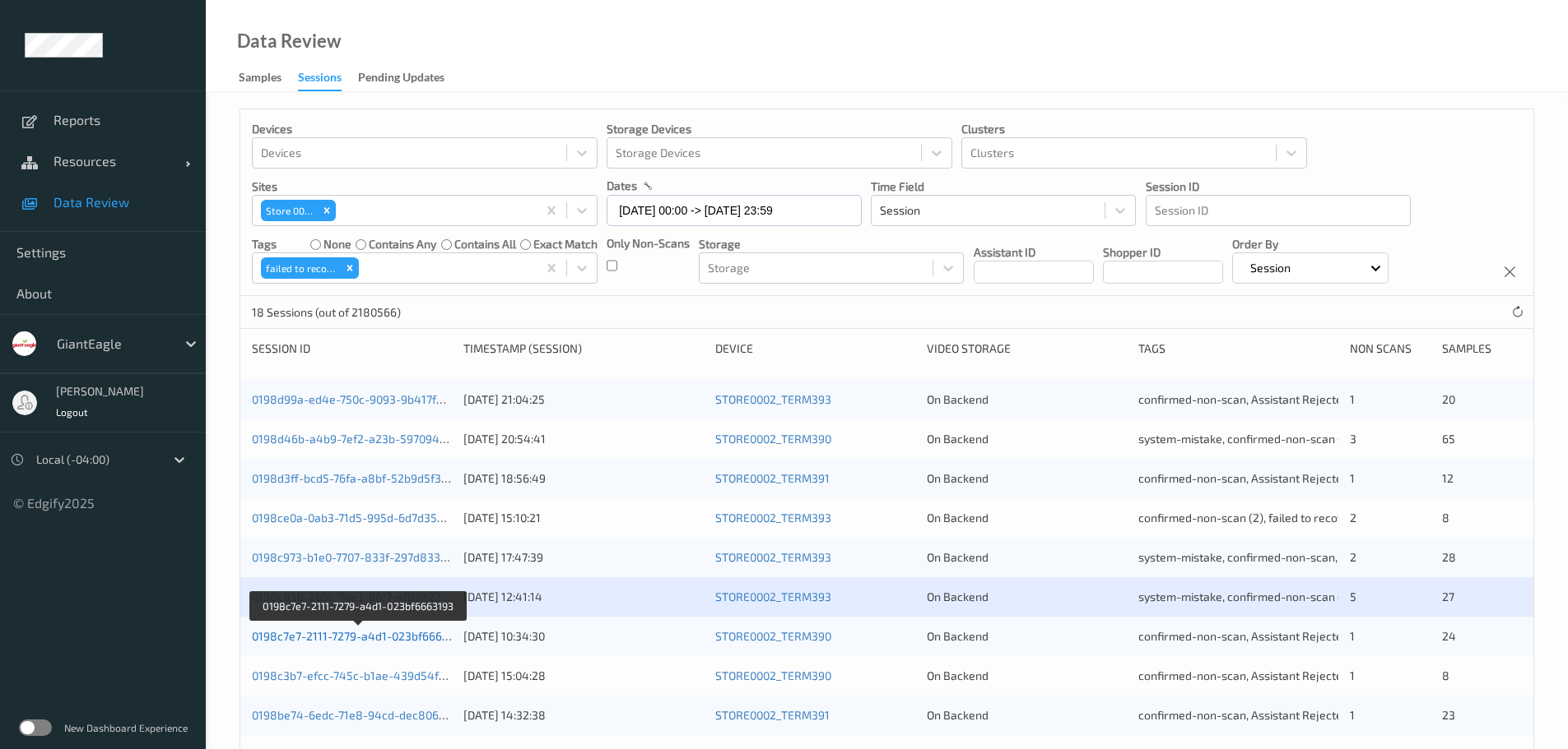
click at [430, 518] on link "0198c7e7-2111-7279-a4d1-023bf6663193" at bounding box center [359, 636] width 215 height 14
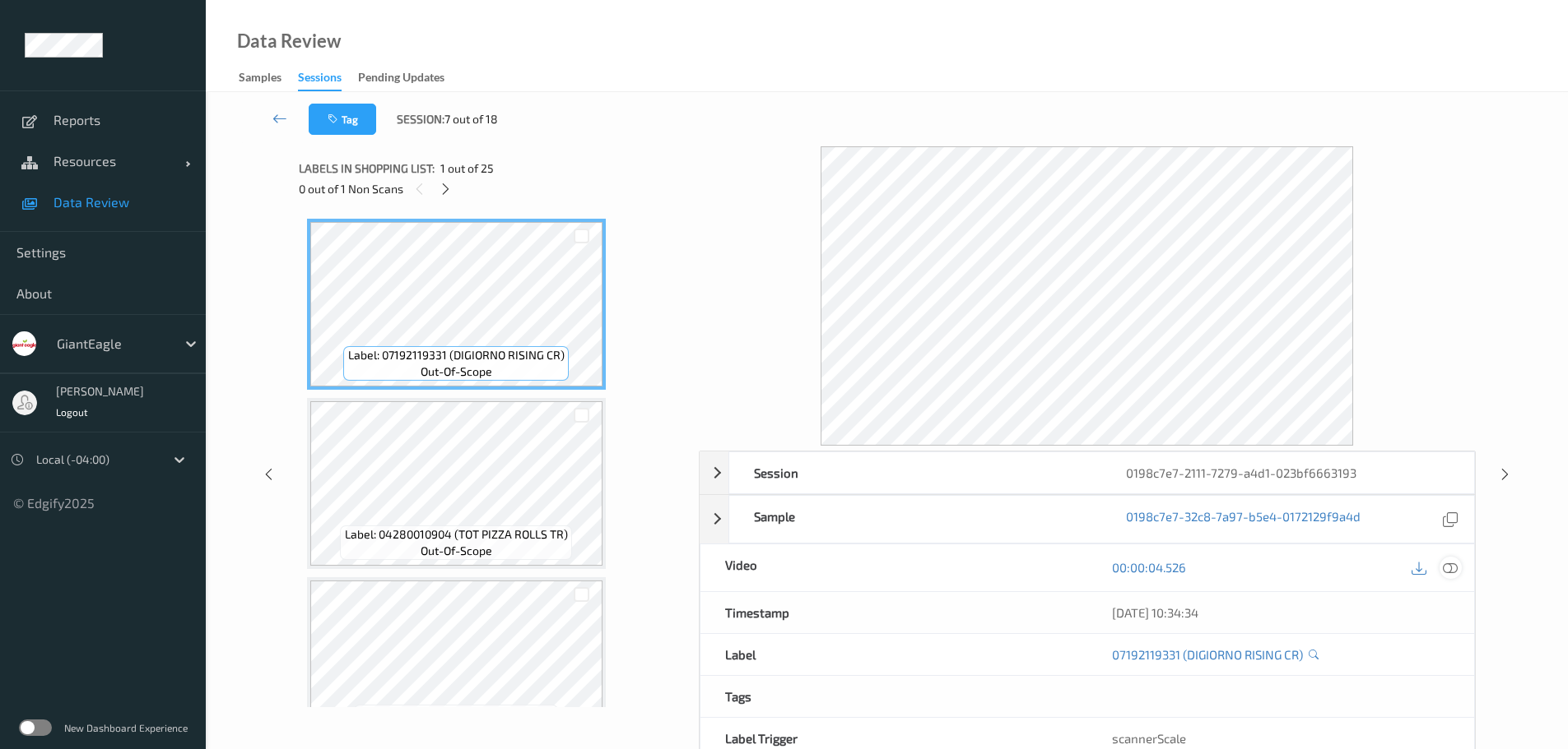
click at [1053, 518] on icon at bounding box center [1449, 566] width 15 height 15
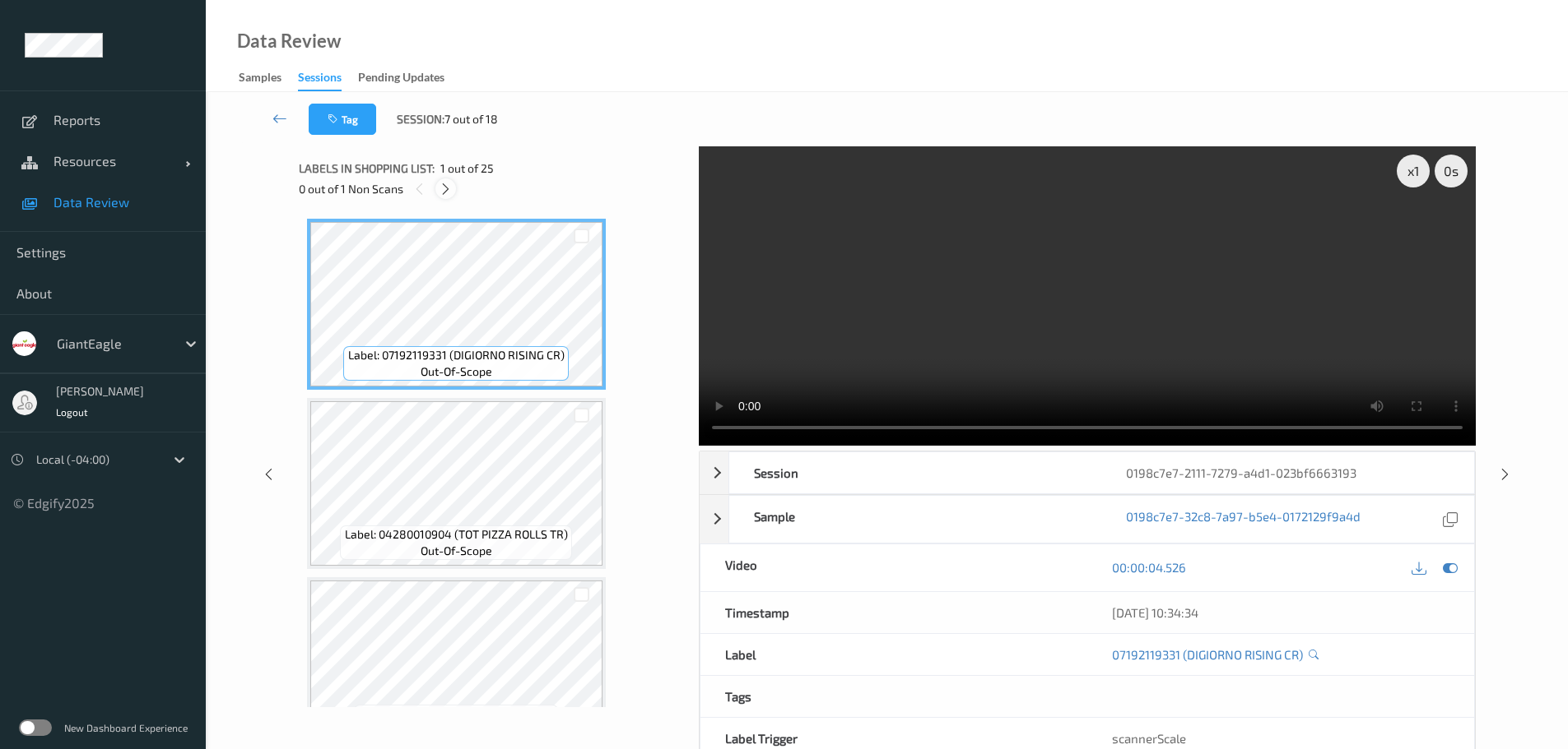
click at [441, 190] on icon at bounding box center [445, 188] width 14 height 15
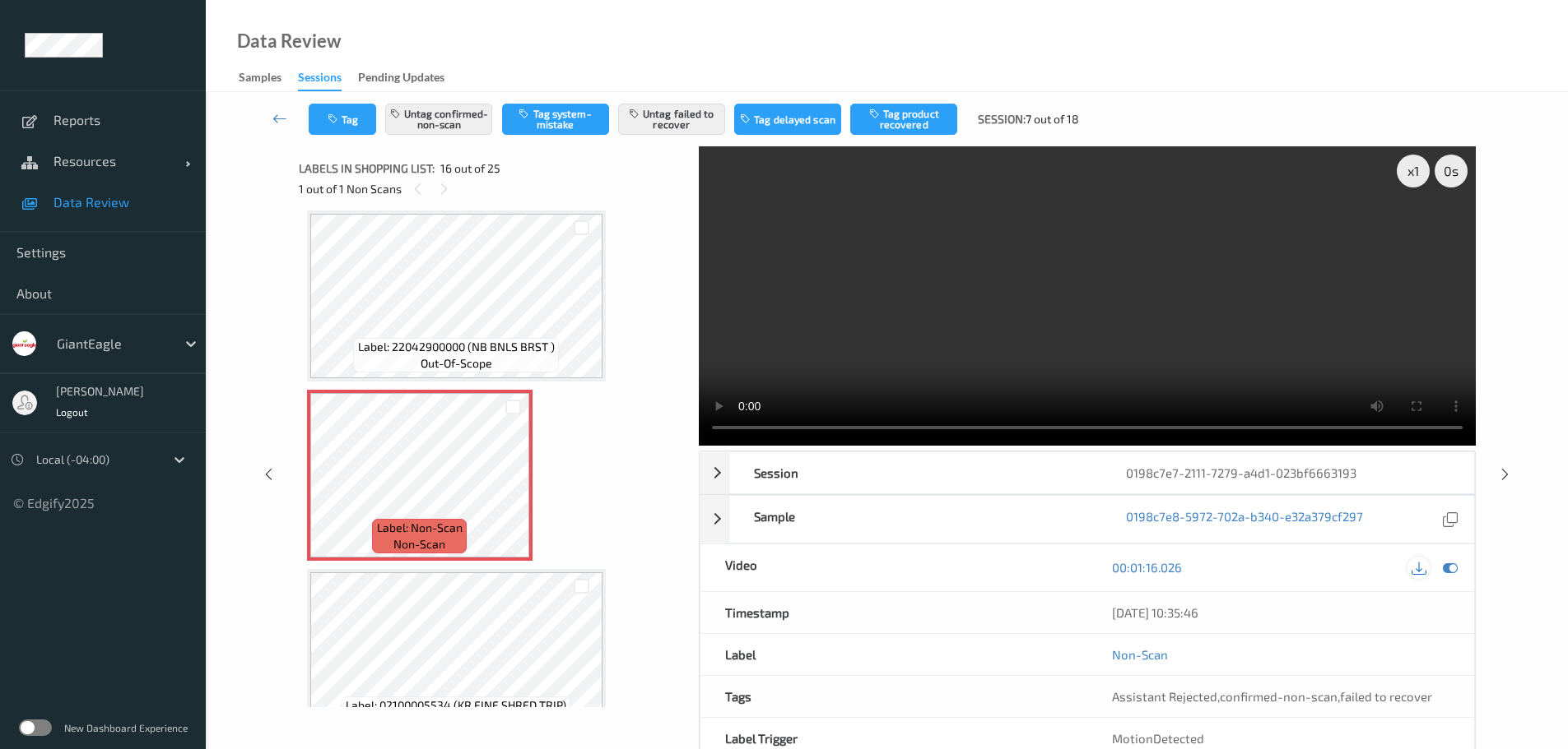
click at [1053, 518] on icon at bounding box center [1418, 566] width 15 height 15
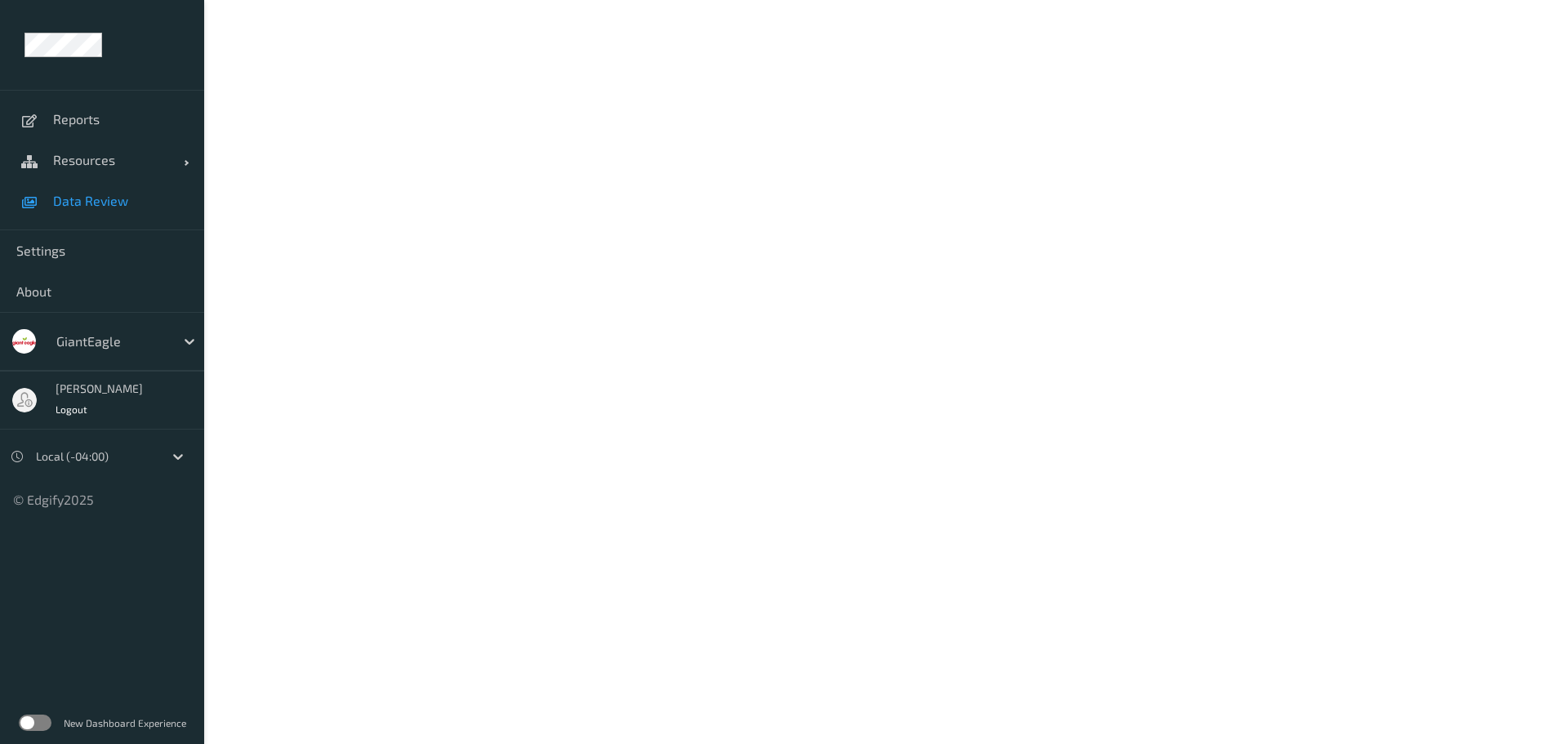
drag, startPoint x: 109, startPoint y: 199, endPoint x: 129, endPoint y: 199, distance: 20.0
click at [109, 199] on span "Data Review" at bounding box center [121, 201] width 135 height 16
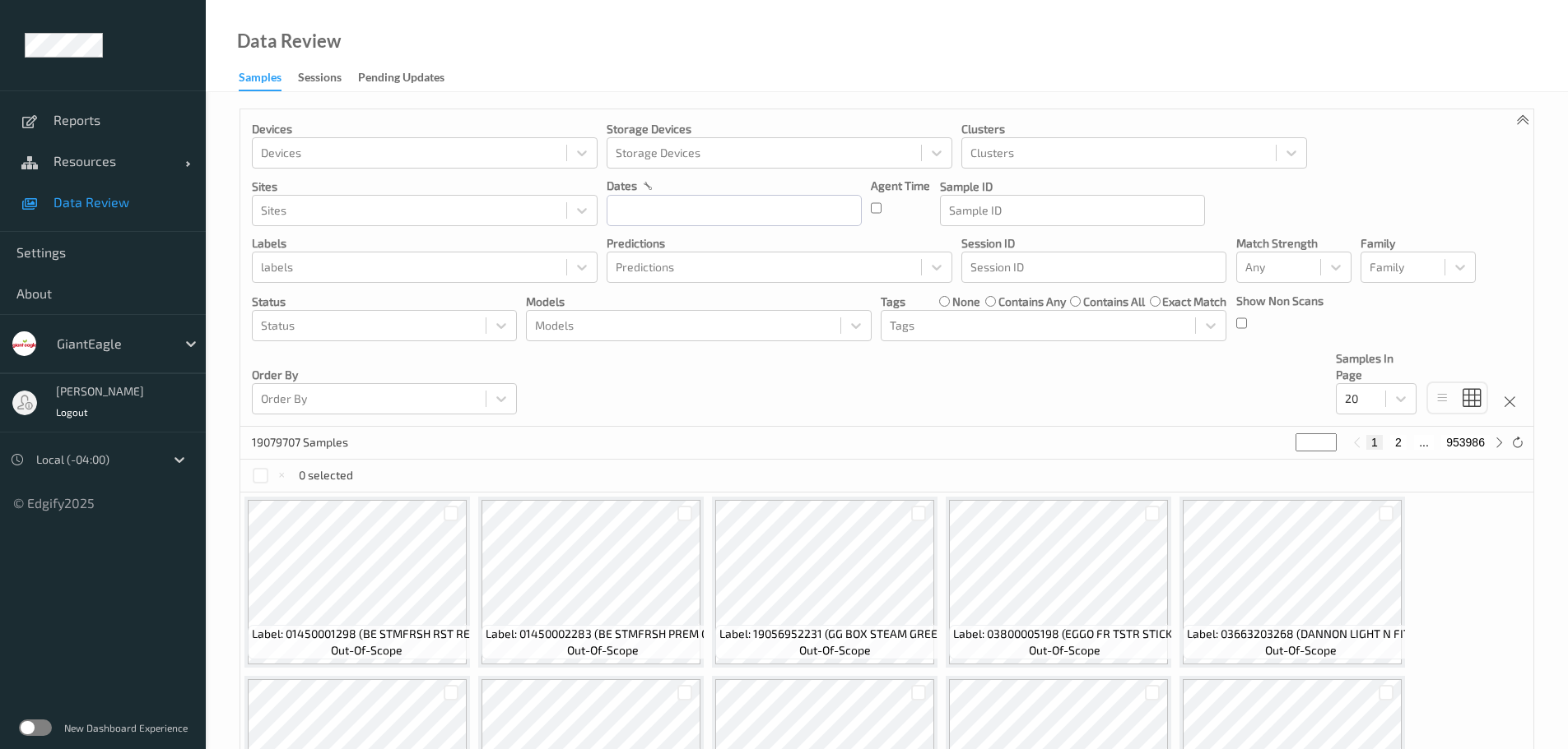
click at [296, 69] on link "Samples" at bounding box center [267, 79] width 59 height 24
click at [335, 75] on div "Sessions" at bounding box center [319, 79] width 44 height 20
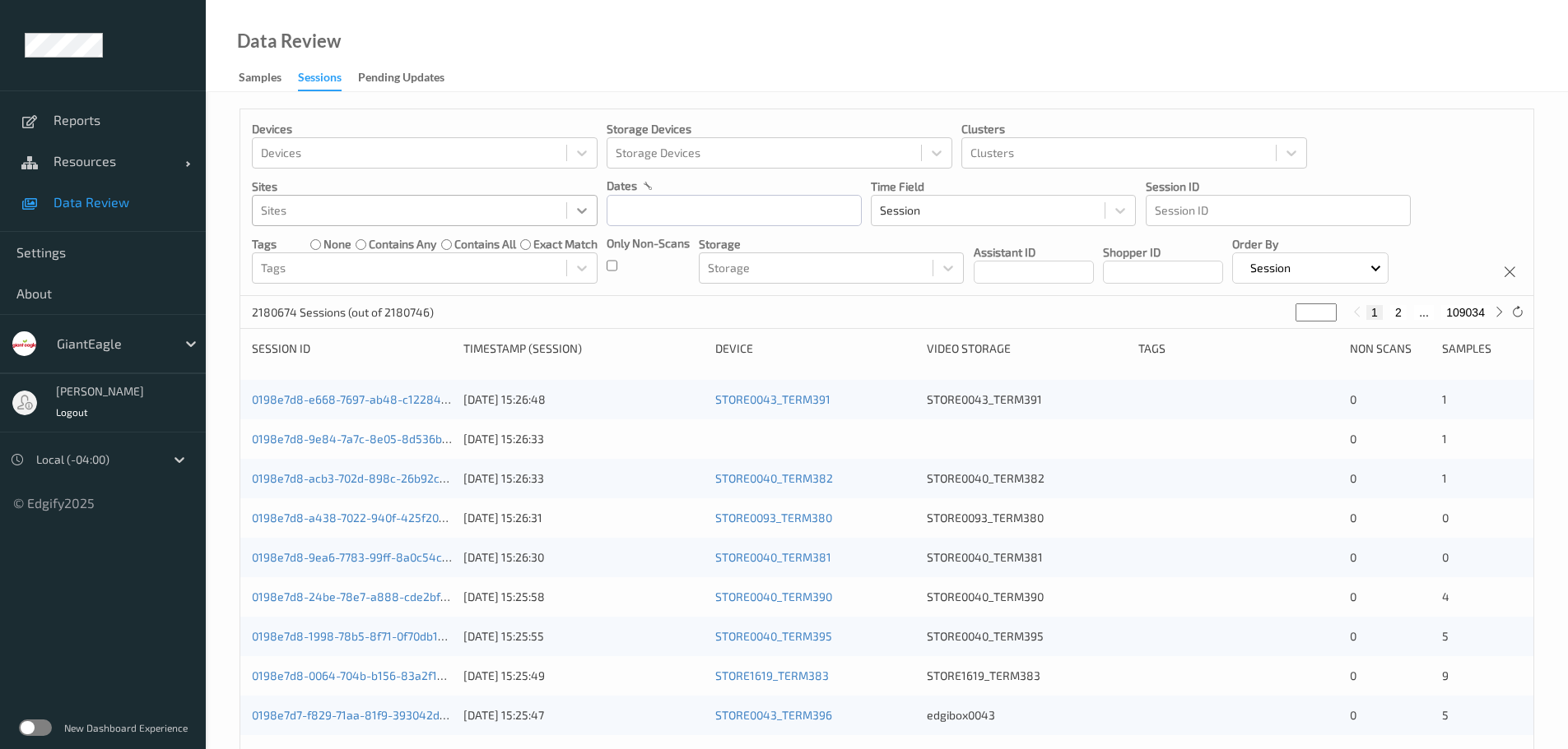
click at [575, 211] on icon at bounding box center [581, 210] width 17 height 17
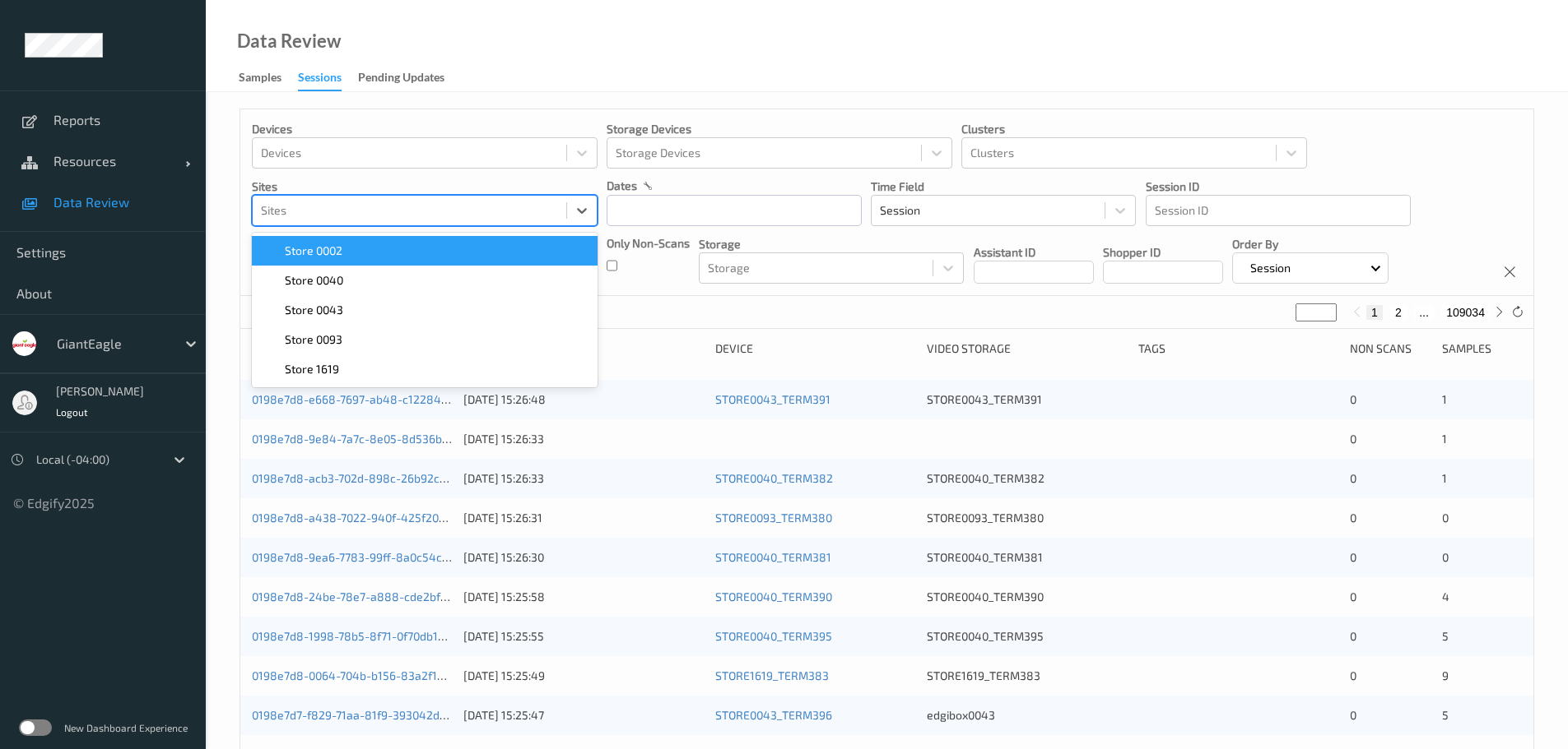
click at [473, 253] on div "Store 0002" at bounding box center [424, 251] width 326 height 17
click at [678, 212] on input "text" at bounding box center [734, 211] width 255 height 31
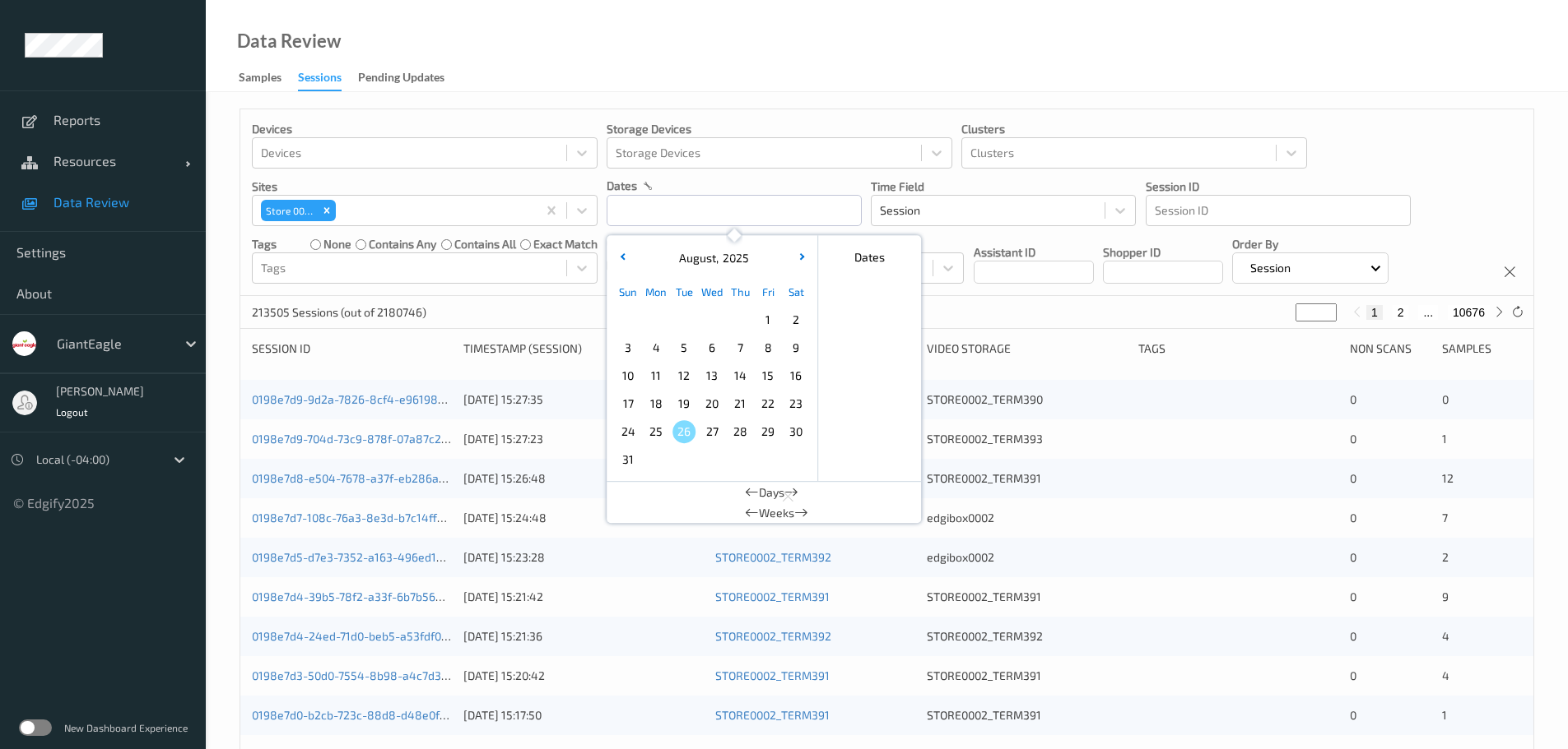
click at [707, 401] on span "20" at bounding box center [712, 404] width 23 height 23
type input "[DATE] 00:00"
click at [471, 268] on div at bounding box center [409, 268] width 297 height 19
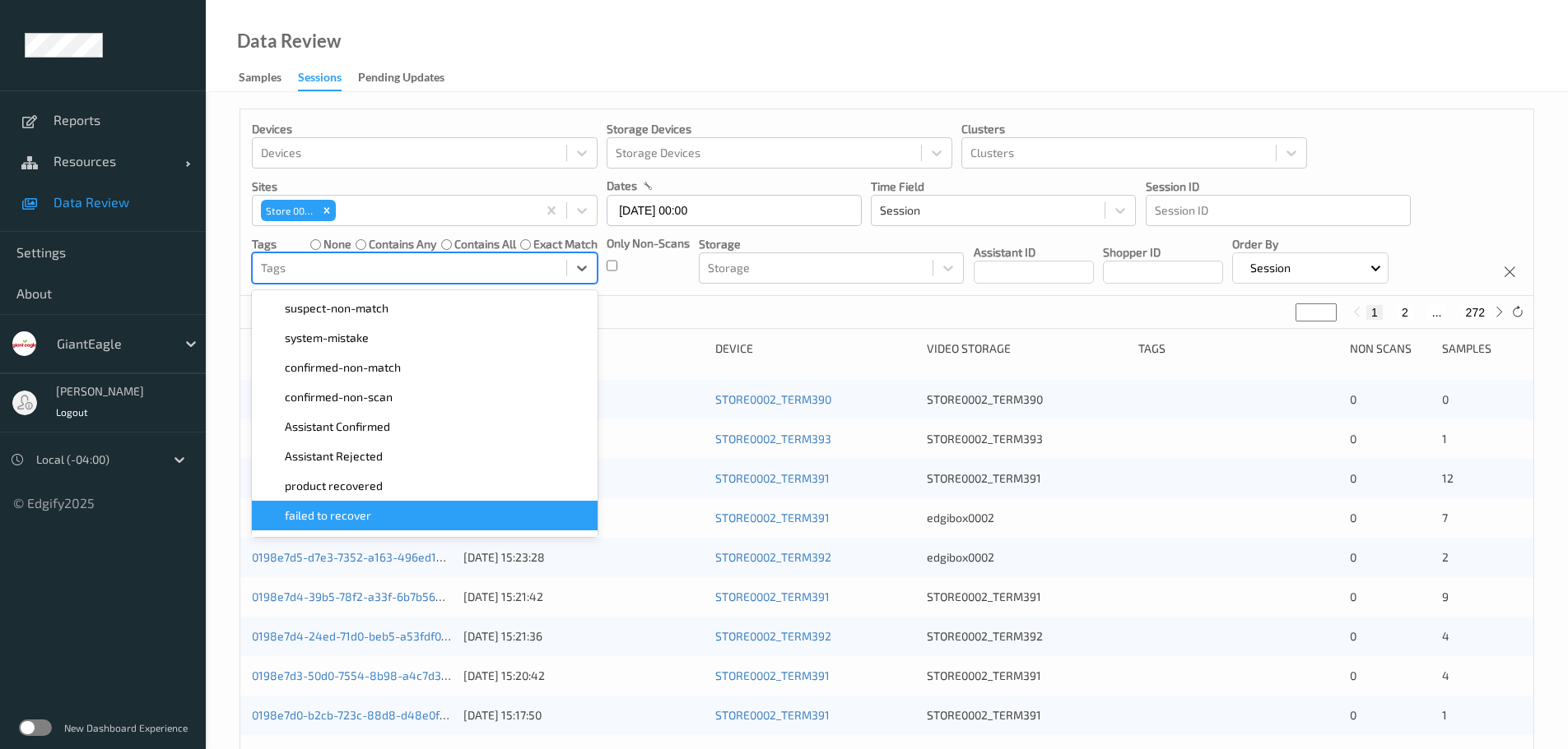
click at [358, 516] on span "failed to recover" at bounding box center [328, 515] width 87 height 17
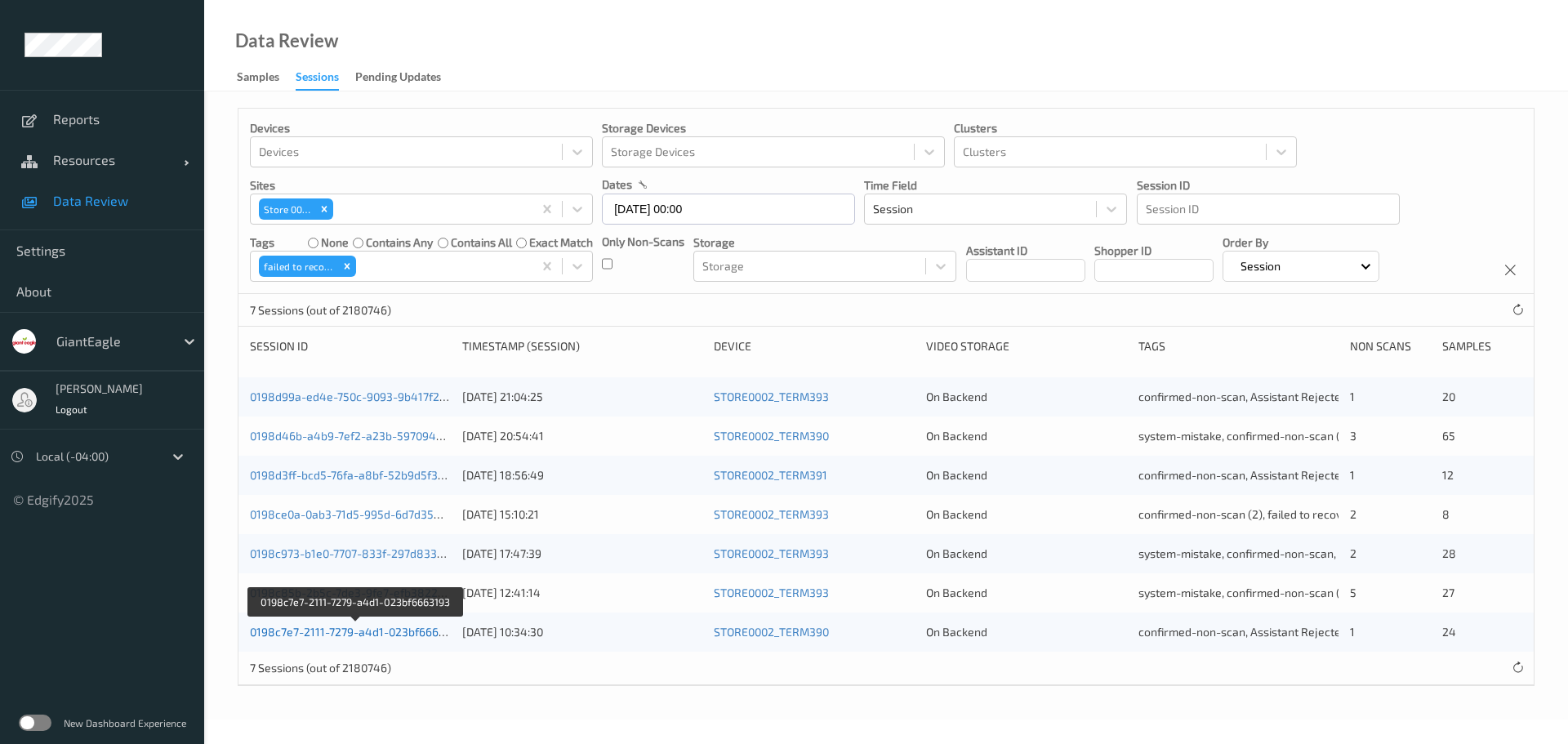
click at [423, 636] on link "0198c7e7-2111-7279-a4d1-023bf6663193" at bounding box center [356, 632] width 213 height 14
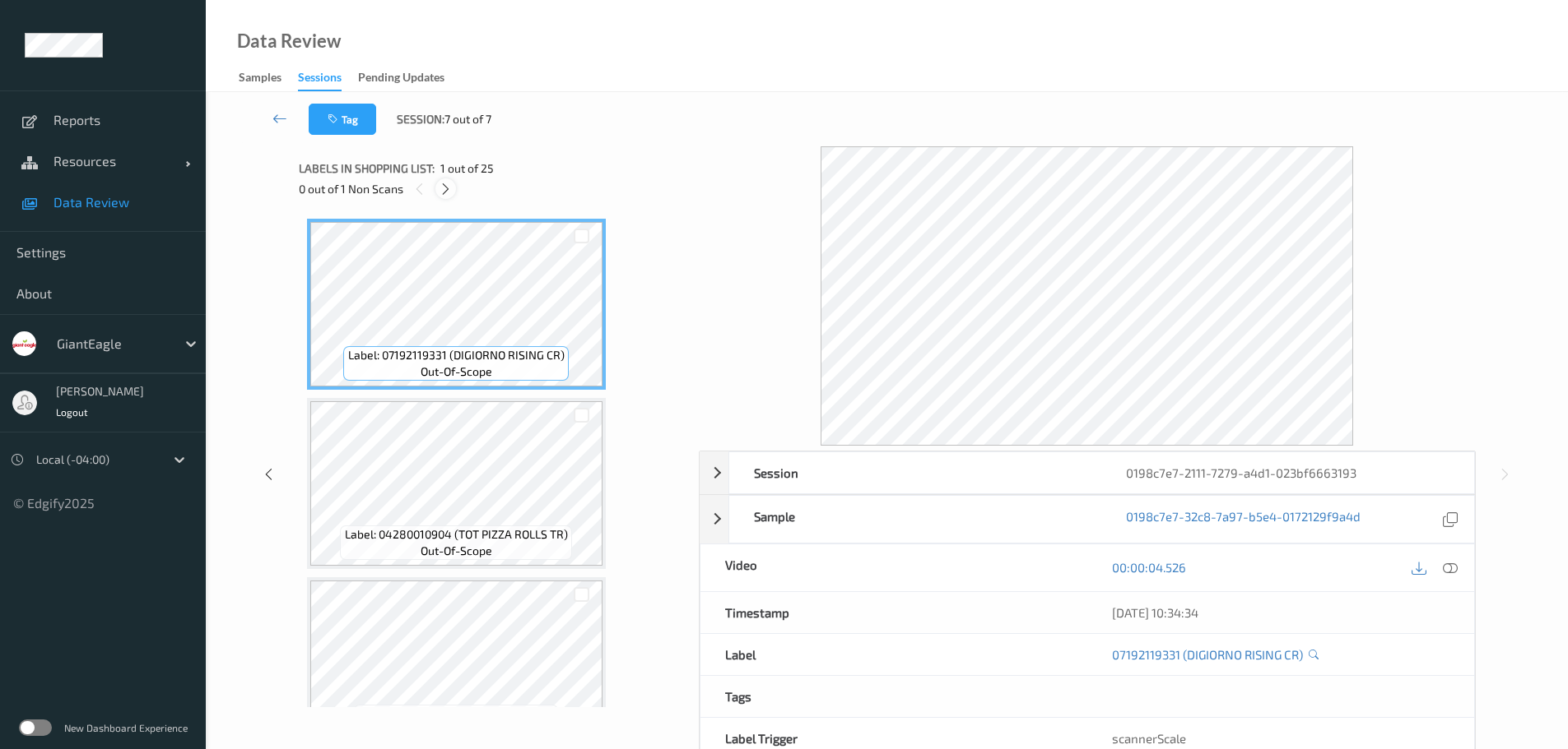
click at [446, 185] on icon at bounding box center [445, 188] width 14 height 15
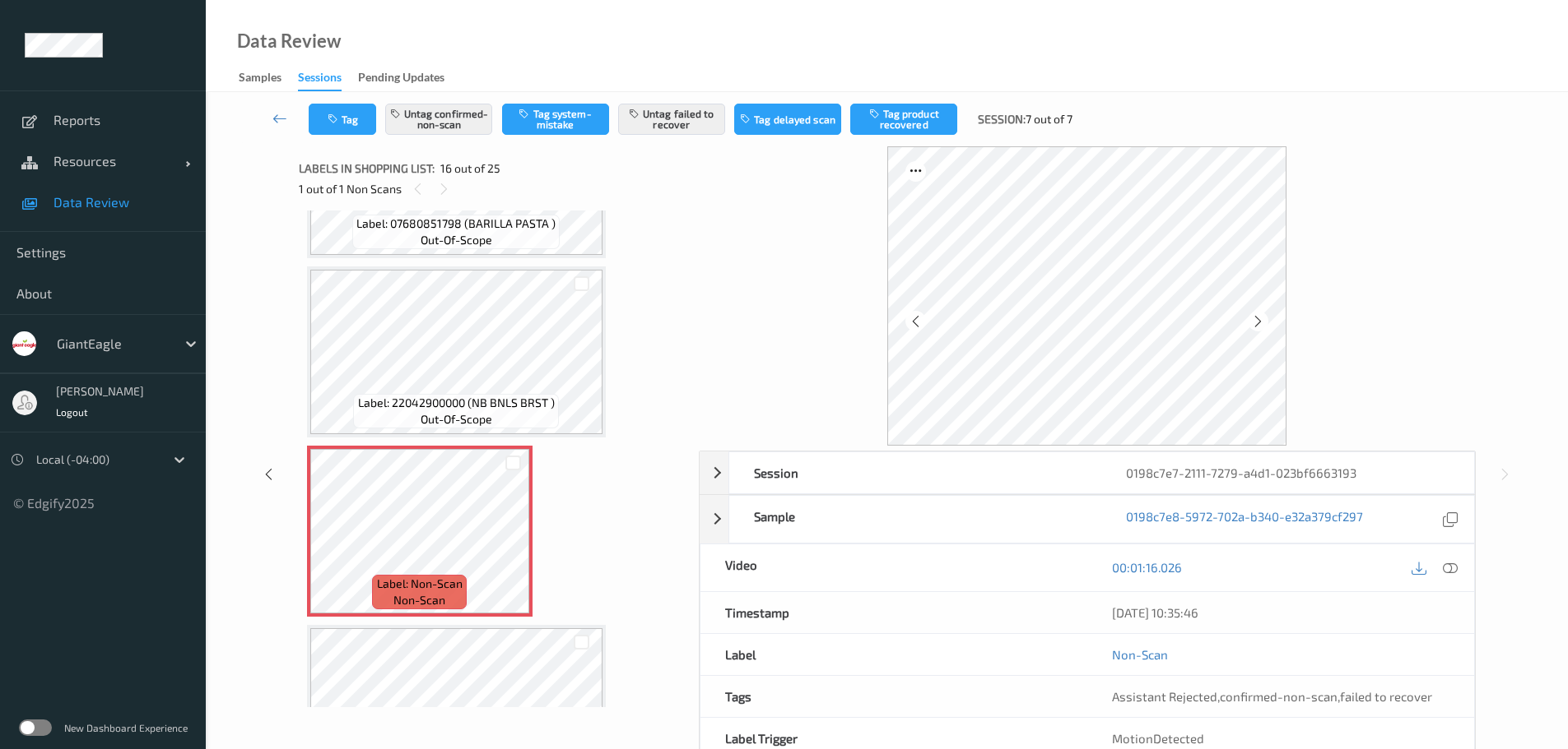
scroll to position [2435, 0]
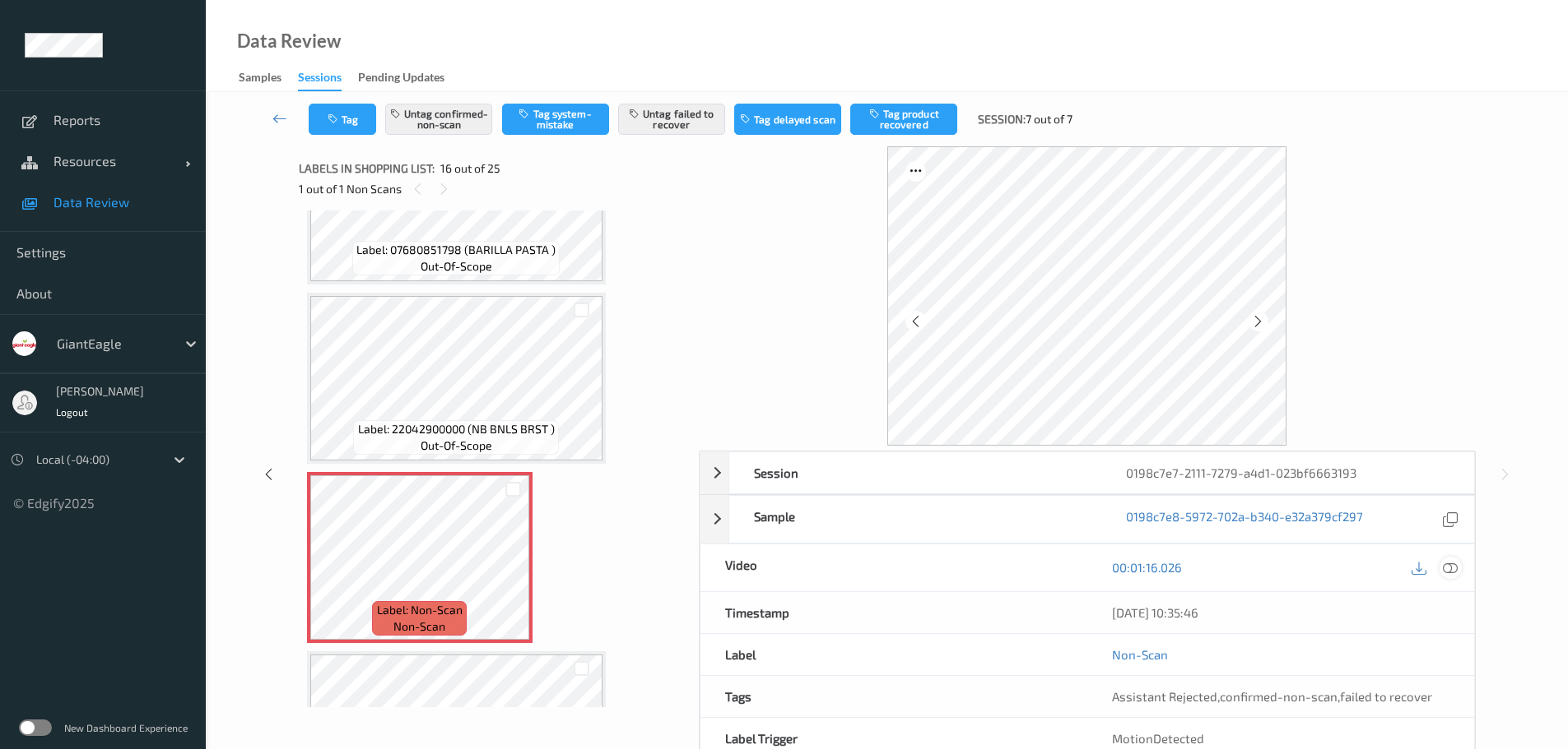
click at [1452, 565] on icon at bounding box center [1449, 566] width 15 height 15
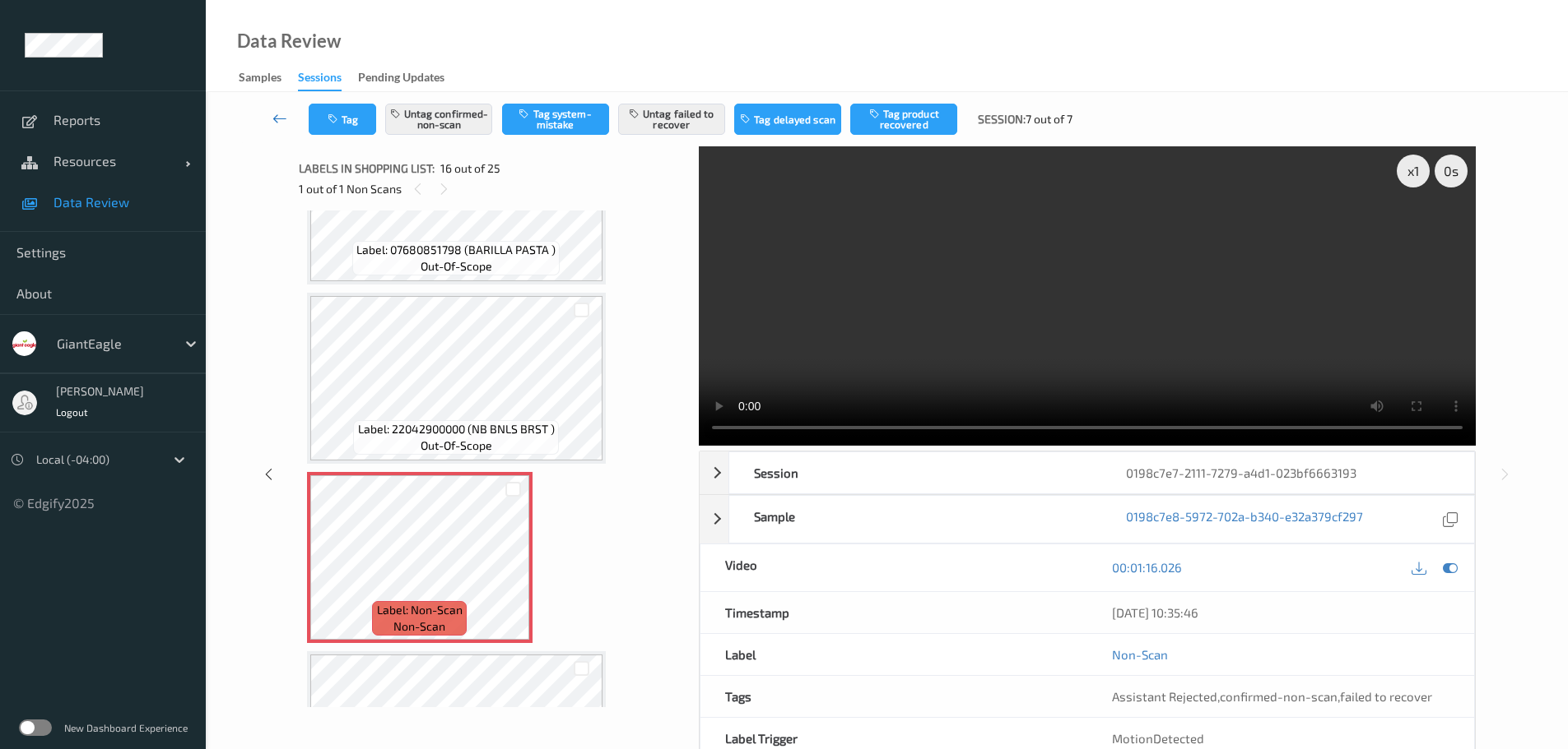
click at [279, 118] on icon at bounding box center [279, 118] width 15 height 17
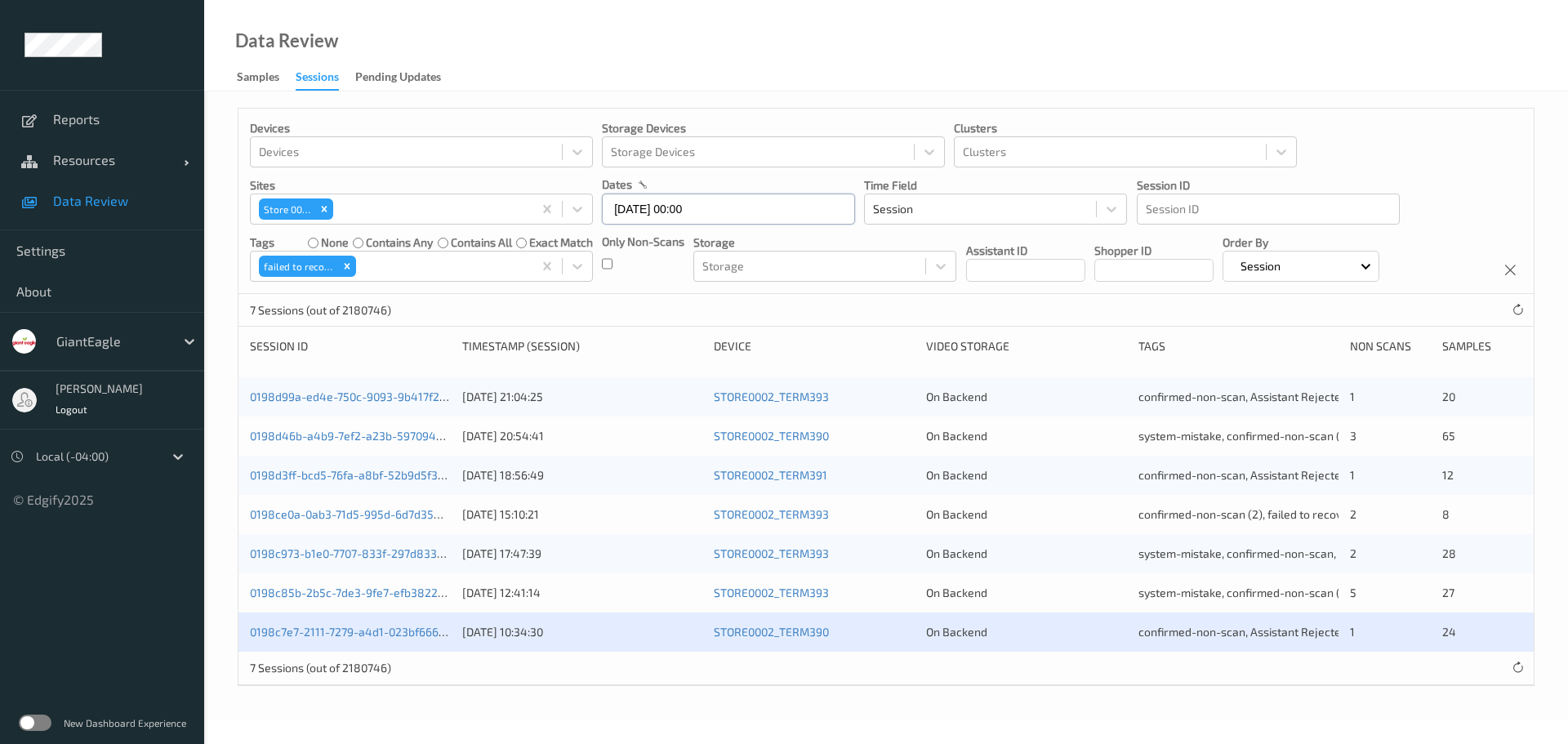
click at [748, 217] on input "[DATE] 00:00" at bounding box center [729, 209] width 253 height 31
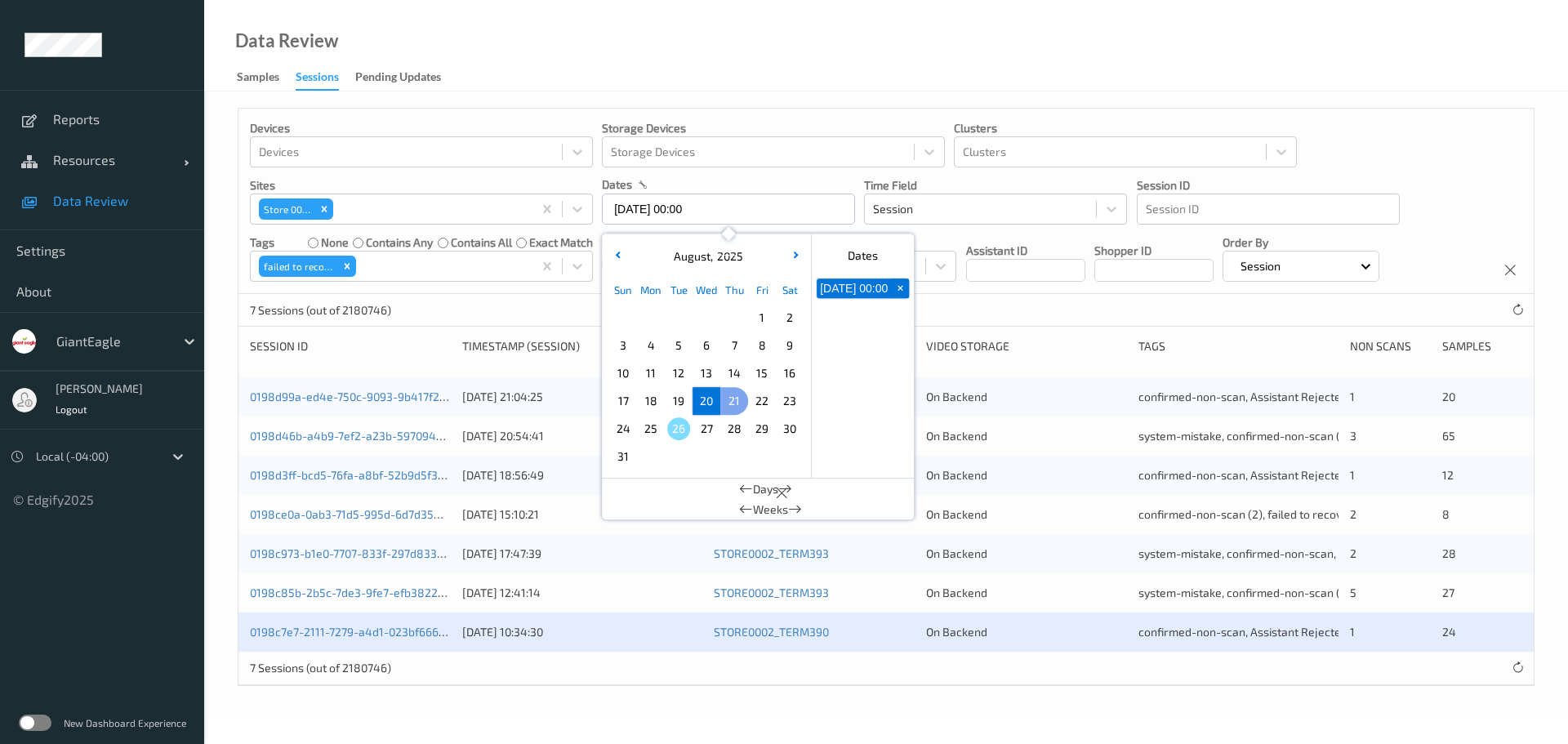
click at [740, 401] on span "21" at bounding box center [734, 401] width 23 height 23
type input "[DATE] 00:00 -> [DATE] 23:59"
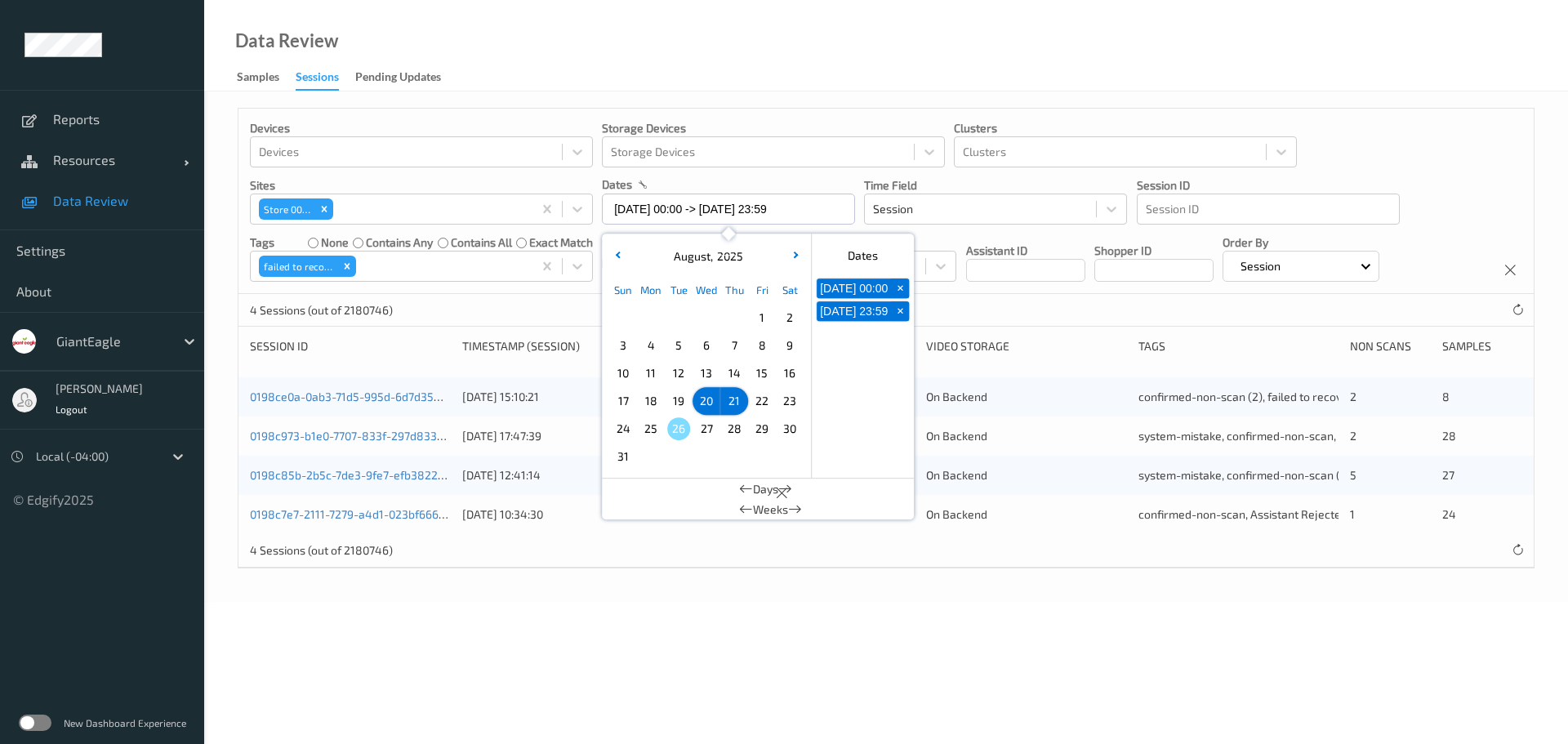
click at [566, 614] on body "Reports Resources Devices Clusters Sites Data Review Settings About GiantEagle …" at bounding box center [784, 372] width 1568 height 744
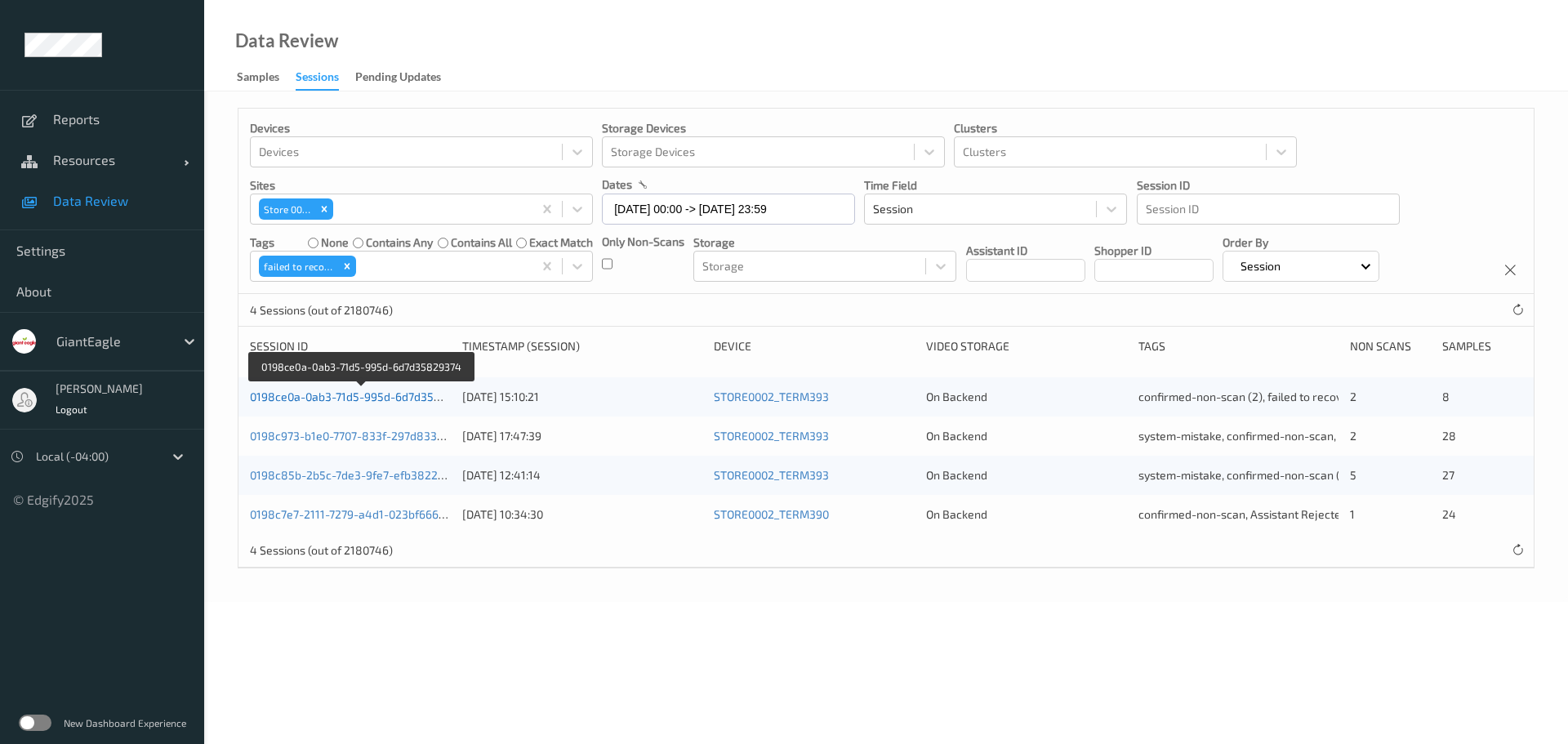
click at [405, 397] on link "0198ce0a-0ab3-71d5-995d-6d7d35829374" at bounding box center [362, 397] width 224 height 14
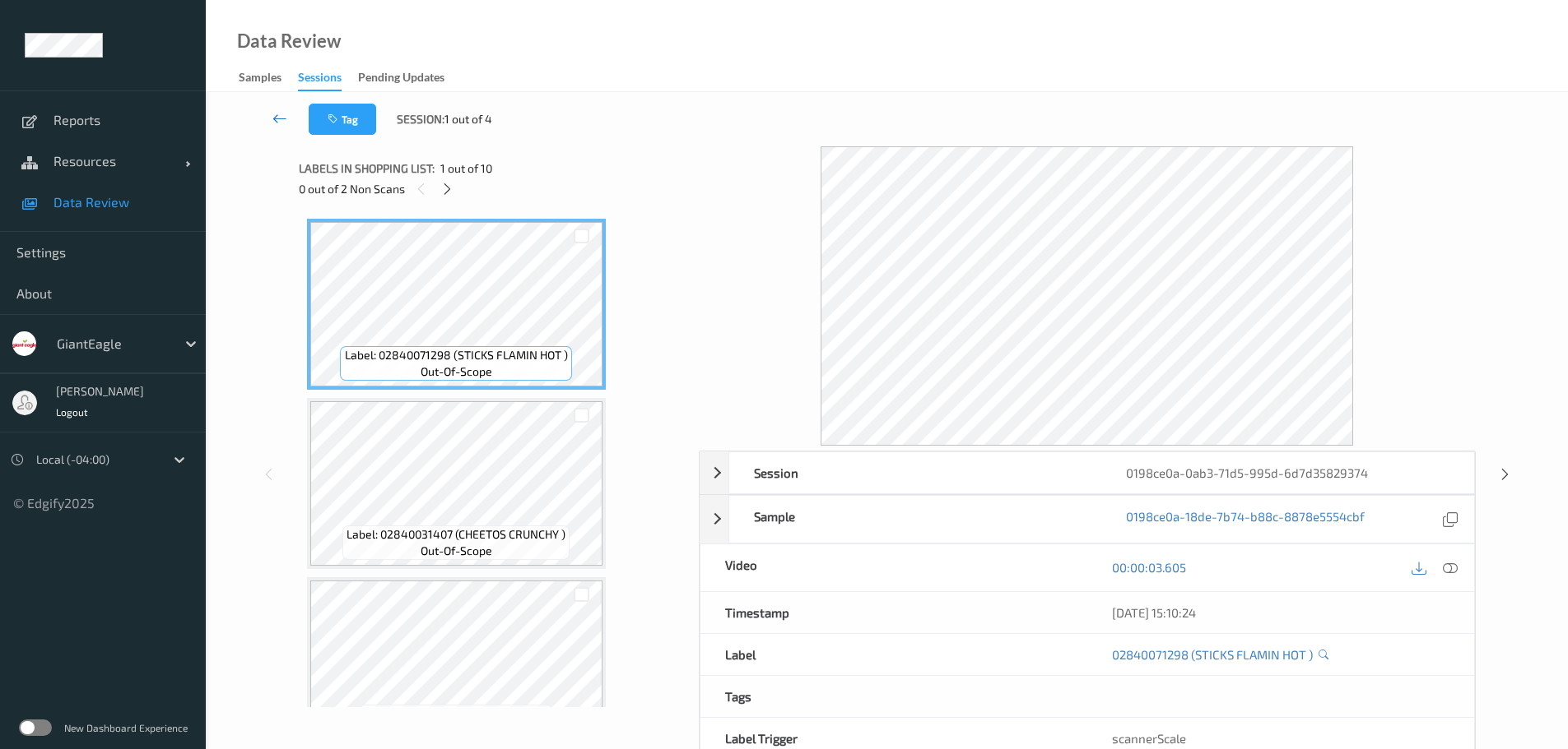
click at [281, 120] on icon at bounding box center [279, 118] width 15 height 17
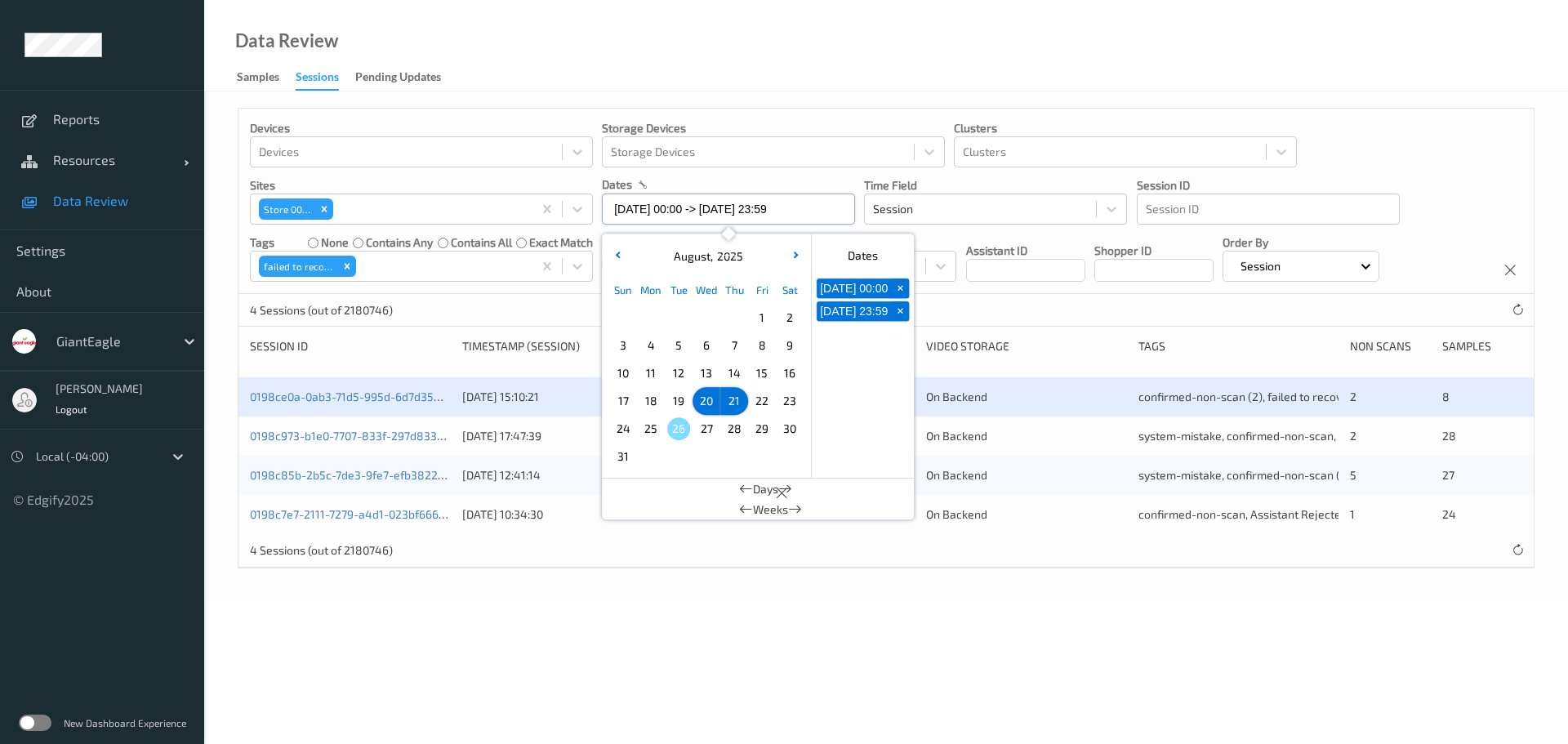
click at [763, 211] on input "[DATE] 00:00 -> [DATE] 23:59" at bounding box center [729, 209] width 253 height 31
click at [734, 370] on span "14" at bounding box center [734, 373] width 23 height 23
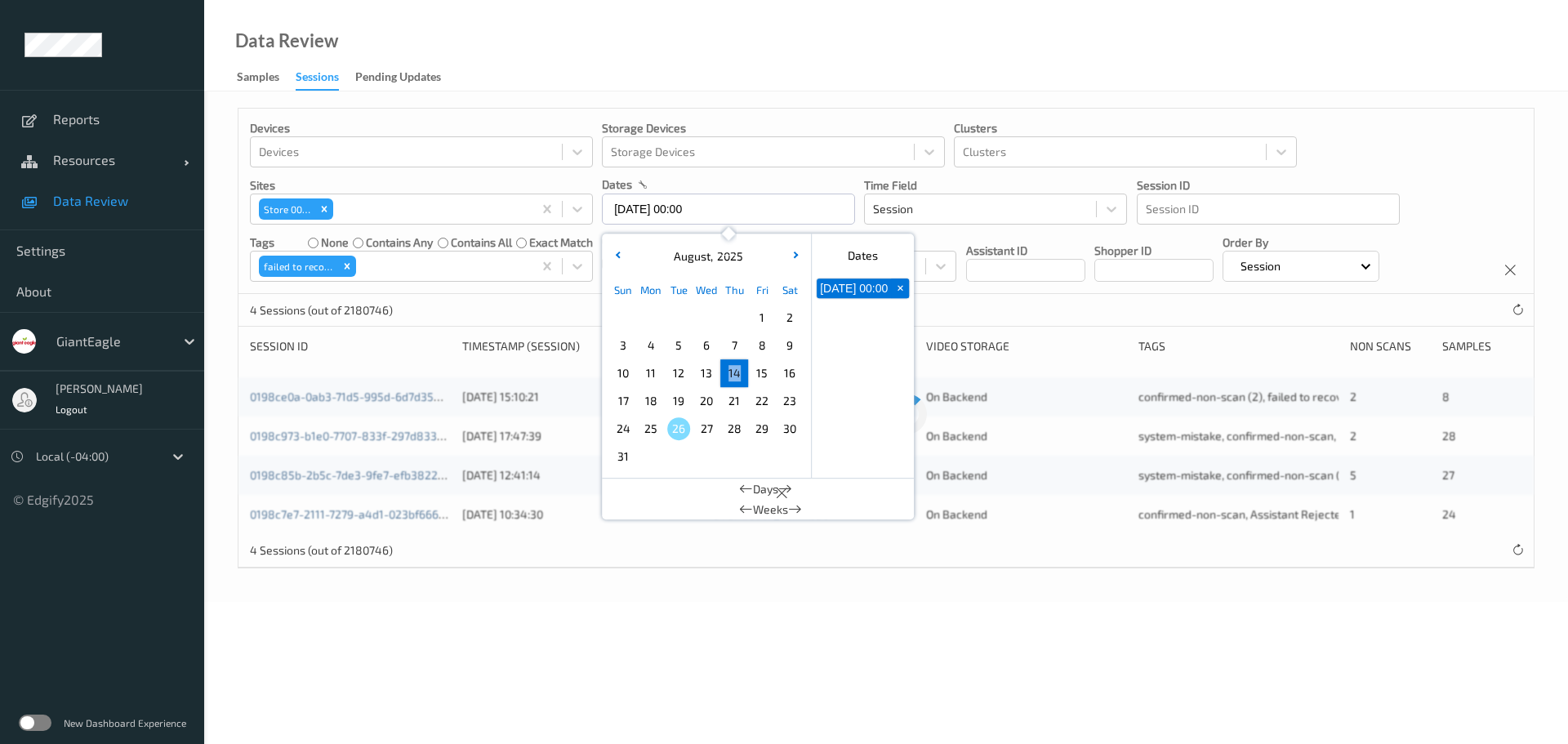
click at [734, 370] on span "14" at bounding box center [734, 373] width 23 height 23
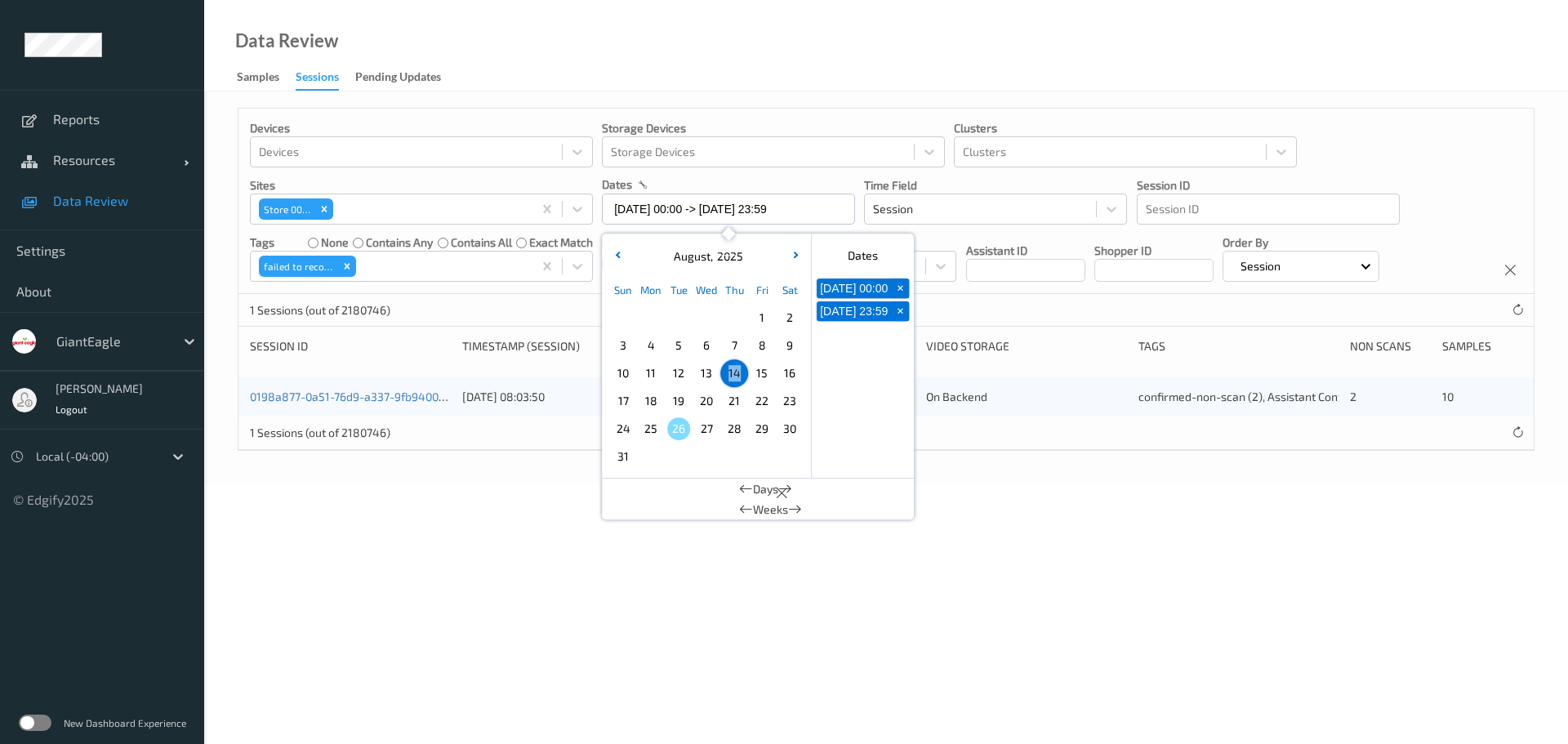
click at [734, 370] on span "14" at bounding box center [734, 373] width 23 height 23
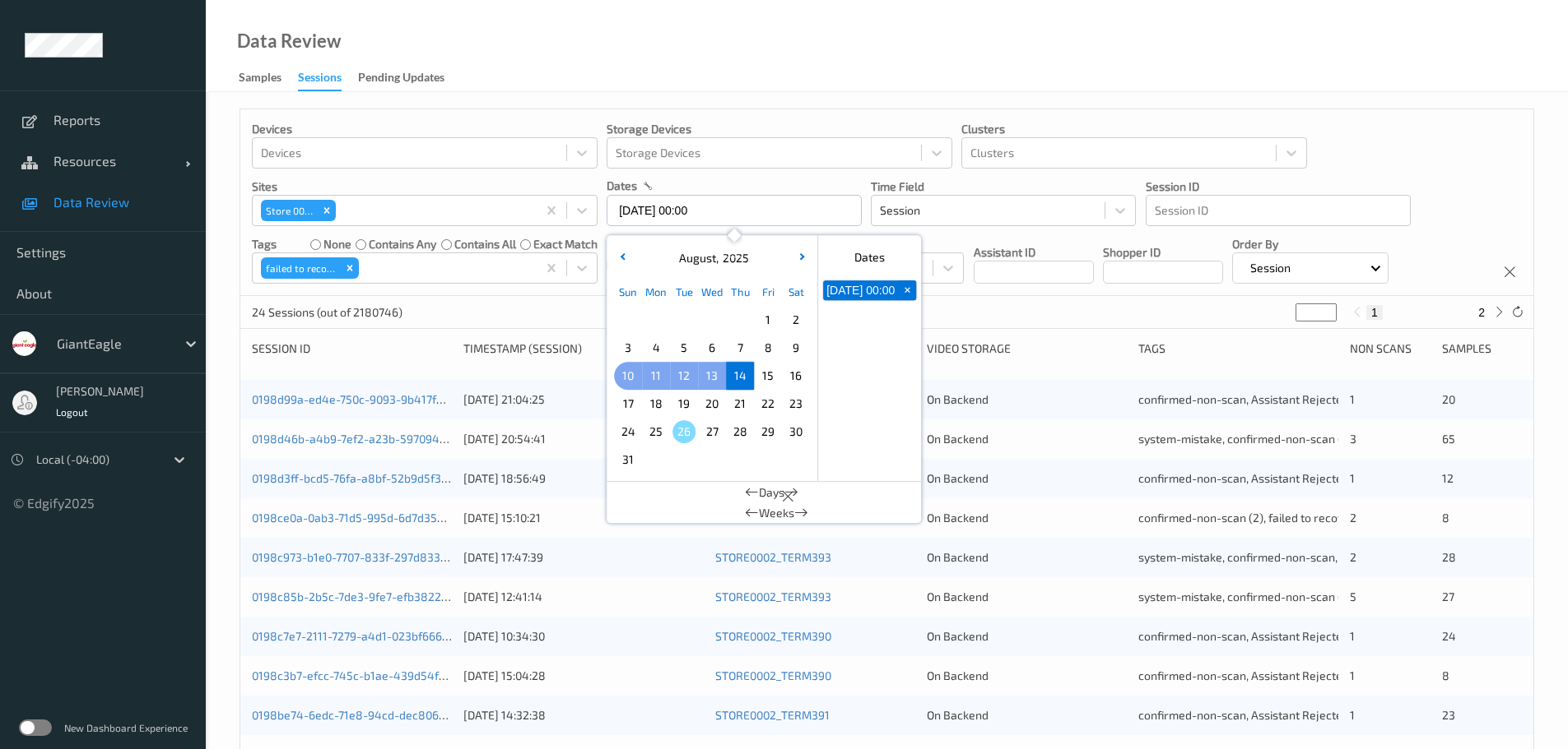
click at [628, 368] on span "10" at bounding box center [628, 376] width 23 height 23
click at [909, 295] on span "+" at bounding box center [907, 290] width 17 height 17
type input "[DATE] 00:00"
click at [908, 295] on span "+" at bounding box center [907, 290] width 17 height 17
click at [796, 378] on span "16" at bounding box center [796, 376] width 23 height 23
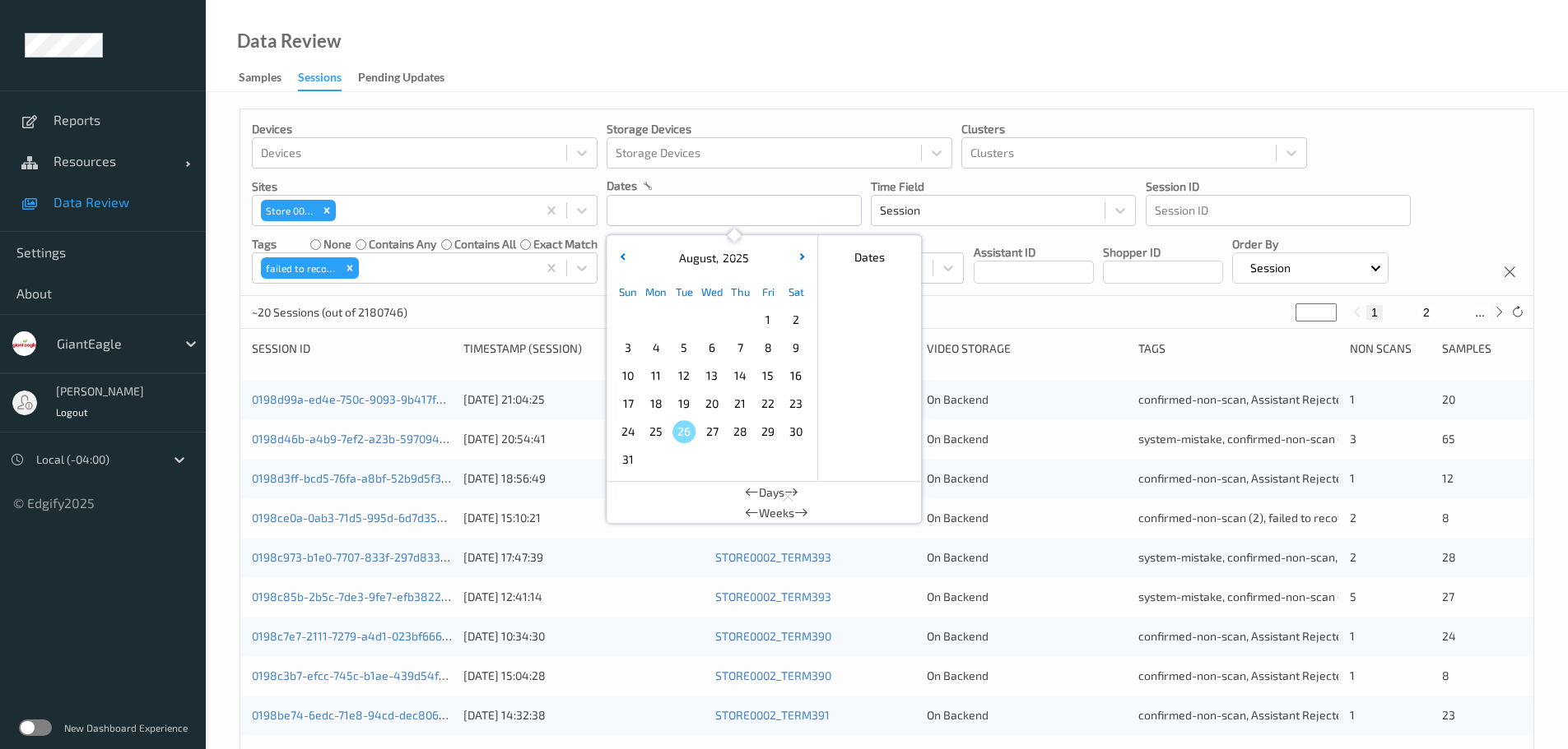
type input "[DATE] 00:00"
click at [1097, 303] on div "21 Sessions (out of 2180746) * 1 2" at bounding box center [887, 313] width 1293 height 33
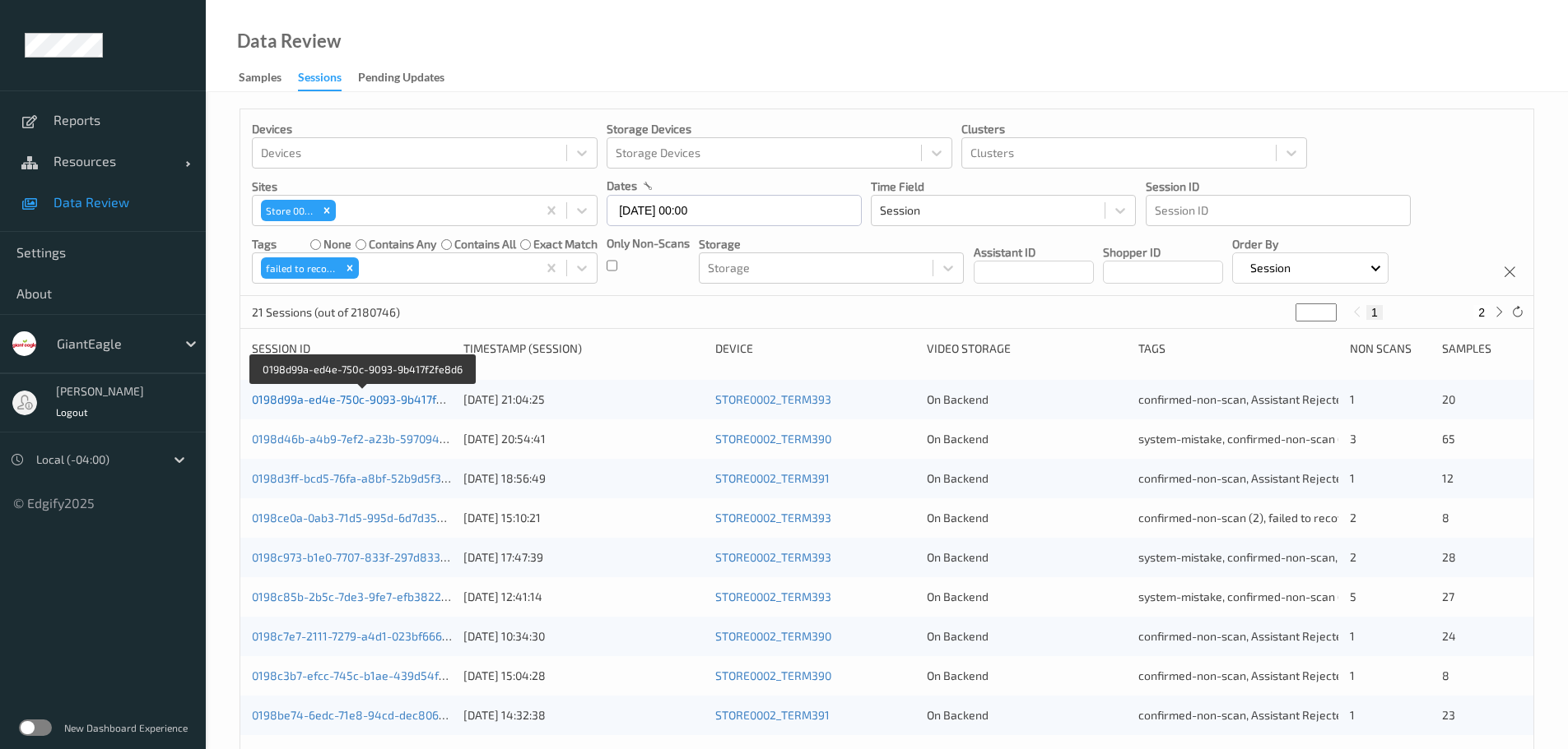
click at [356, 393] on link "0198d99a-ed4e-750c-9093-9b417f2fe8d6" at bounding box center [363, 399] width 223 height 14
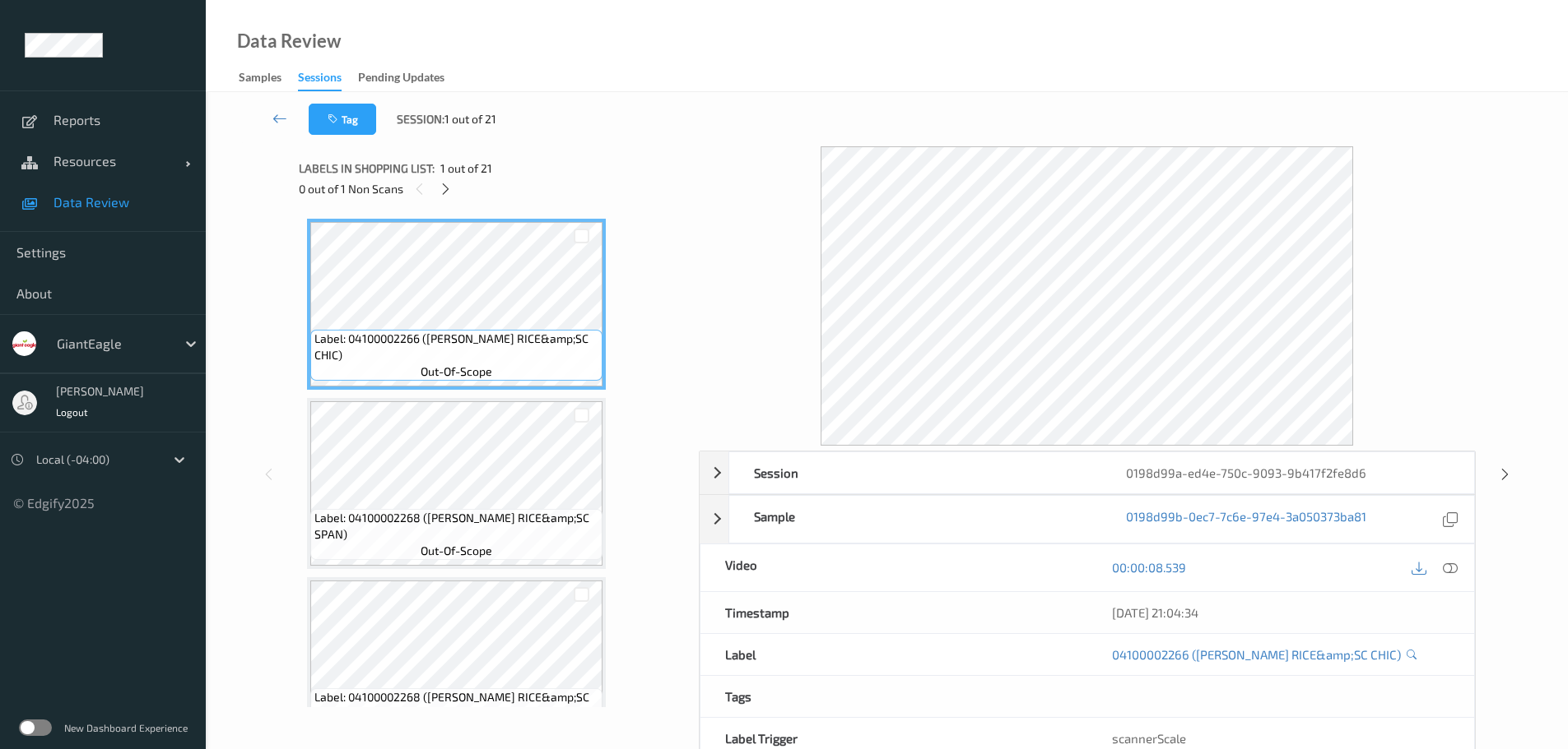
click at [435, 187] on div "0 out of 1 Non Scans" at bounding box center [493, 188] width 389 height 20
click at [442, 189] on icon at bounding box center [445, 188] width 14 height 15
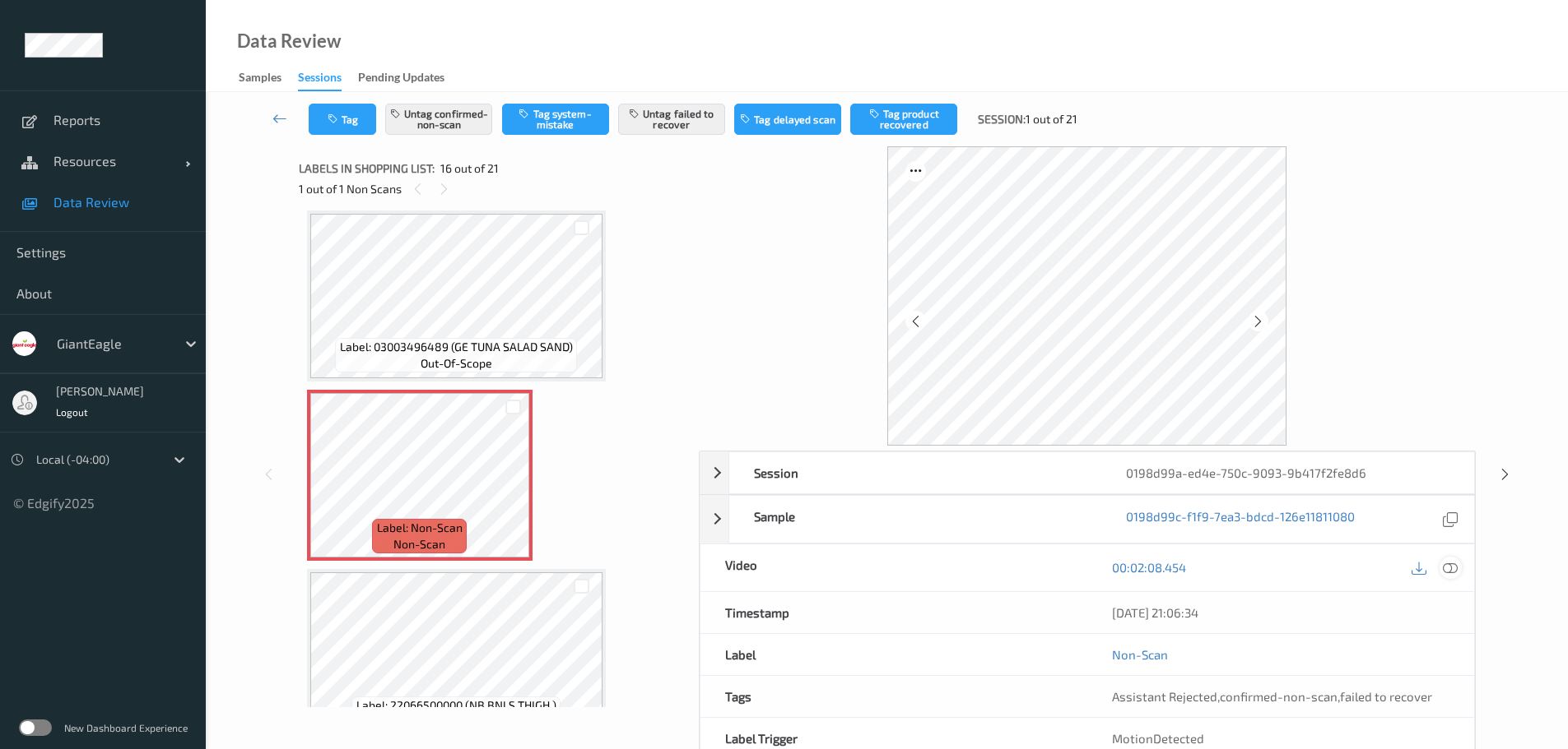
click at [1449, 571] on icon at bounding box center [1449, 566] width 15 height 15
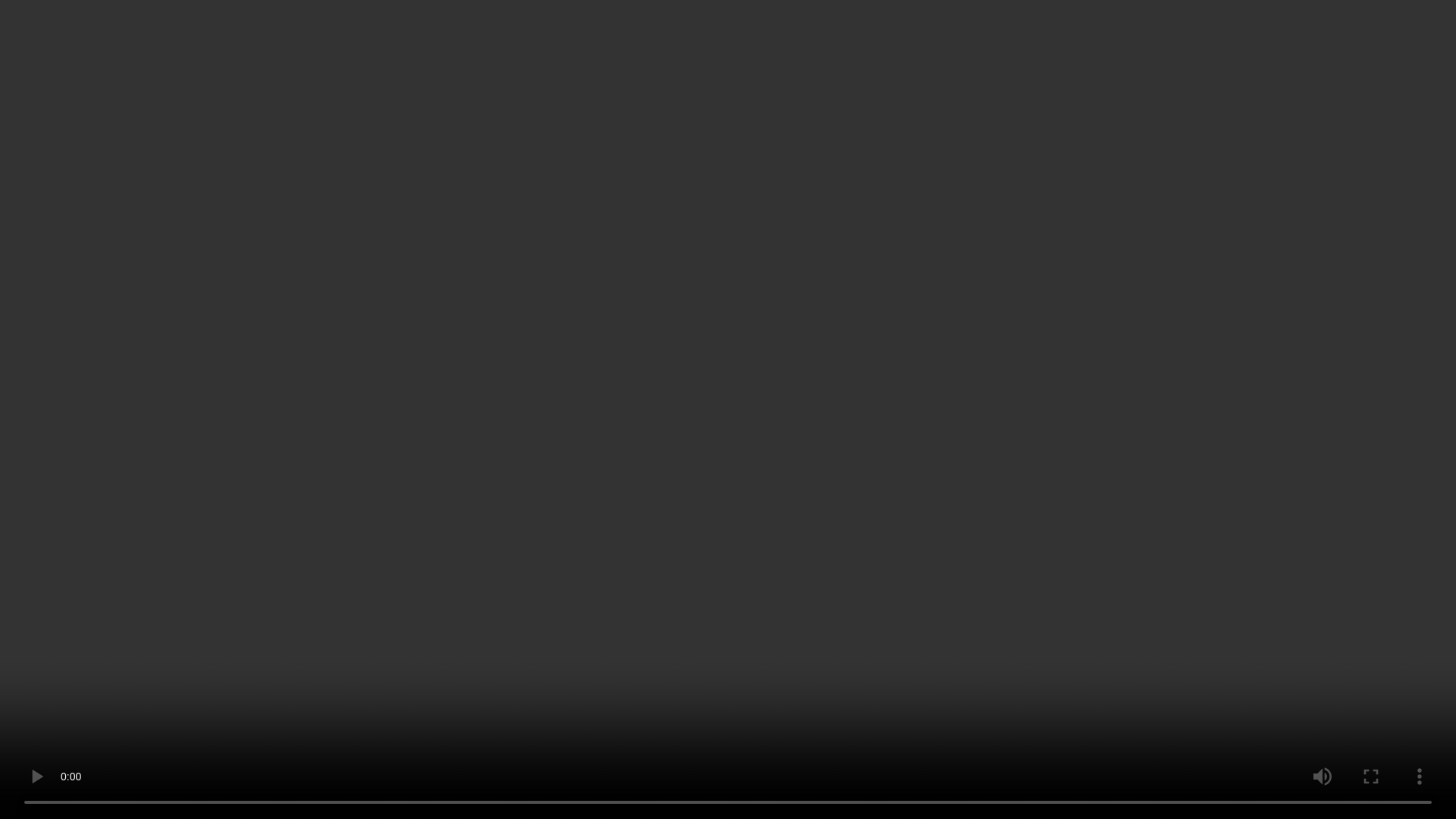
click at [817, 690] on video at bounding box center [728, 410] width 1456 height 819
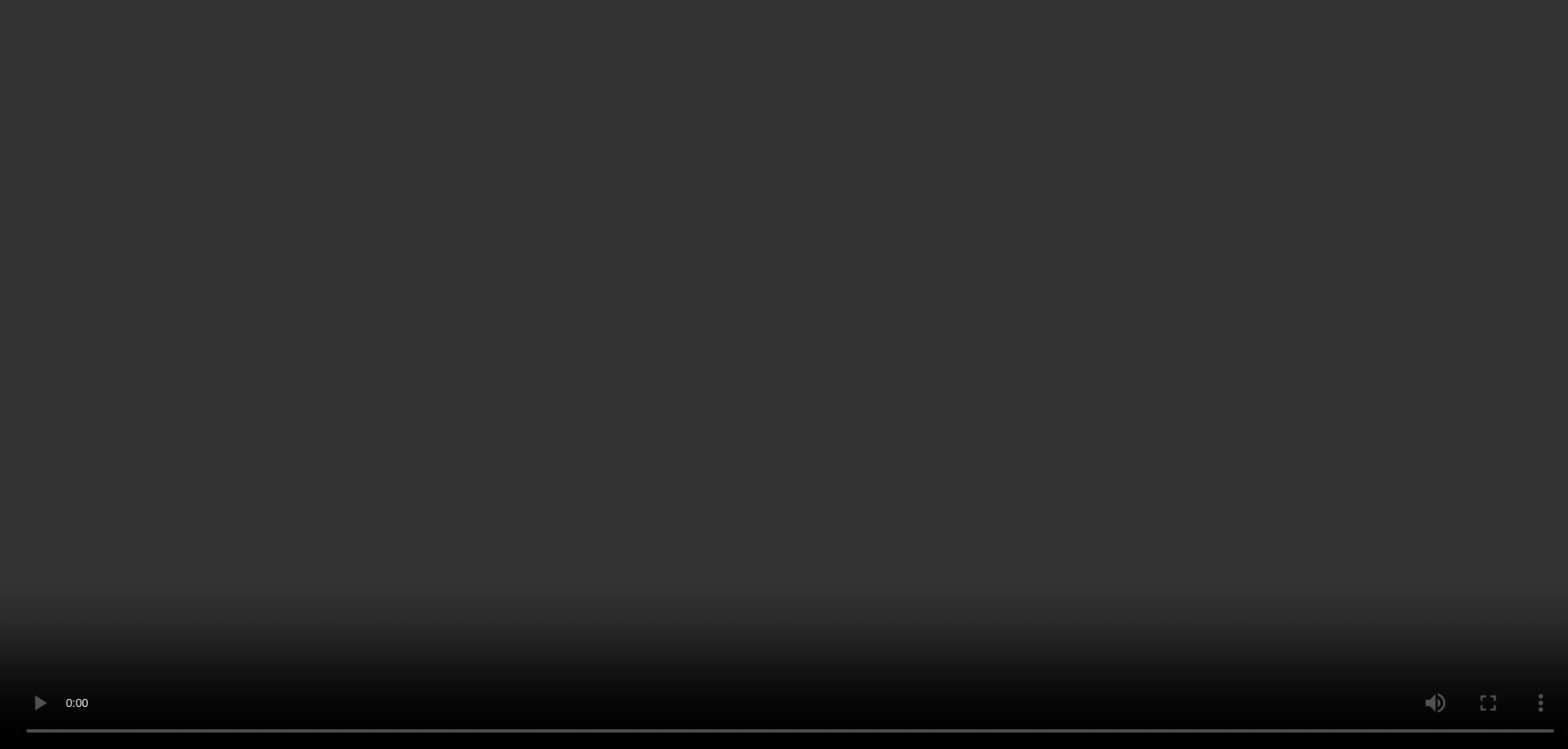
scroll to position [0, 0]
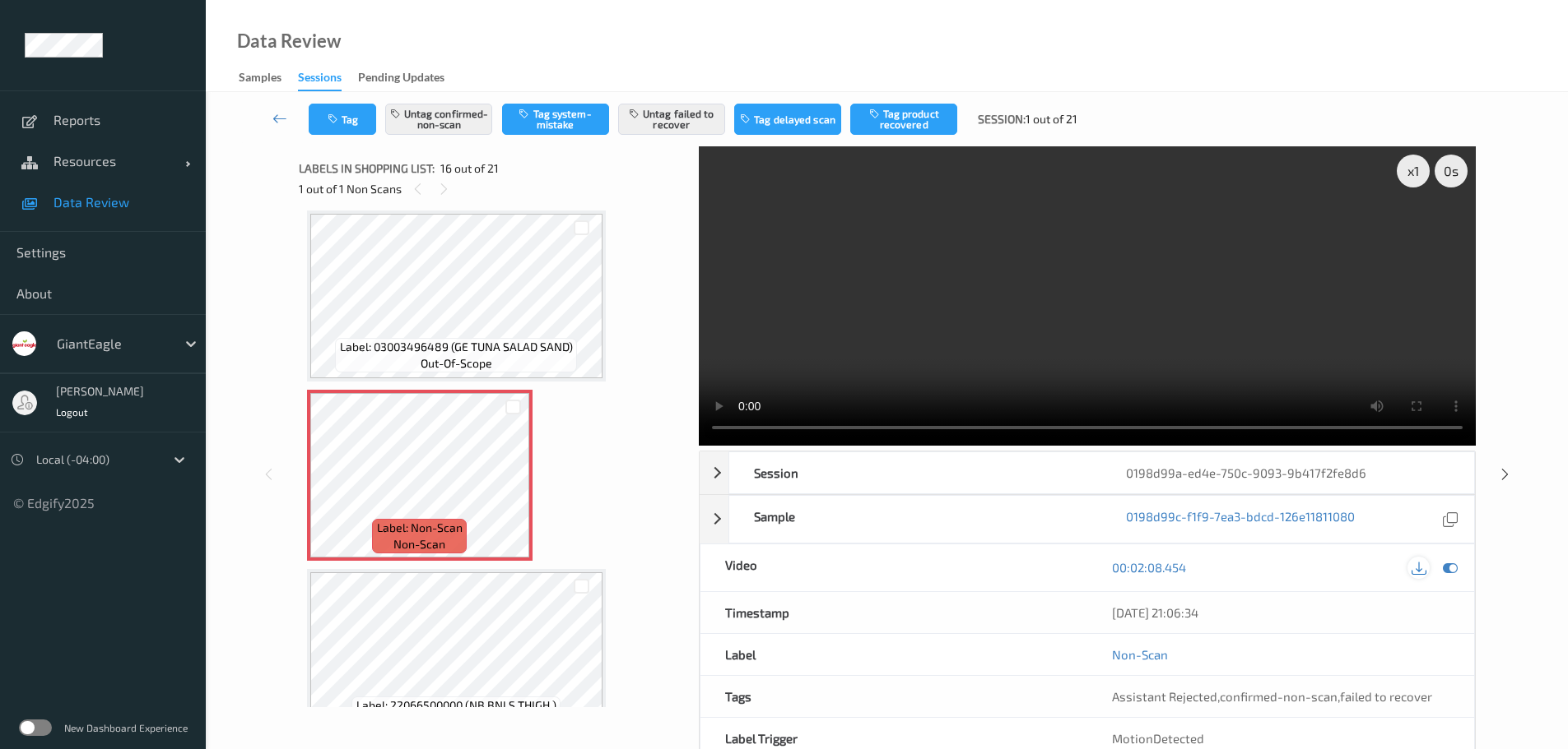
click at [1413, 565] on icon at bounding box center [1418, 566] width 15 height 15
click at [1447, 519] on icon at bounding box center [1449, 519] width 15 height 15
